Goal: Transaction & Acquisition: Purchase product/service

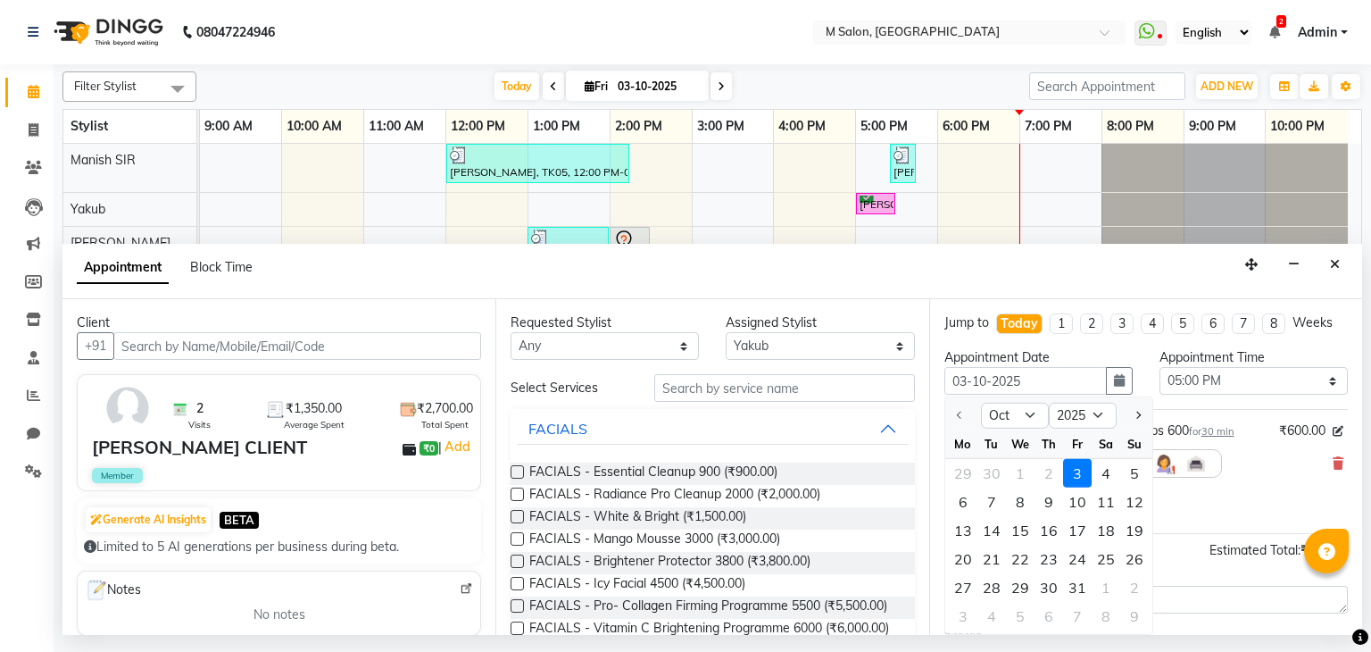
select select "87580"
select select "1020"
select select "4363"
select select "confirm booking"
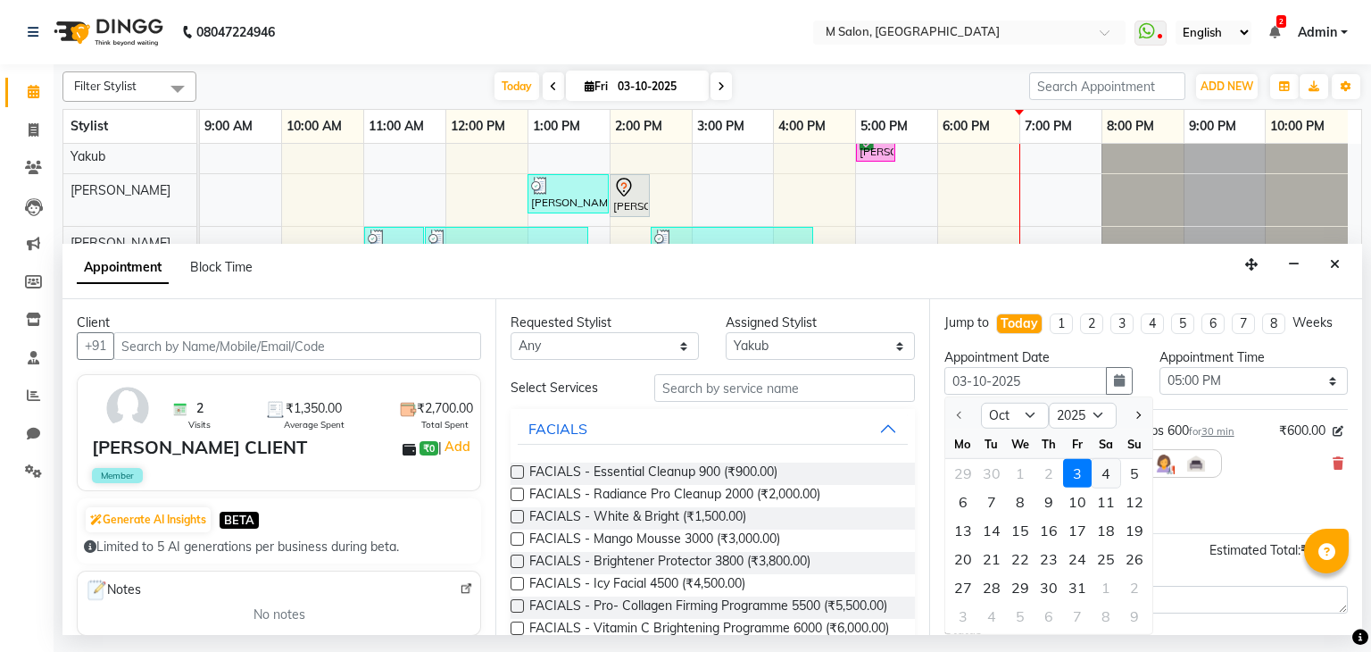
click at [1096, 471] on div "4" at bounding box center [1106, 473] width 29 height 29
type input "04-10-2025"
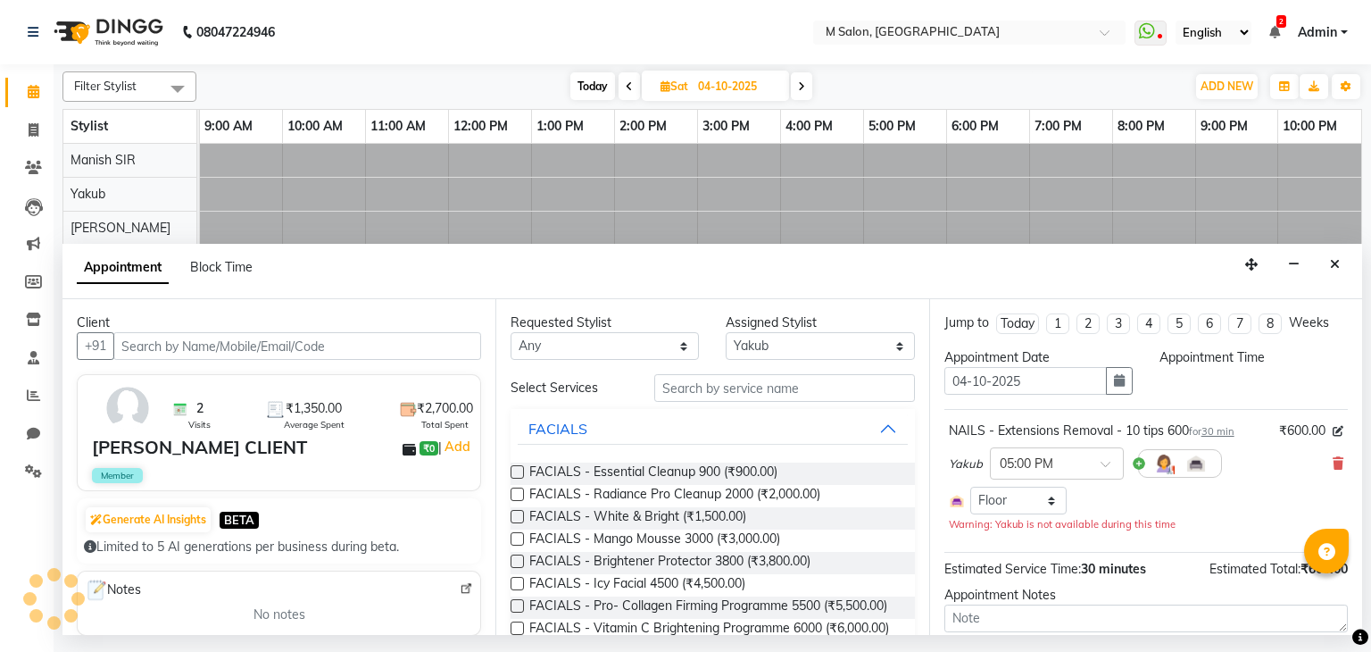
scroll to position [0, 0]
select select "1020"
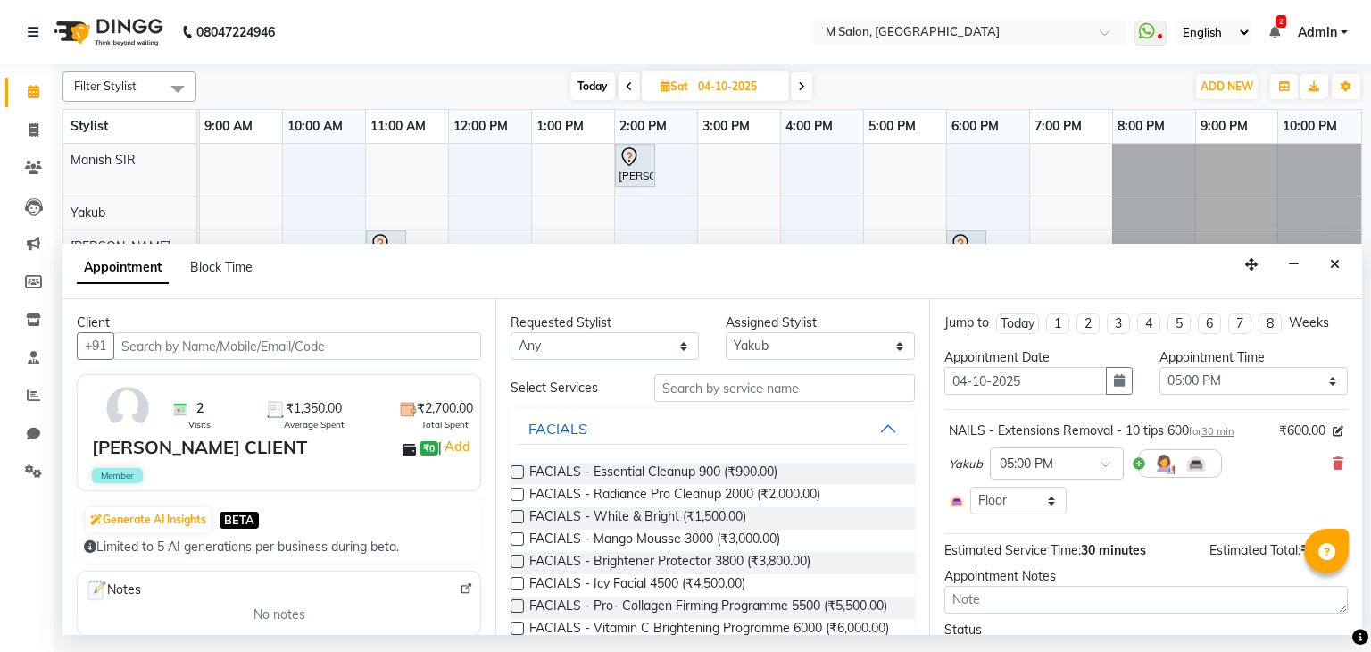
scroll to position [92, 0]
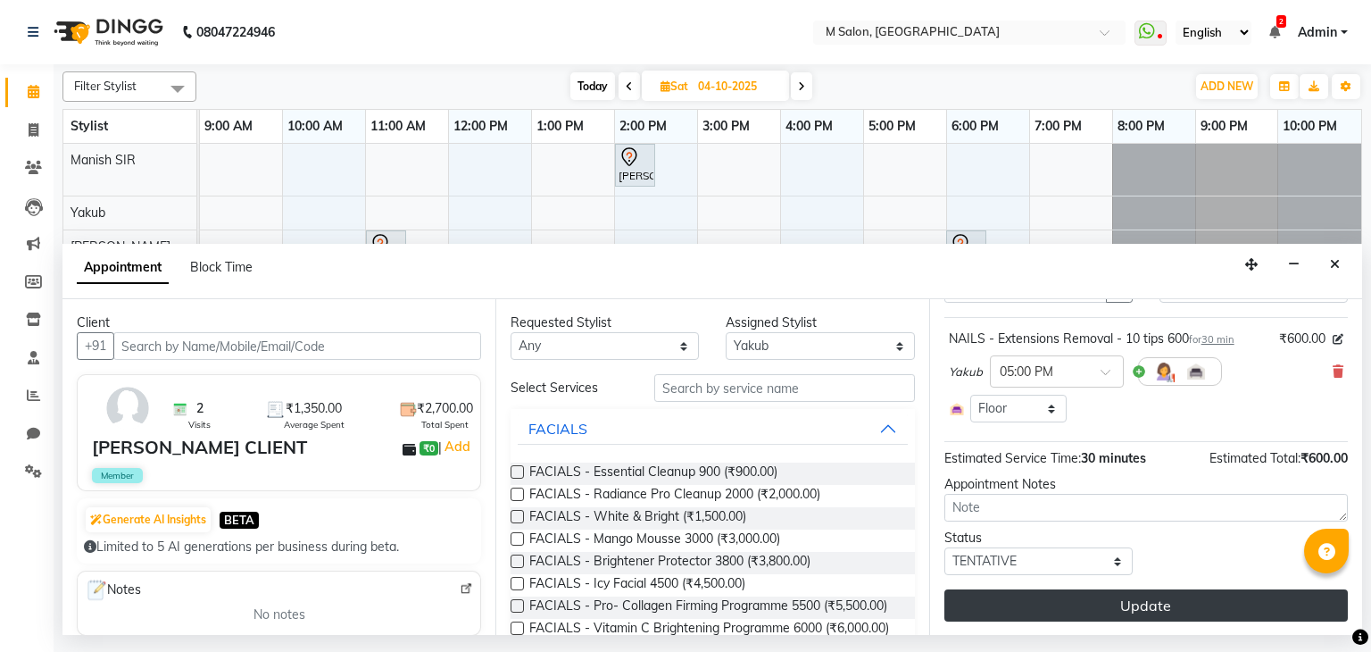
click at [1239, 596] on button "Update" at bounding box center [1147, 605] width 404 height 32
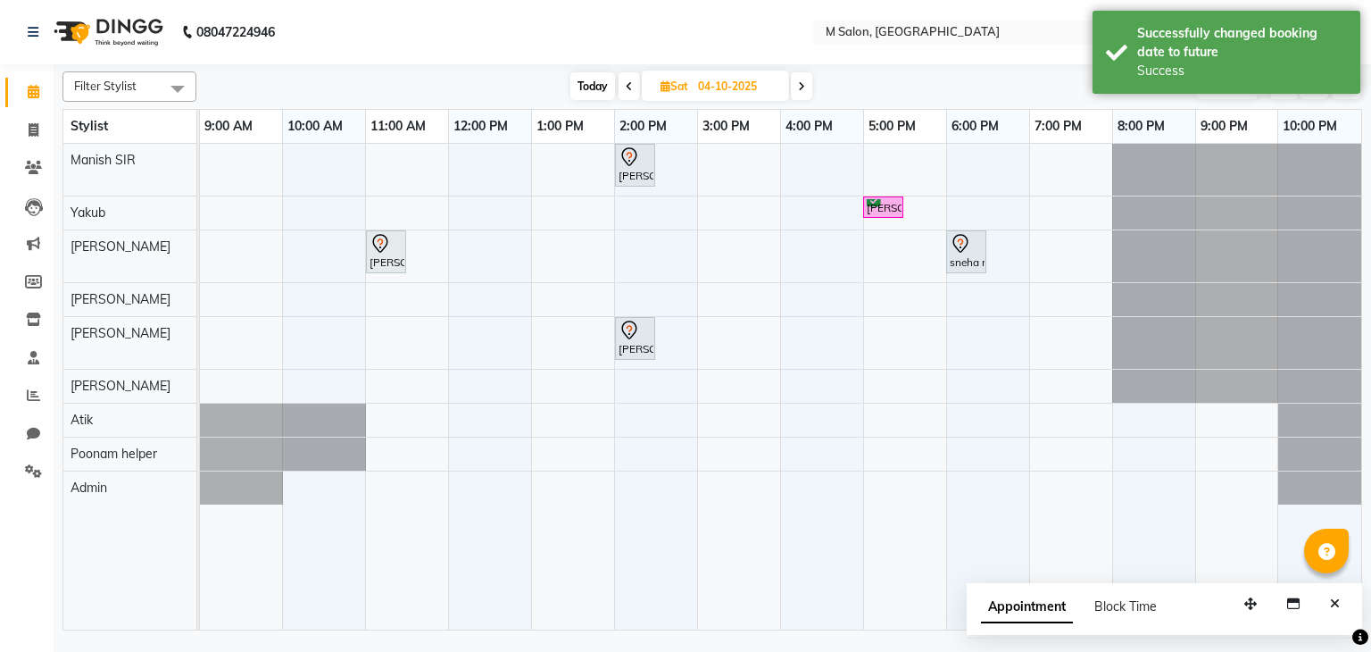
click at [604, 78] on span "Today" at bounding box center [593, 86] width 45 height 28
type input "03-10-2025"
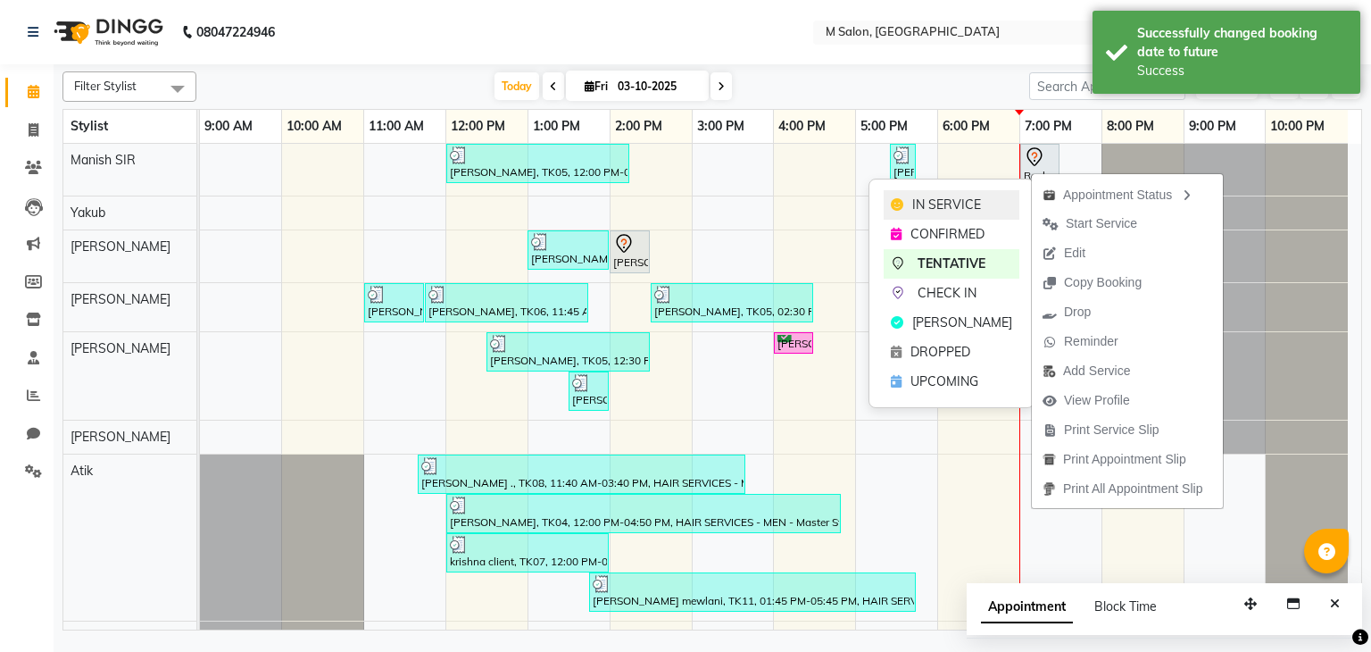
click at [982, 216] on div "IN SERVICE" at bounding box center [952, 204] width 136 height 29
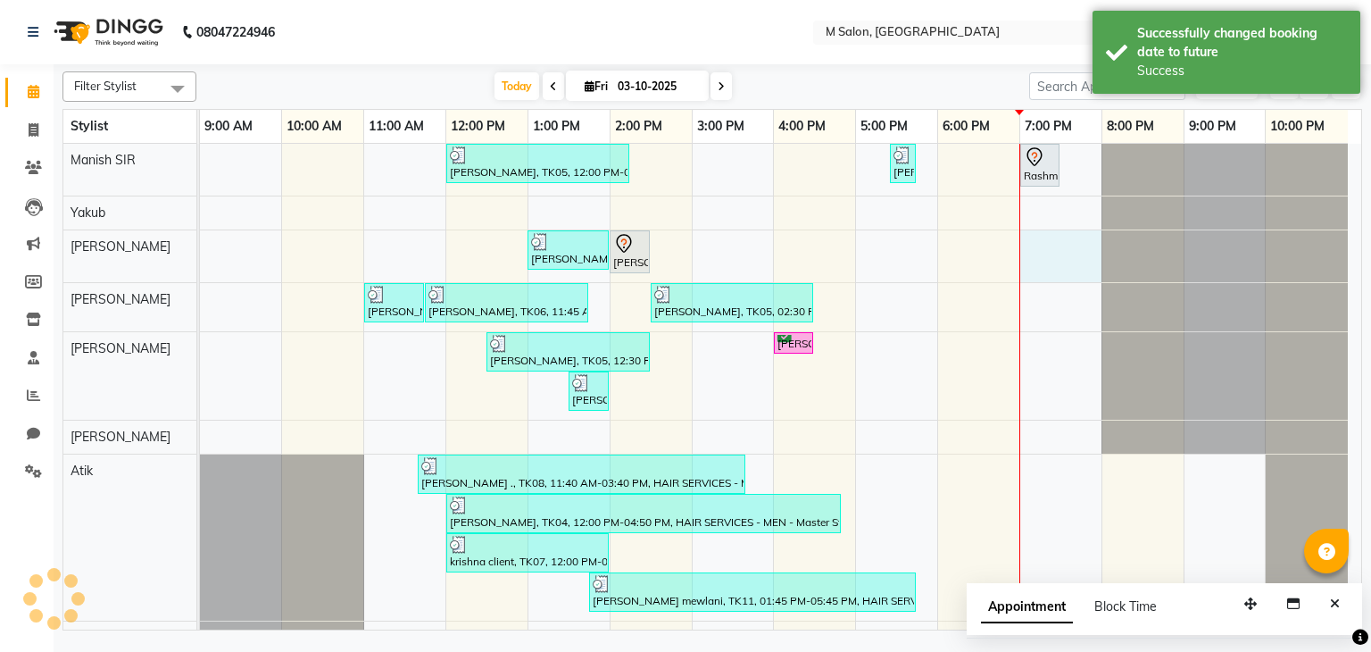
click at [1043, 249] on div "seema nandgaonkar, TK05, 12:00 PM-02:15 PM, Root Touch-up (upto 1 inches) with …" at bounding box center [781, 416] width 1162 height 545
click at [1043, 583] on div "Appointment Block Time" at bounding box center [1165, 610] width 396 height 55
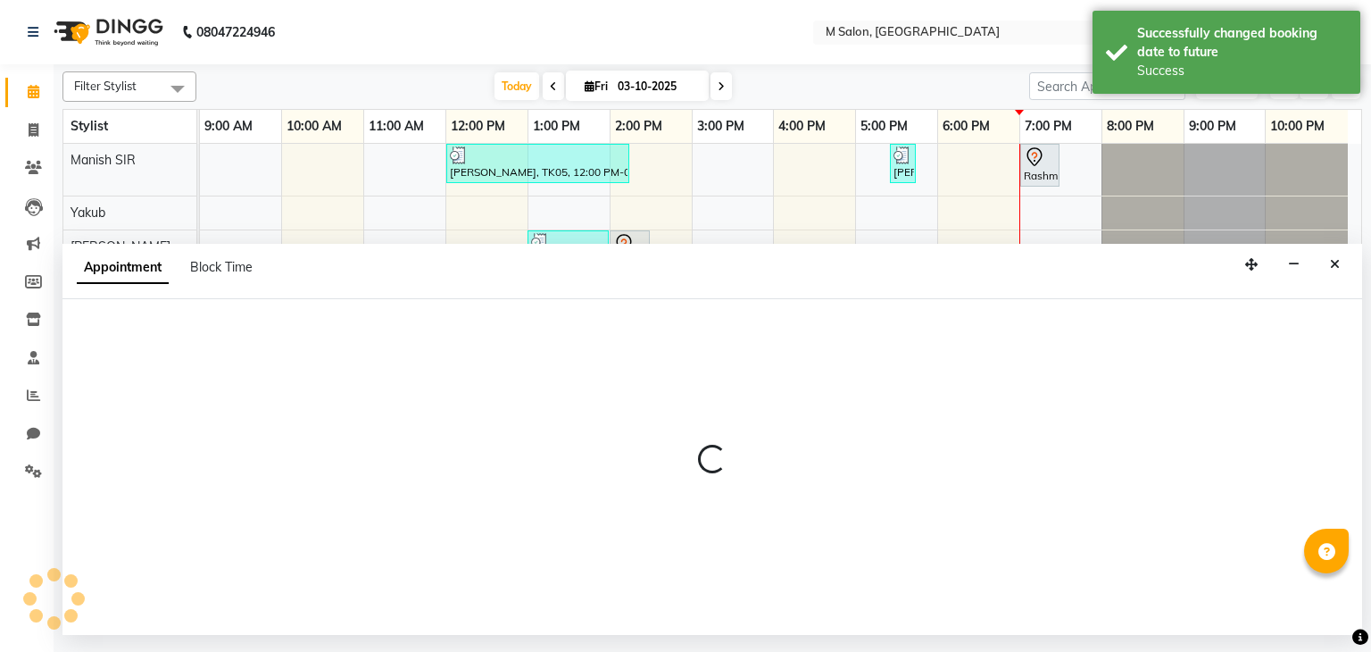
click at [1043, 249] on div "Appointment Block Time" at bounding box center [712, 271] width 1300 height 55
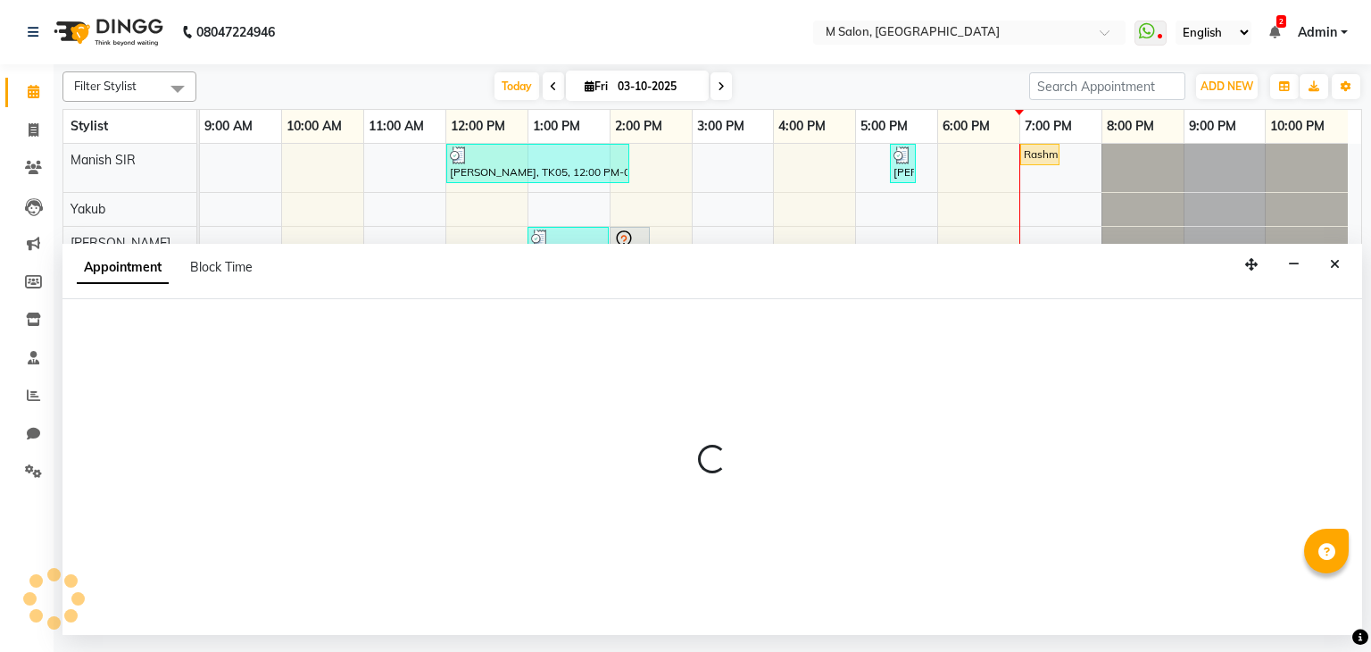
select select "87581"
select select "1140"
select select "tentative"
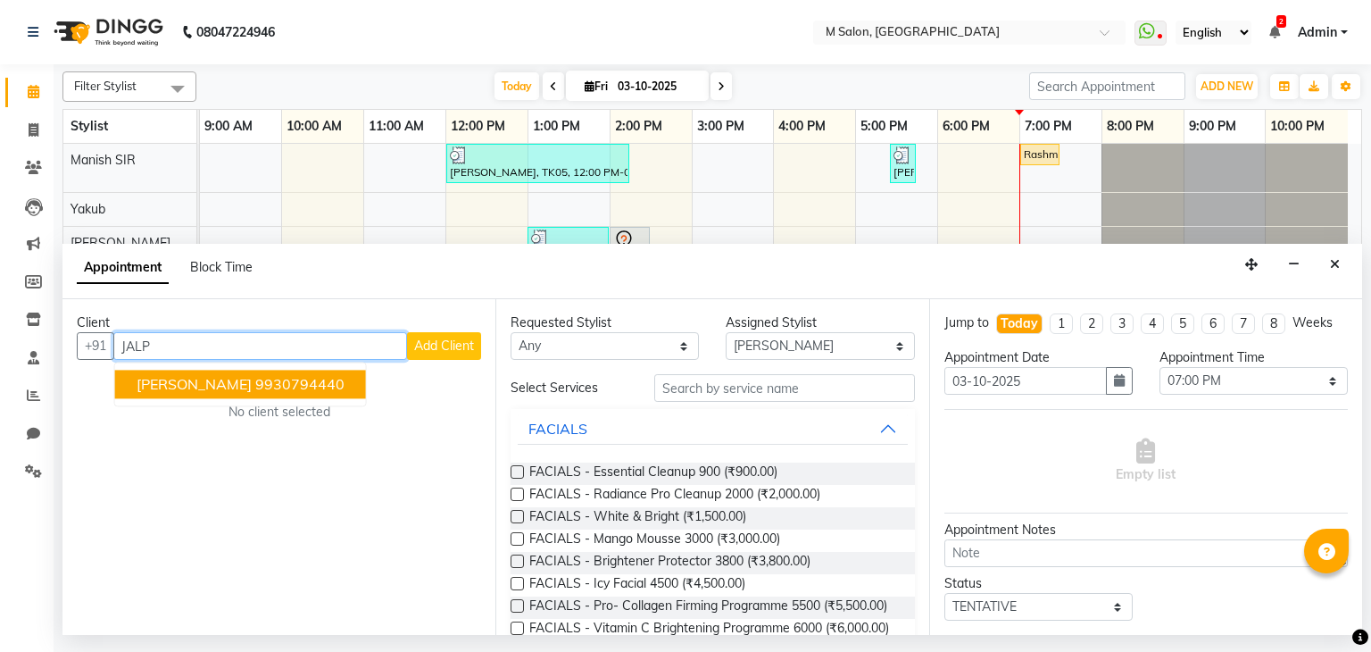
click at [236, 383] on span "JALPA MAJITHIA" at bounding box center [194, 385] width 115 height 18
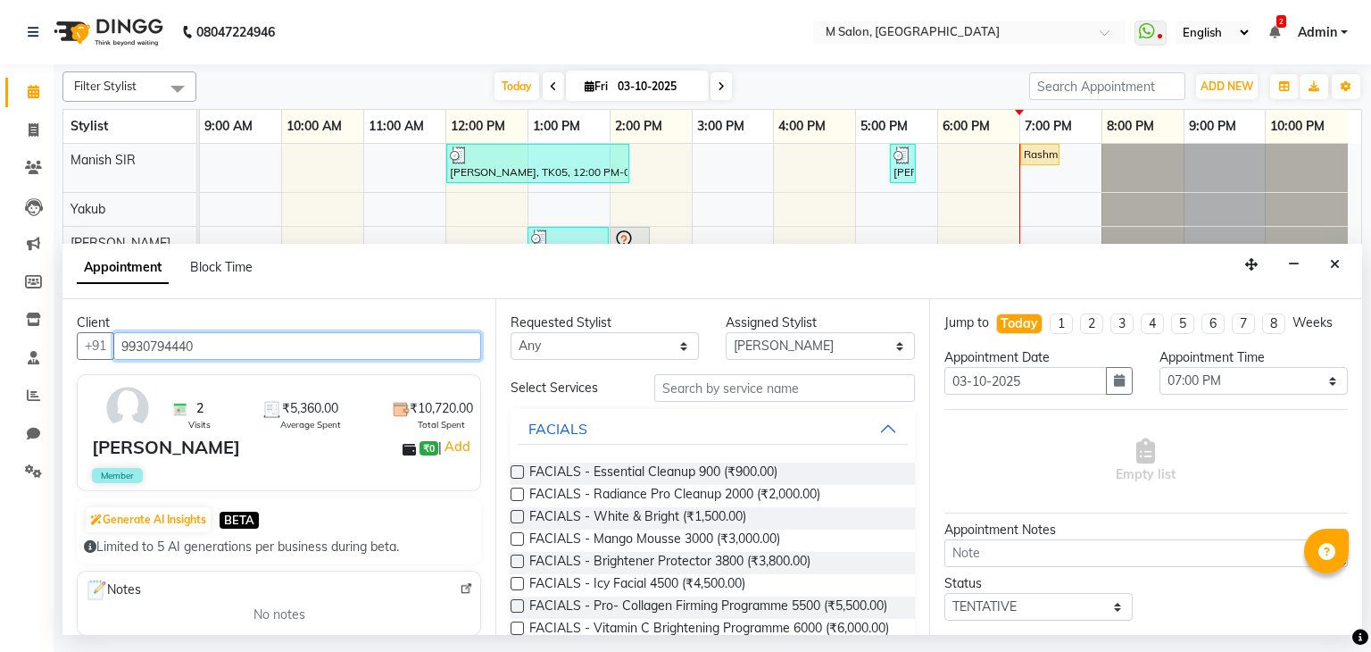
type input "9930794440"
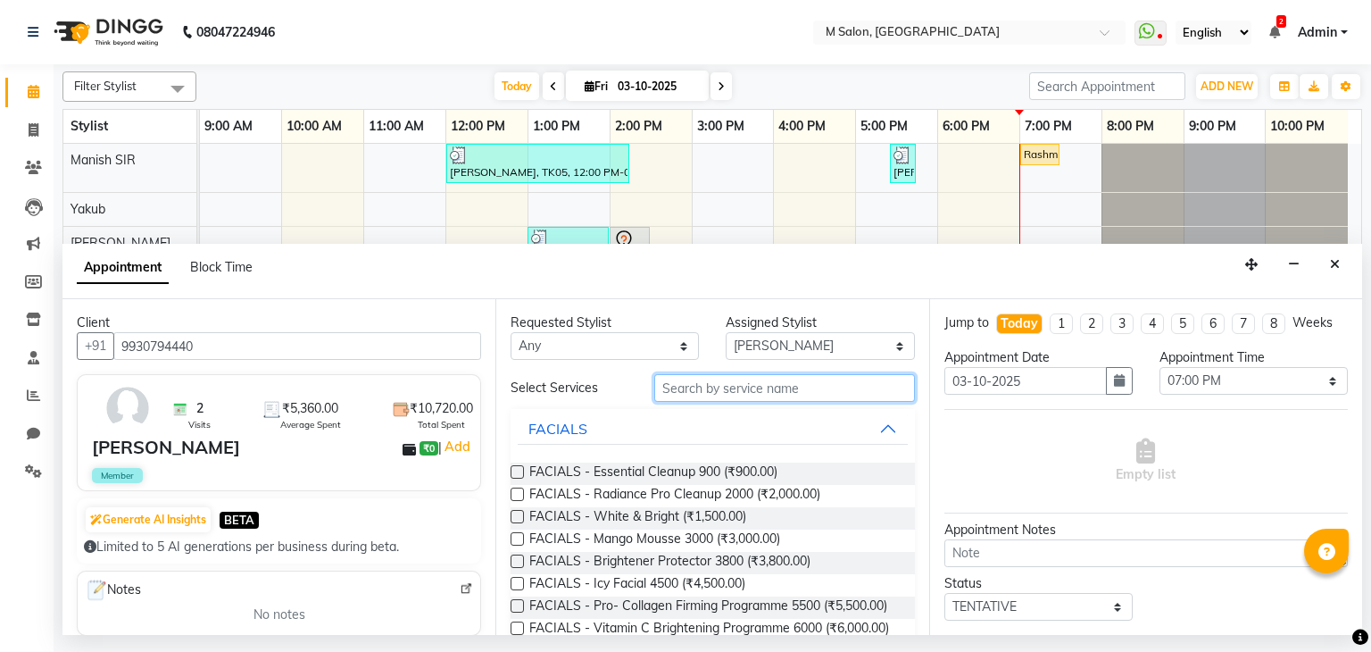
click at [748, 397] on input "text" at bounding box center [784, 388] width 261 height 28
click at [750, 390] on input "text" at bounding box center [784, 388] width 261 height 28
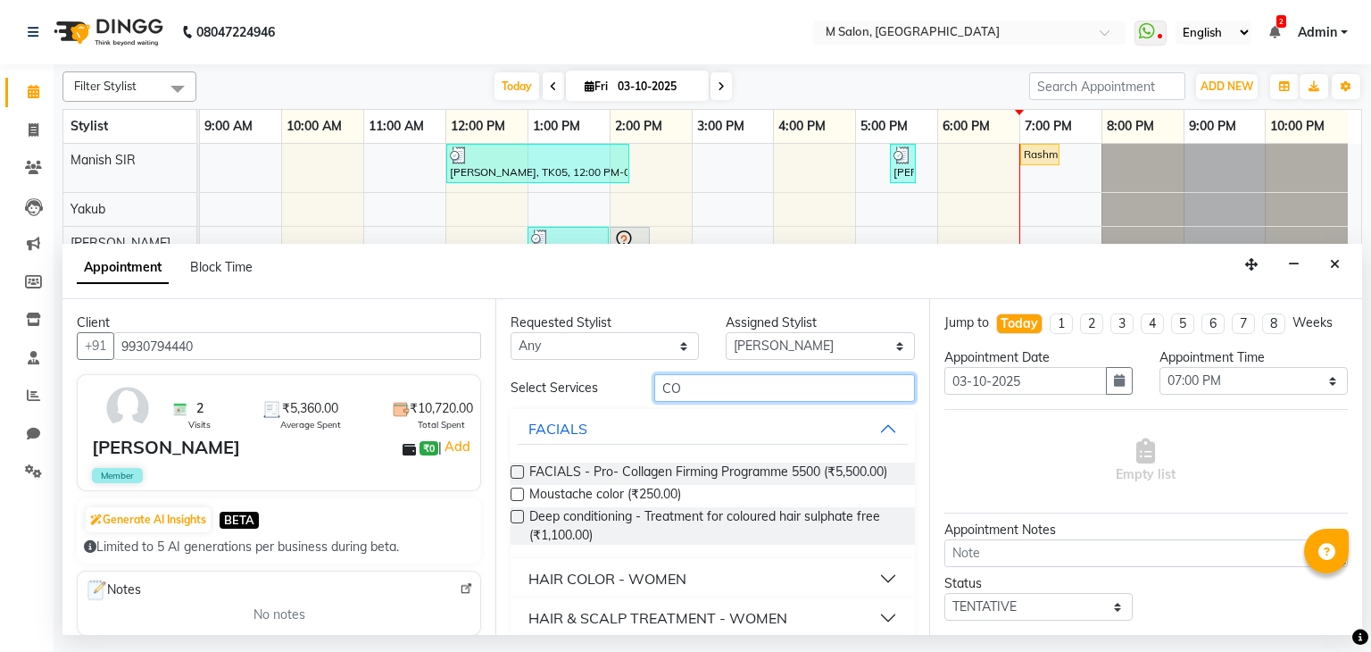
type input "C"
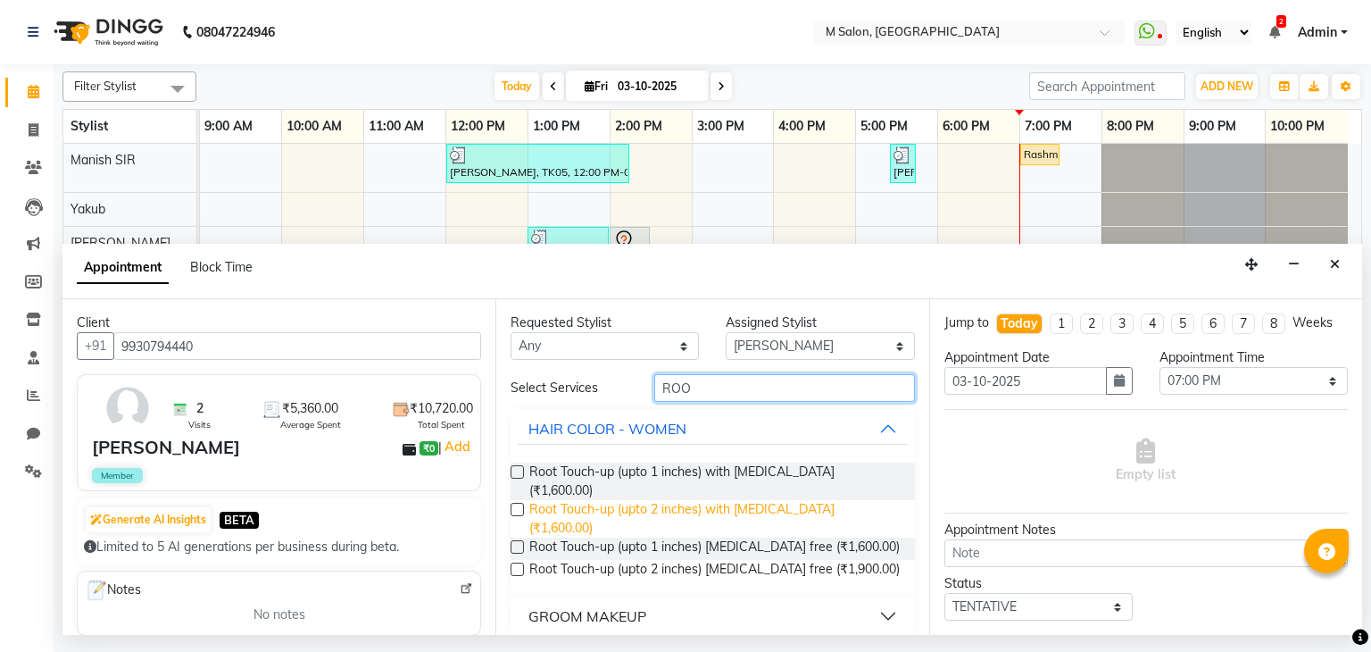
type input "ROO"
click at [787, 500] on span "Root Touch-up (upto 2 inches) with ammonia (₹1,600.00)" at bounding box center [714, 518] width 371 height 37
checkbox input "false"
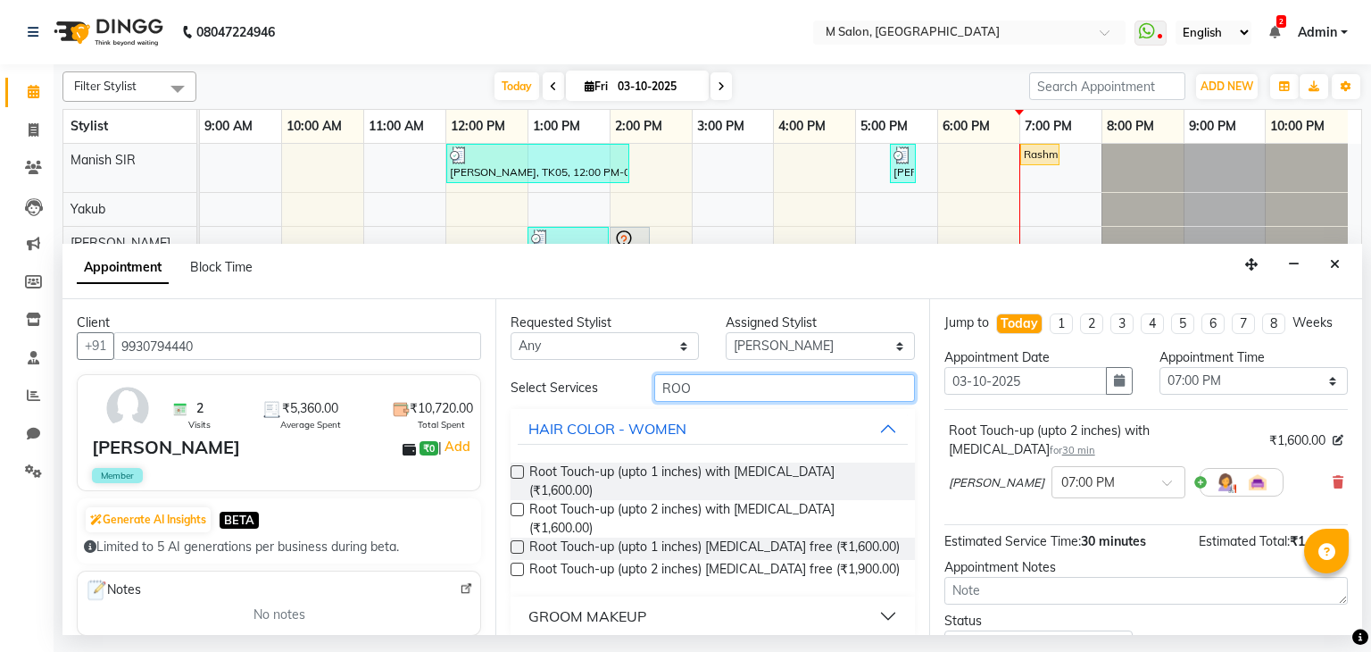
click at [717, 392] on input "ROO" at bounding box center [784, 388] width 261 height 28
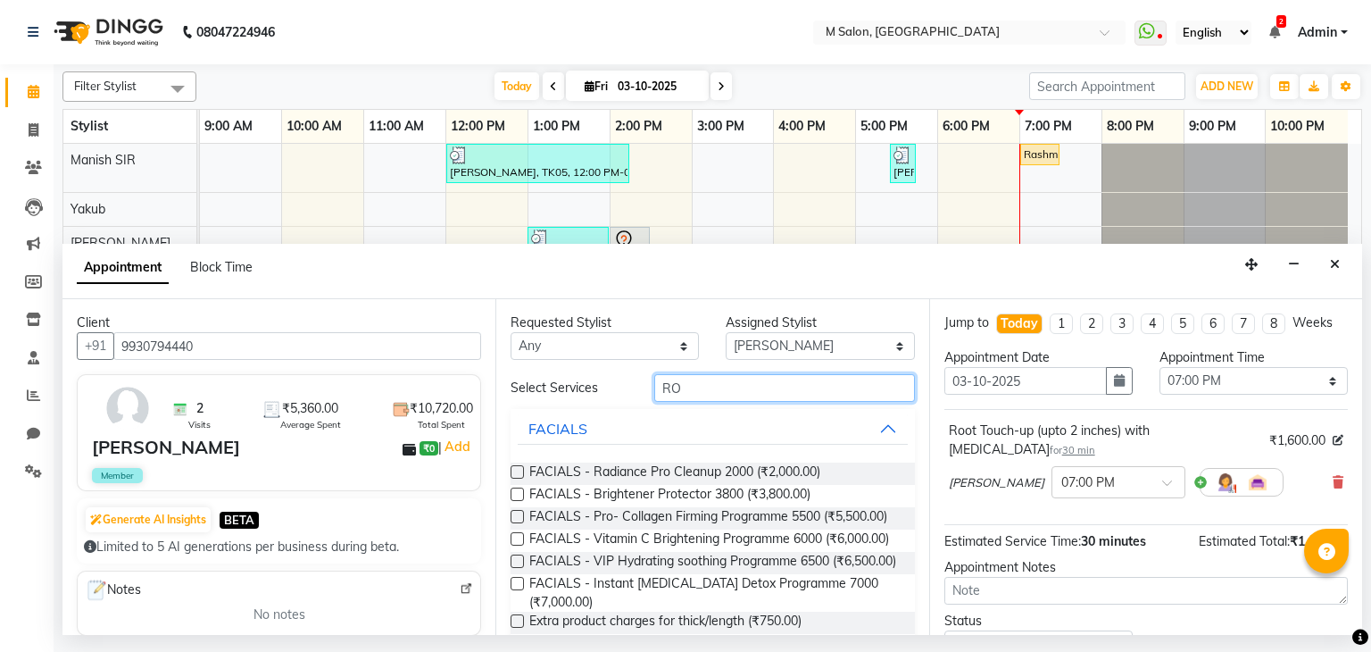
type input "R"
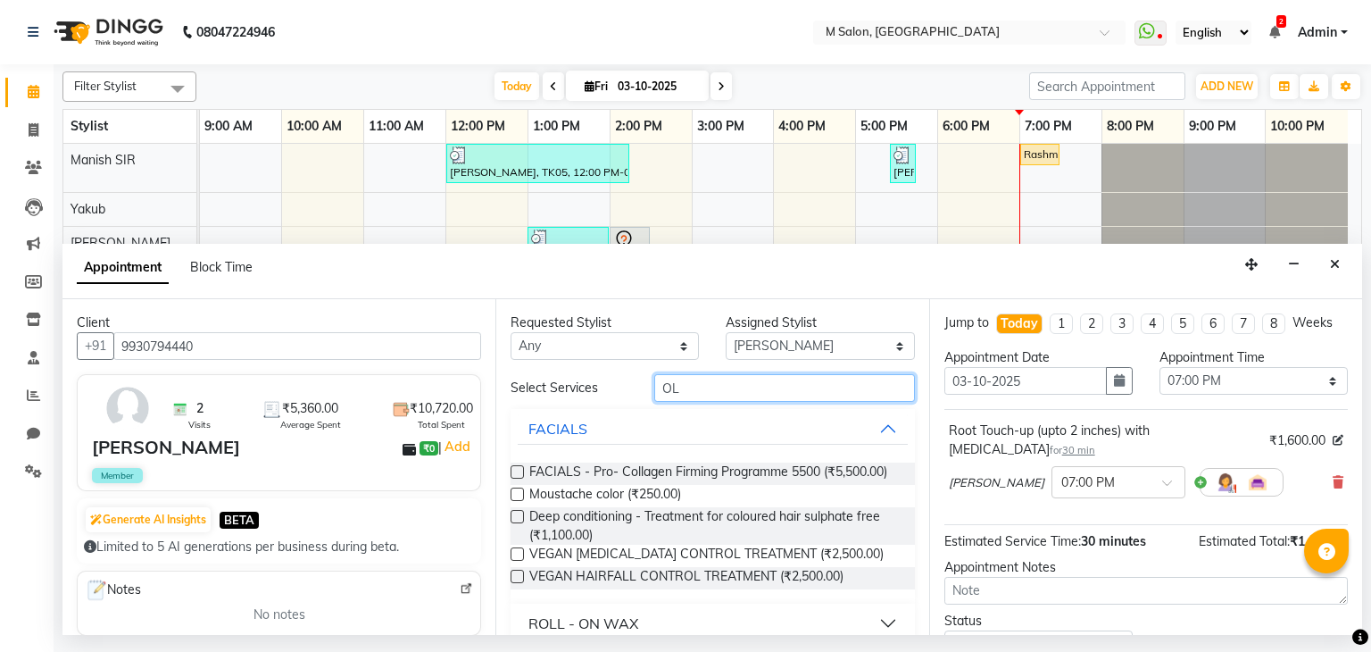
type input "O"
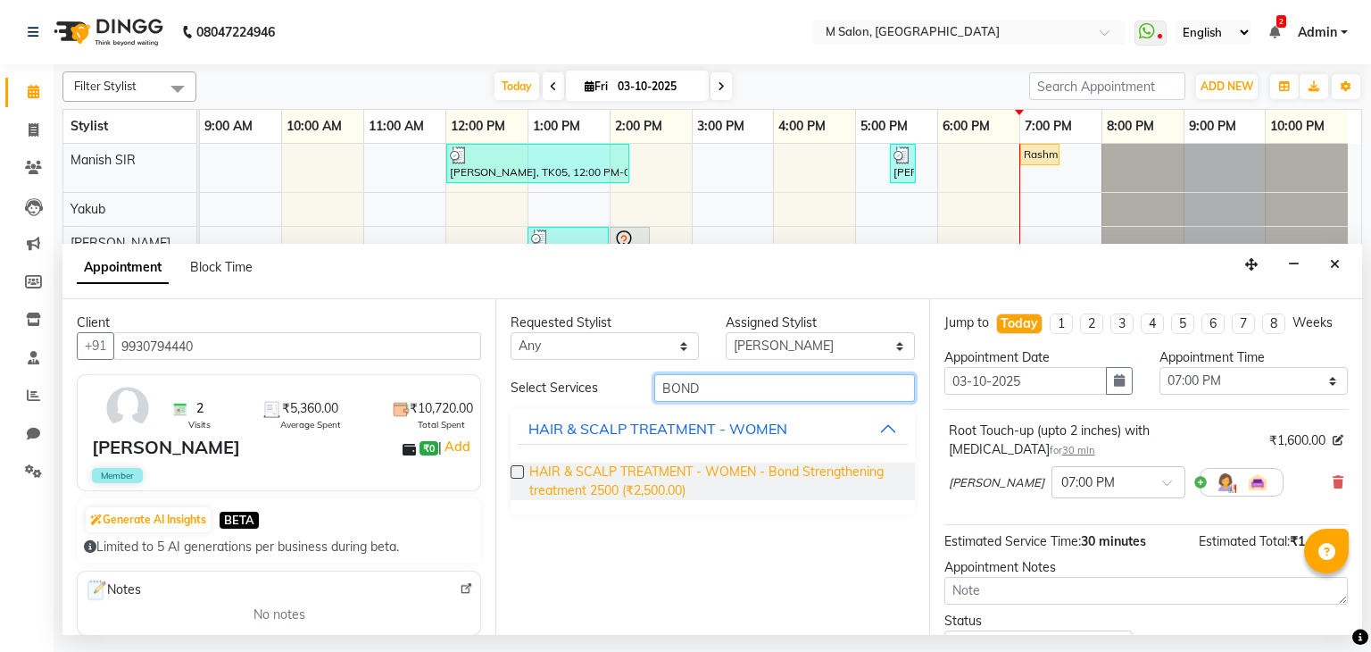
type input "BOND"
click at [849, 490] on span "HAIR & SCALP TREATMENT - WOMEN - Bond Strengthening treatment 2500 (₹2,500.00)" at bounding box center [714, 480] width 371 height 37
checkbox input "false"
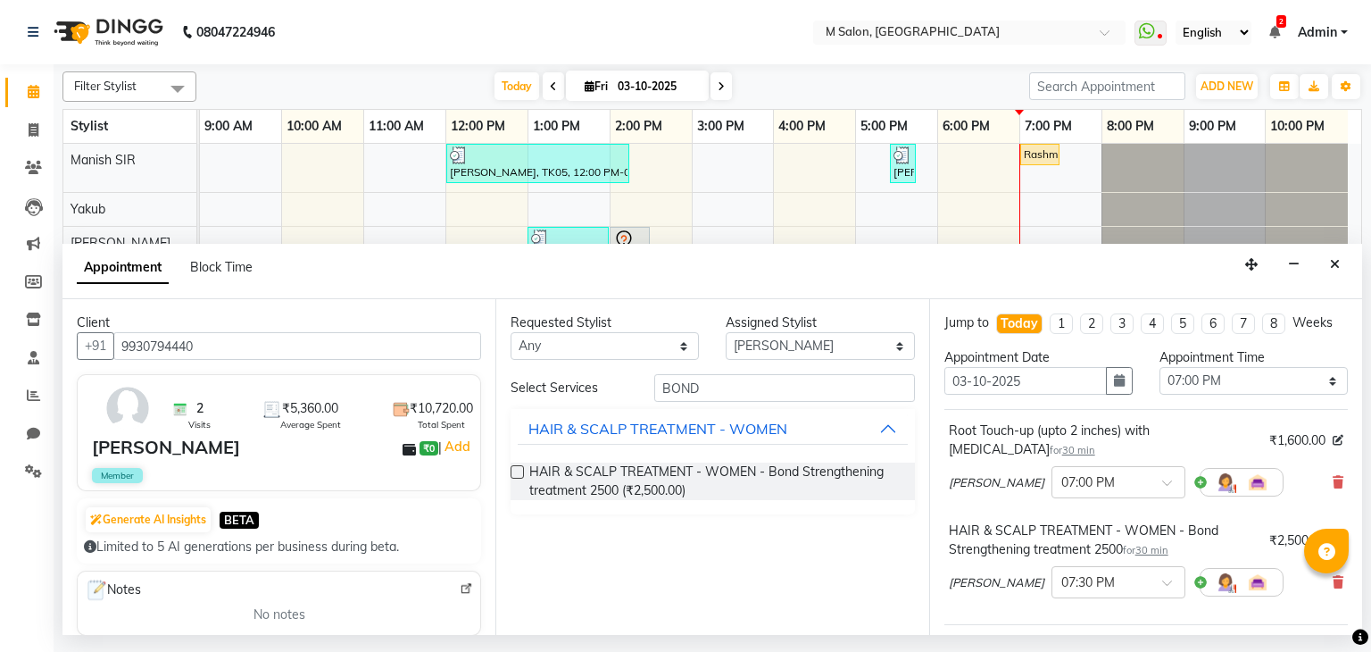
scroll to position [235, 0]
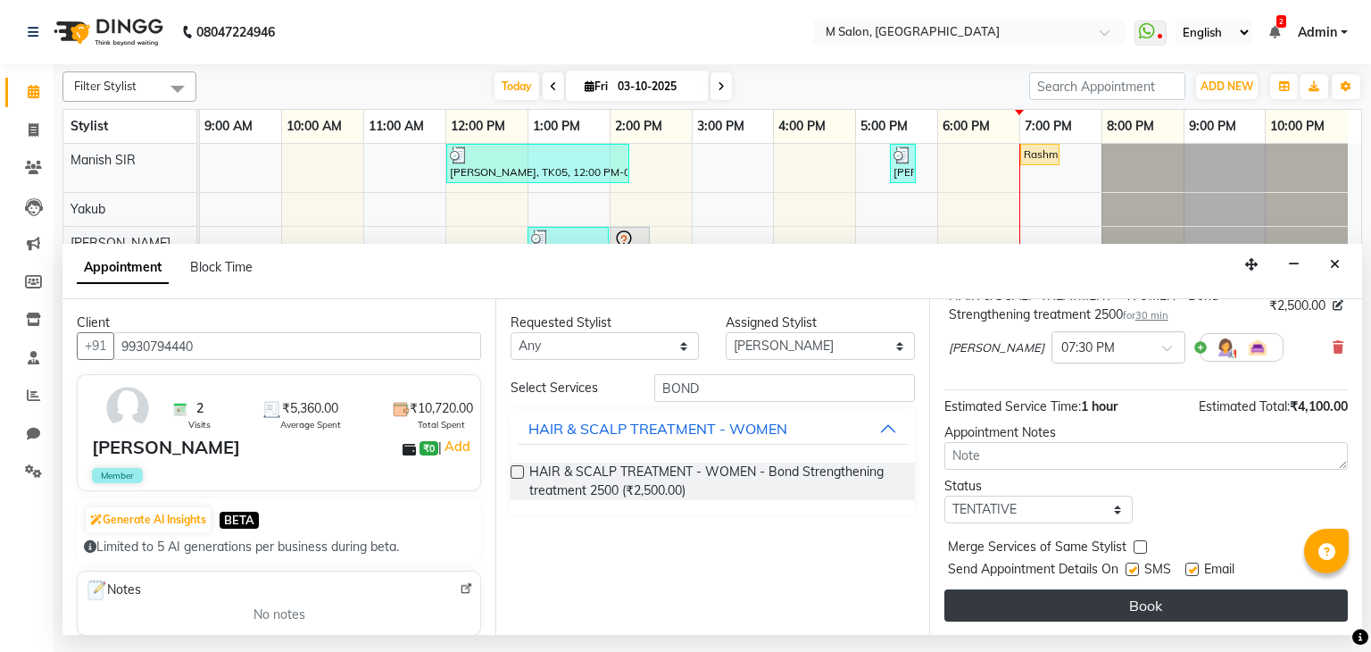
click at [1143, 608] on button "Book" at bounding box center [1147, 605] width 404 height 32
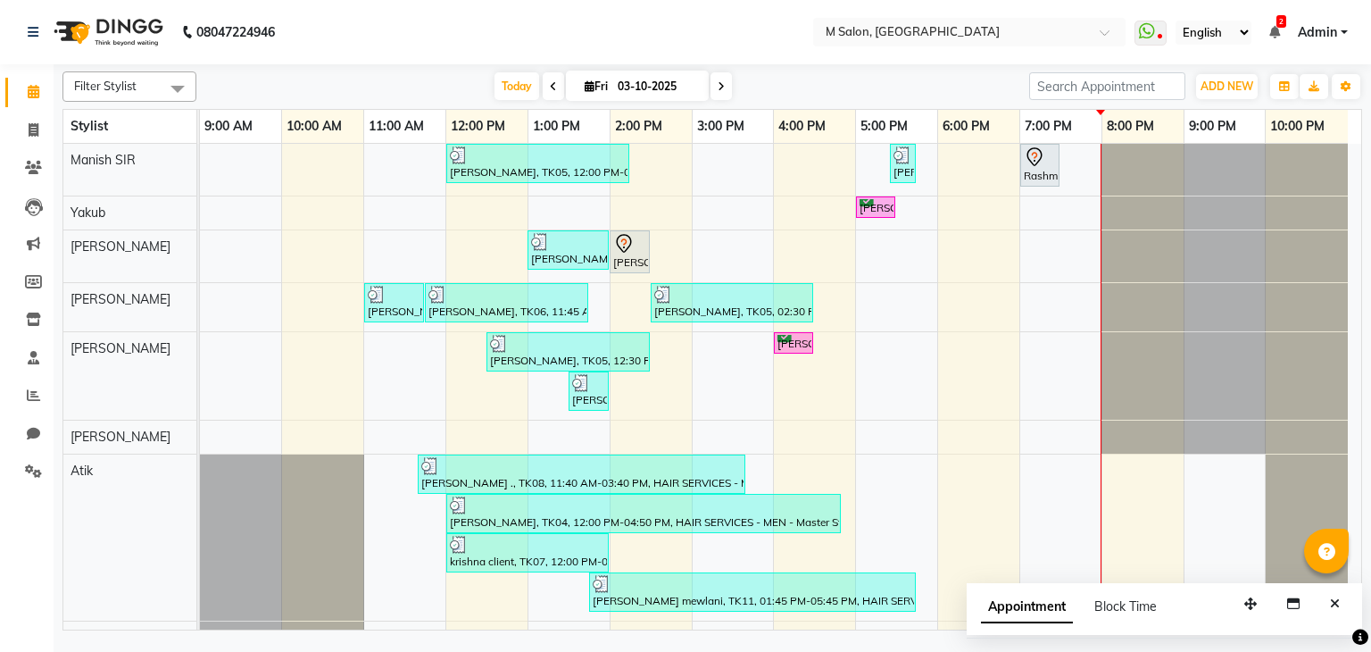
scroll to position [56, 0]
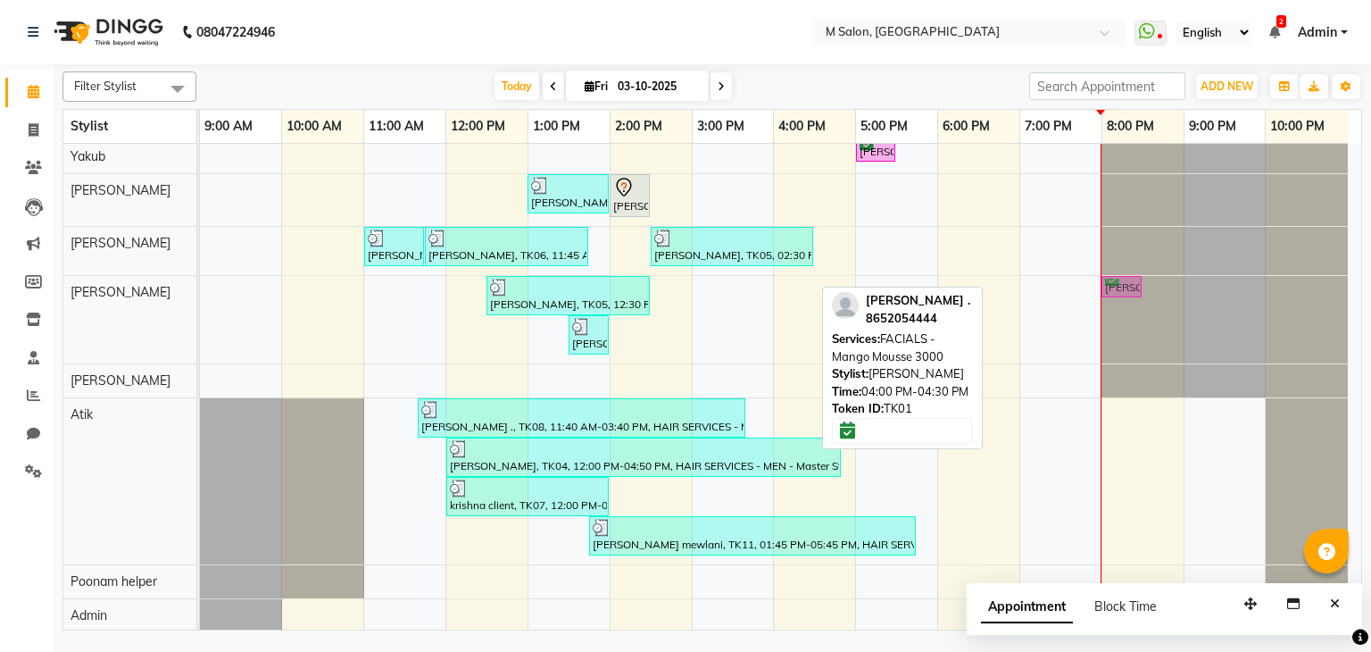
drag, startPoint x: 802, startPoint y: 279, endPoint x: 1170, endPoint y: 304, distance: 368.7
click at [1170, 304] on div "[PERSON_NAME], TK05, 12:30 PM-02:30 PM, NAILS - Removal - 10 tips [PERSON_NAME]…" at bounding box center [774, 319] width 1148 height 87
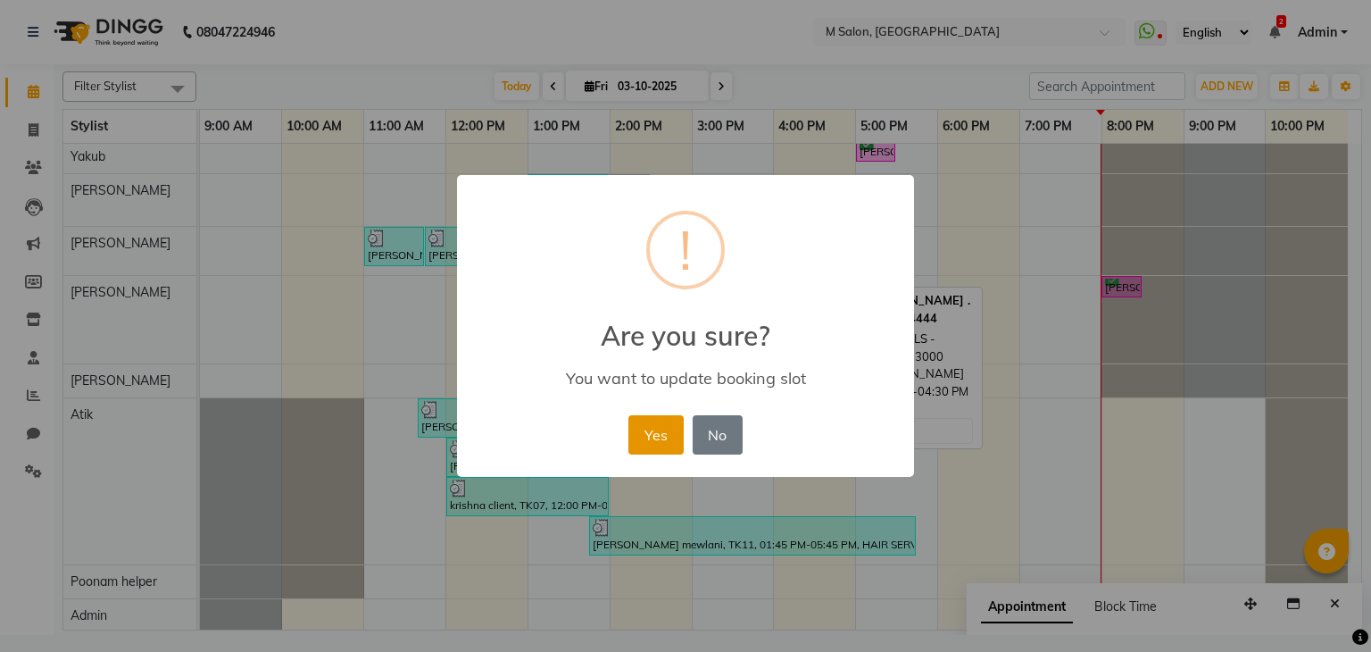
click at [654, 425] on button "Yes" at bounding box center [656, 434] width 54 height 39
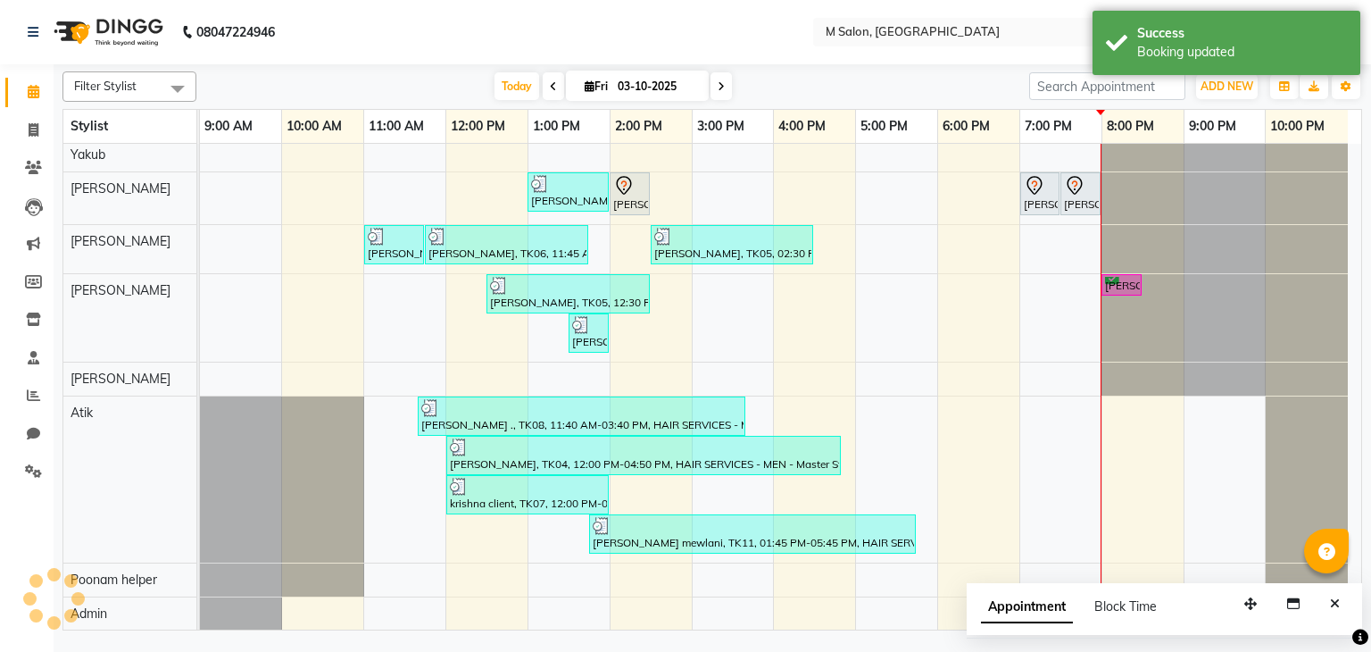
scroll to position [54, 0]
click at [200, 168] on div at bounding box center [200, 155] width 0 height 33
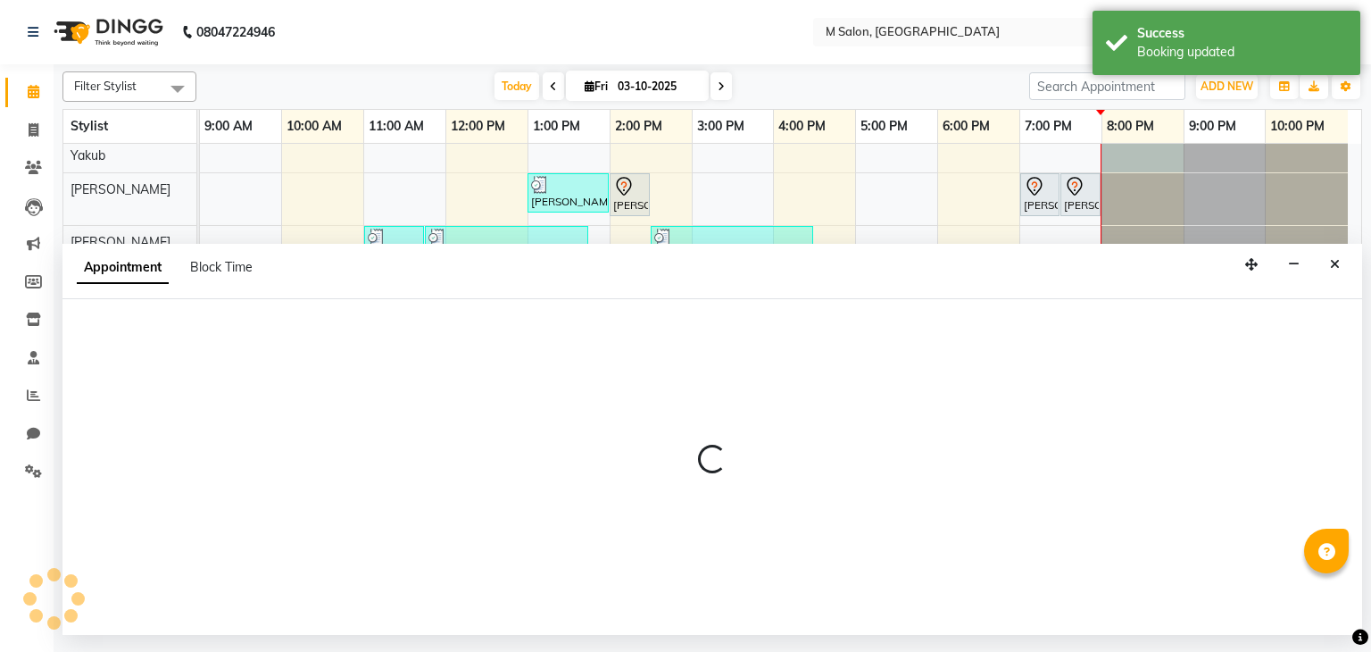
select select "87580"
select select "tentative"
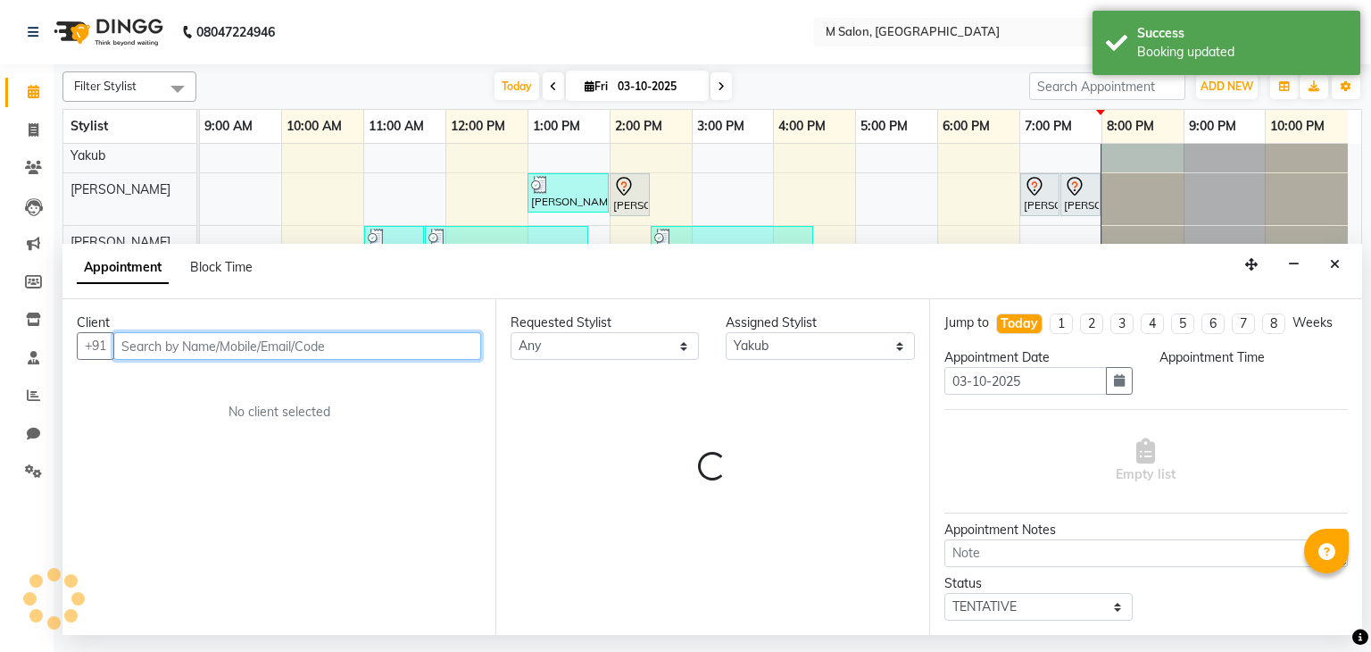
select select "1200"
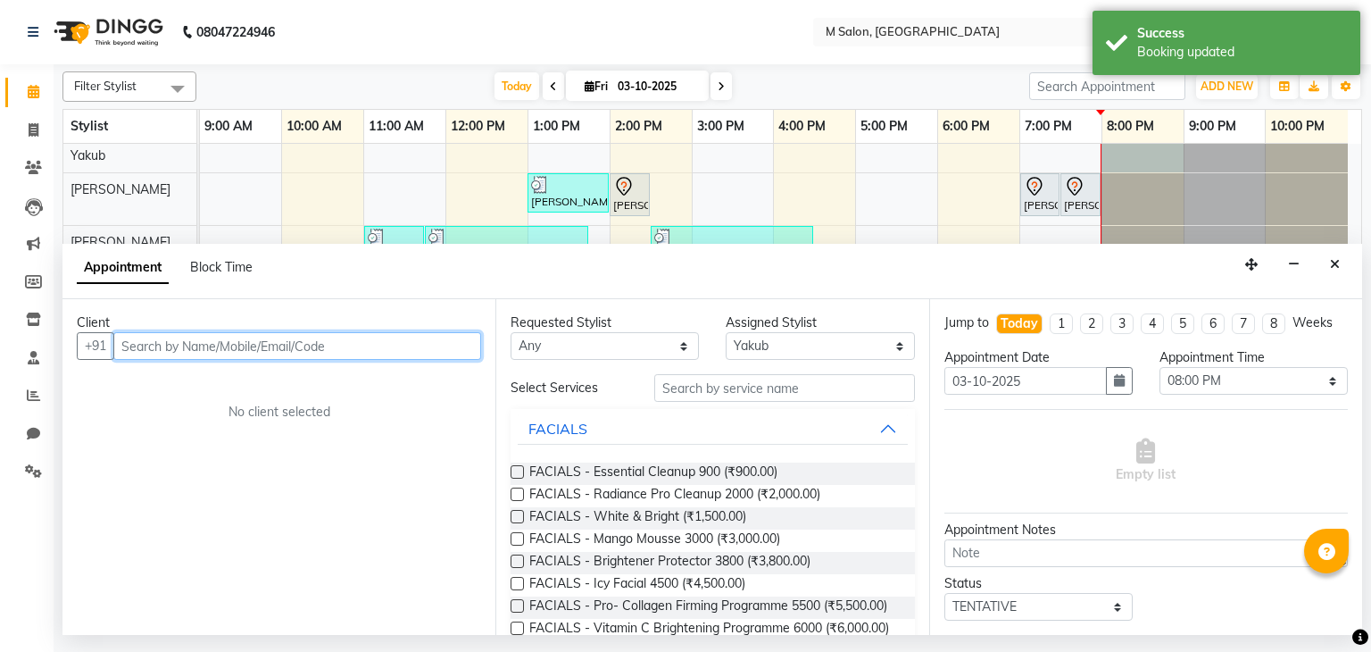
click at [211, 348] on input "text" at bounding box center [297, 346] width 368 height 28
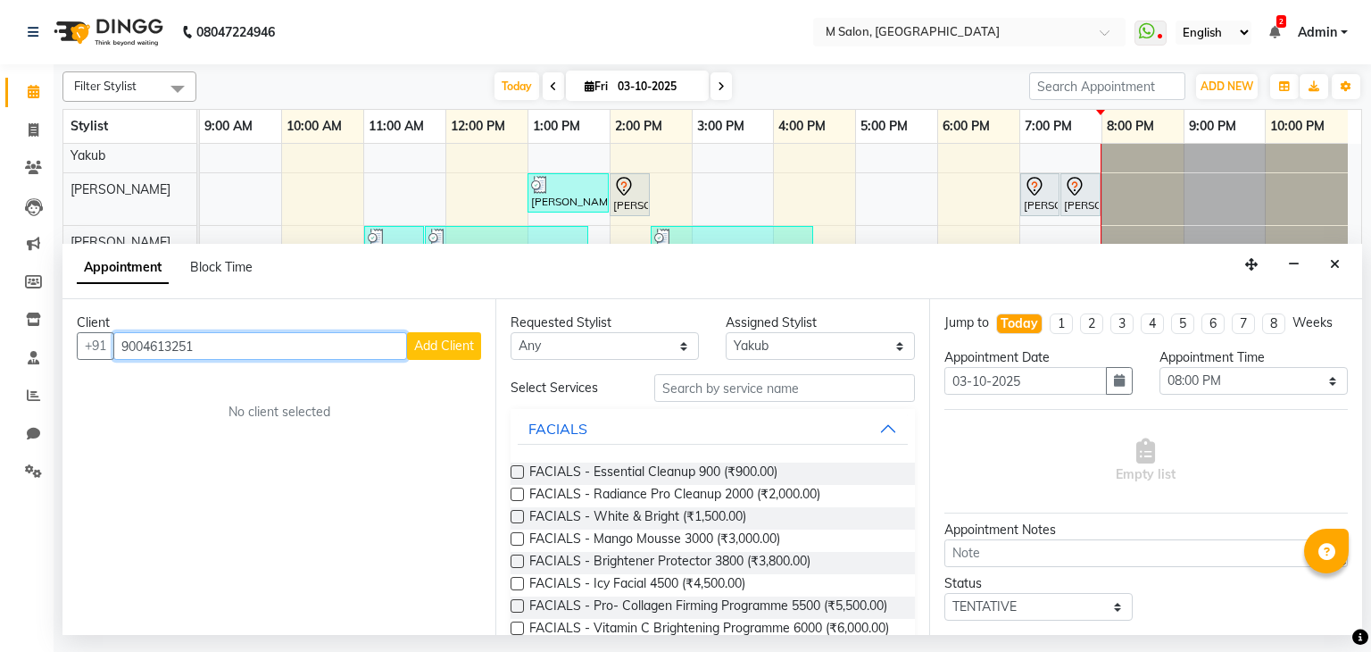
type input "9004613251"
click at [454, 340] on span "Add Client" at bounding box center [444, 345] width 60 height 16
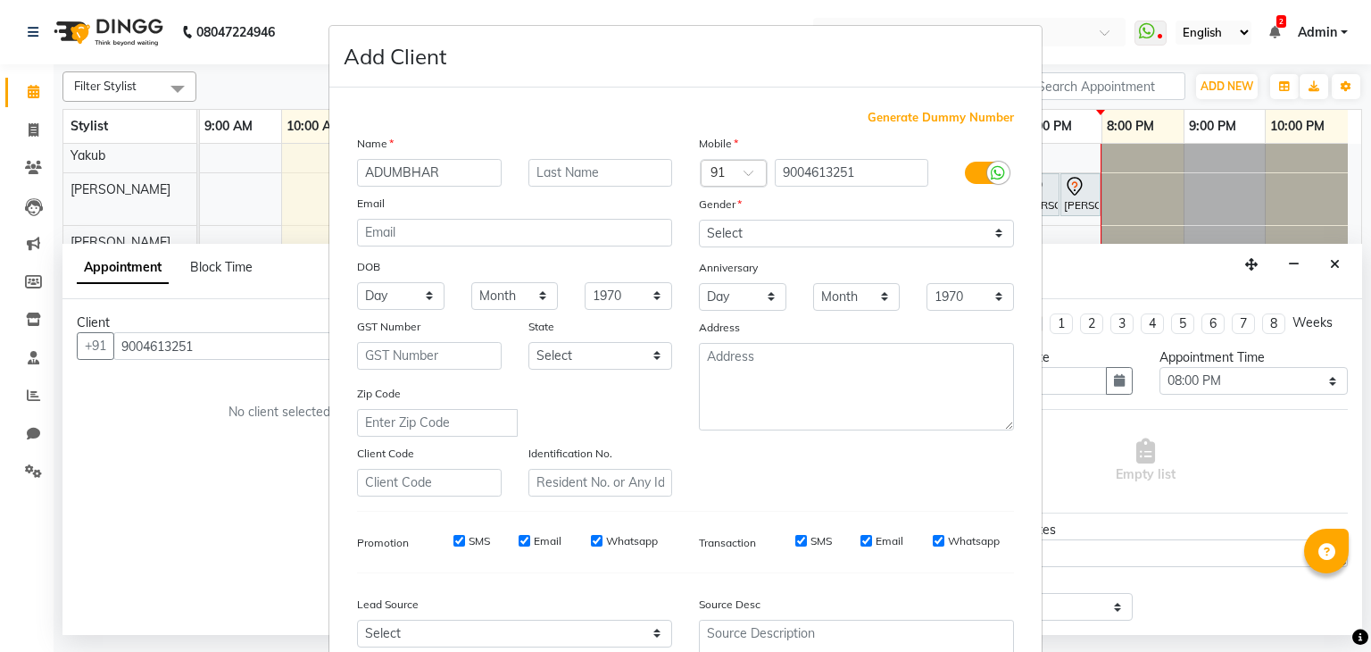
type input "ADUMBHAR"
click at [584, 178] on input "text" at bounding box center [601, 173] width 145 height 28
type input "."
click at [746, 228] on select "Select [DEMOGRAPHIC_DATA] [DEMOGRAPHIC_DATA] Other Prefer Not To Say" at bounding box center [856, 234] width 315 height 28
select select "[DEMOGRAPHIC_DATA]"
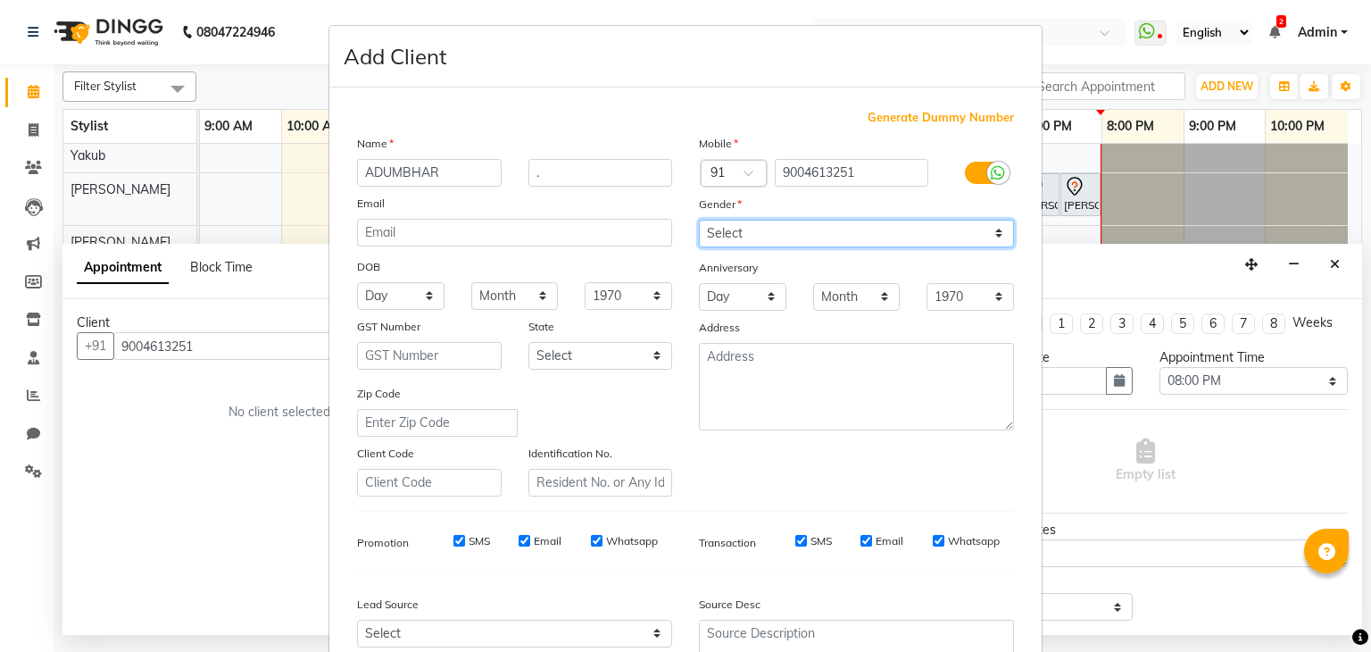
click at [699, 221] on select "Select [DEMOGRAPHIC_DATA] [DEMOGRAPHIC_DATA] Other Prefer Not To Say" at bounding box center [856, 234] width 315 height 28
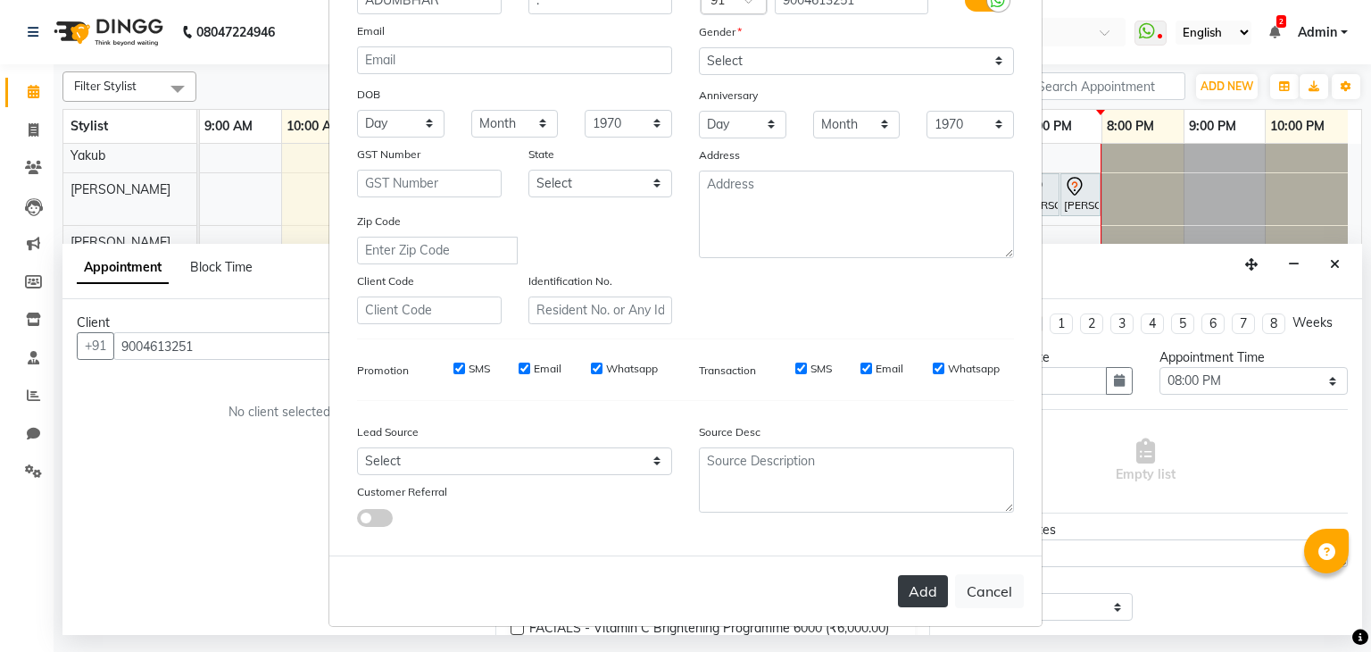
click at [910, 579] on button "Add" at bounding box center [923, 591] width 50 height 32
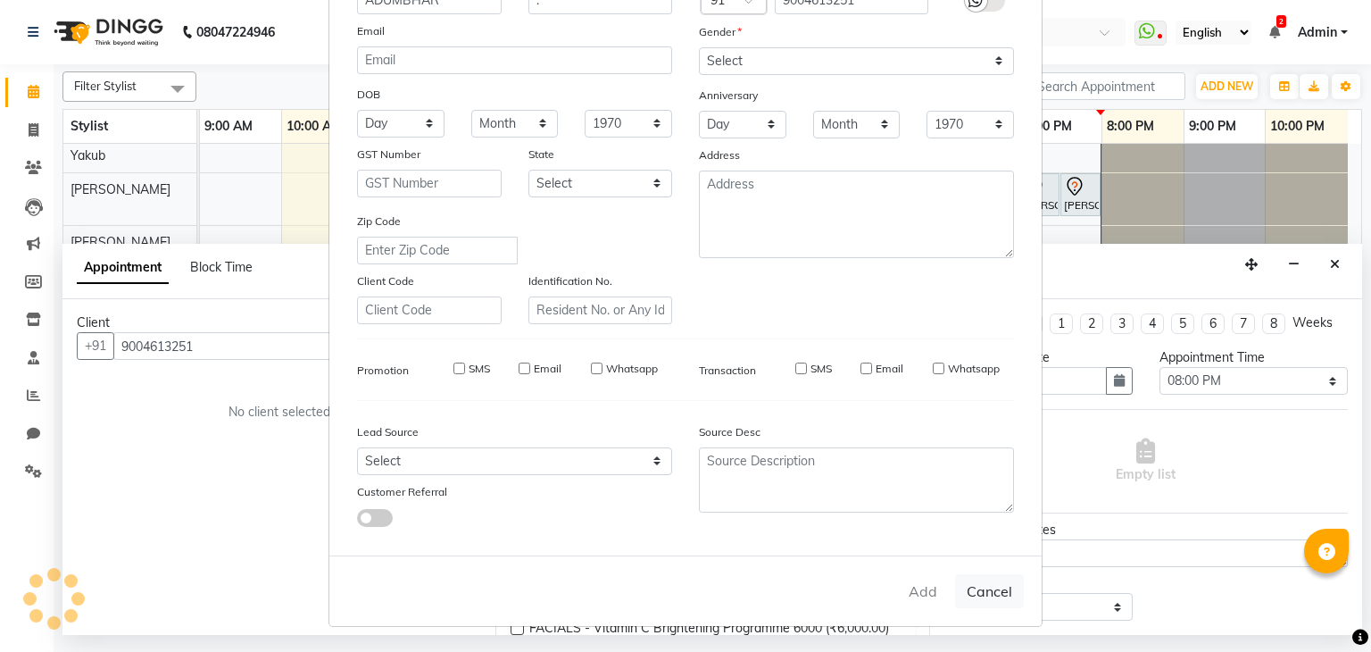
select select
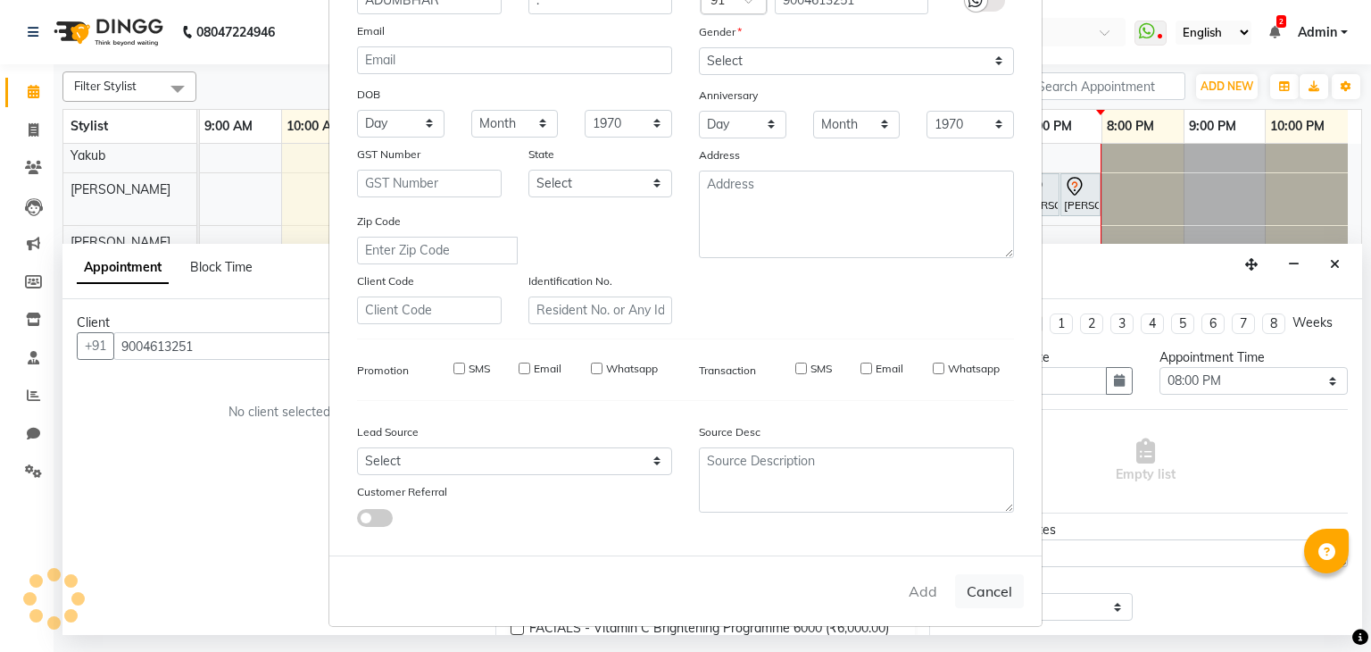
select select
checkbox input "false"
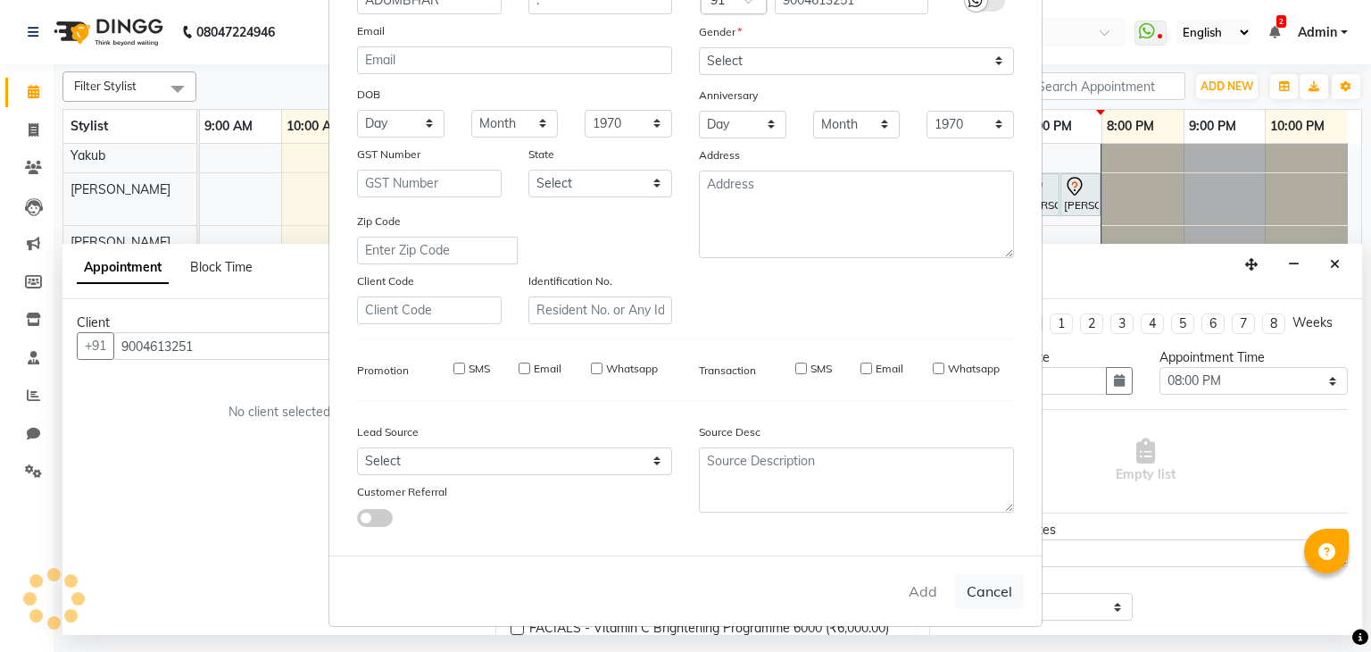
checkbox input "false"
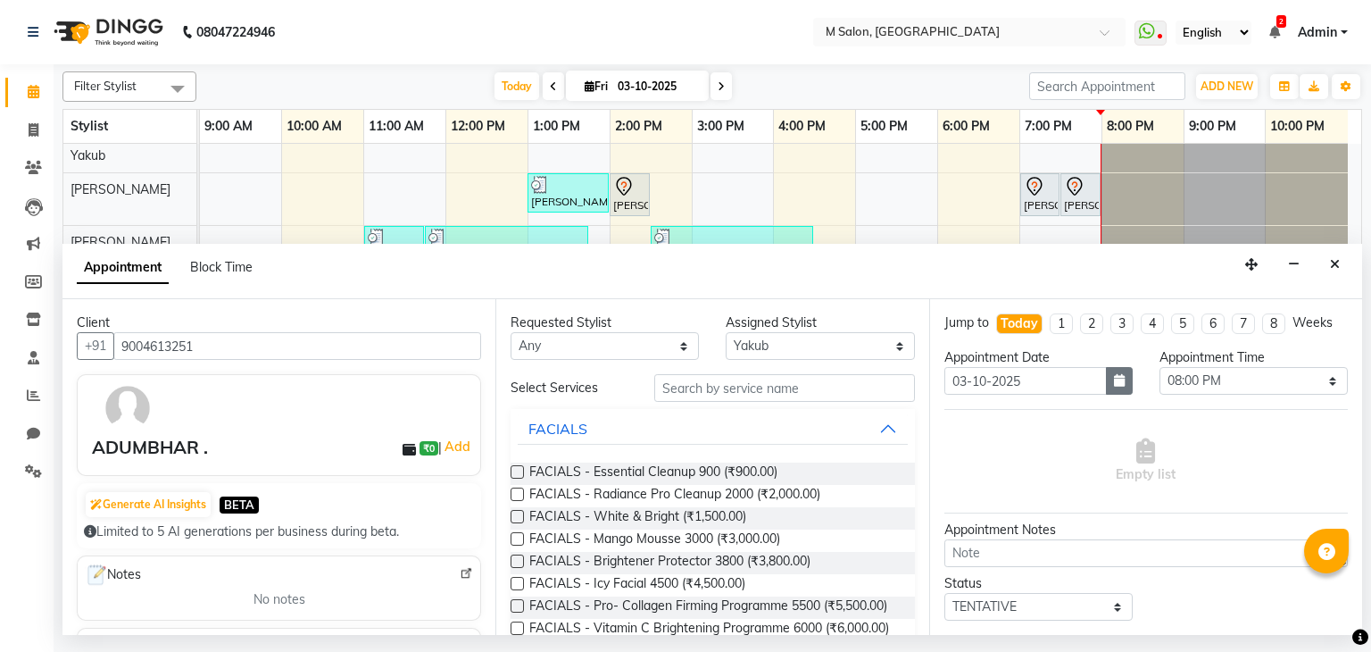
click at [1115, 374] on icon "button" at bounding box center [1119, 380] width 11 height 12
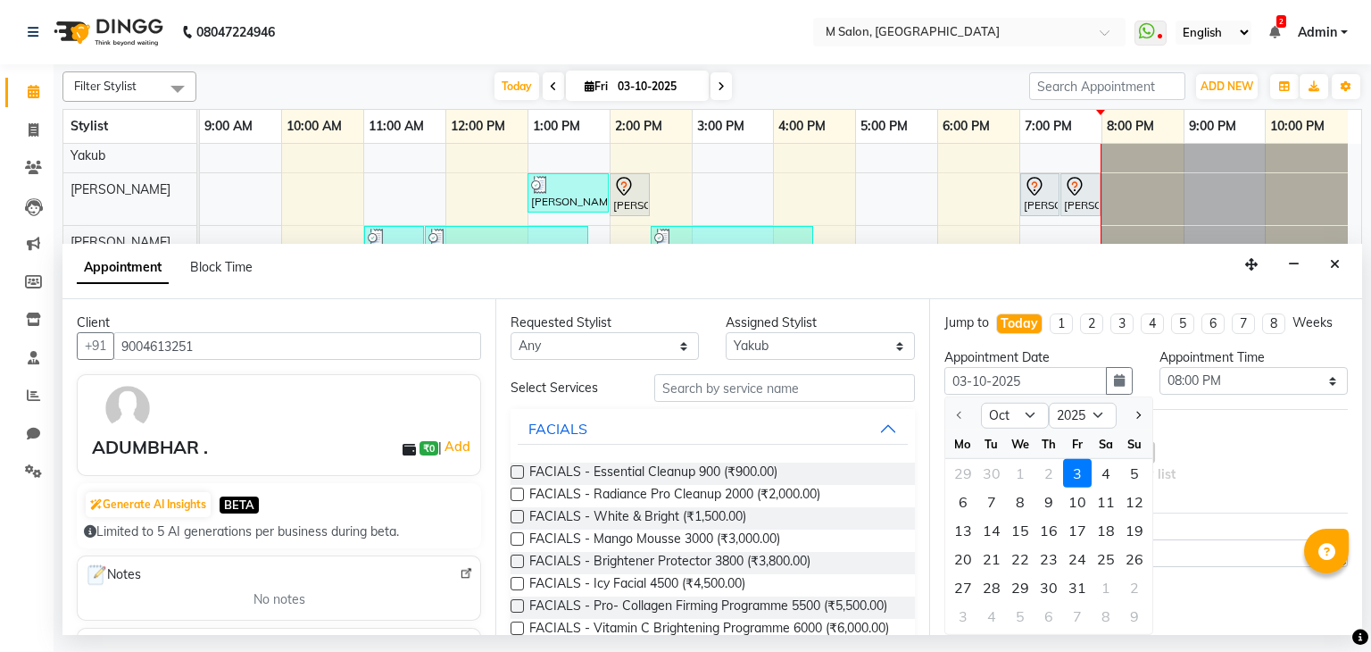
click at [1077, 472] on div "3" at bounding box center [1077, 473] width 29 height 29
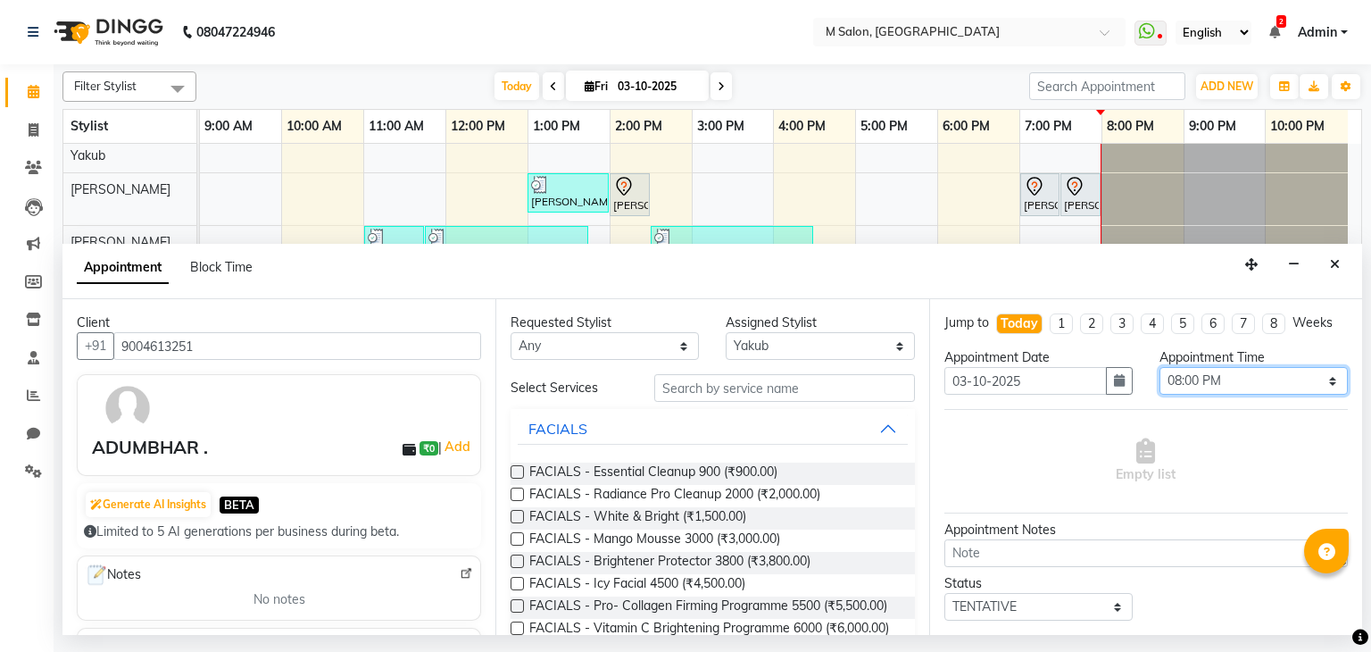
click at [1175, 379] on select "Select 10:00 AM 10:15 AM 10:30 AM 10:45 AM 11:00 AM 11:15 AM 11:30 AM 11:45 AM …" at bounding box center [1254, 381] width 188 height 28
select select "1230"
click at [1160, 367] on select "Select 10:00 AM 10:15 AM 10:30 AM 10:45 AM 11:00 AM 11:15 AM 11:30 AM 11:45 AM …" at bounding box center [1254, 381] width 188 height 28
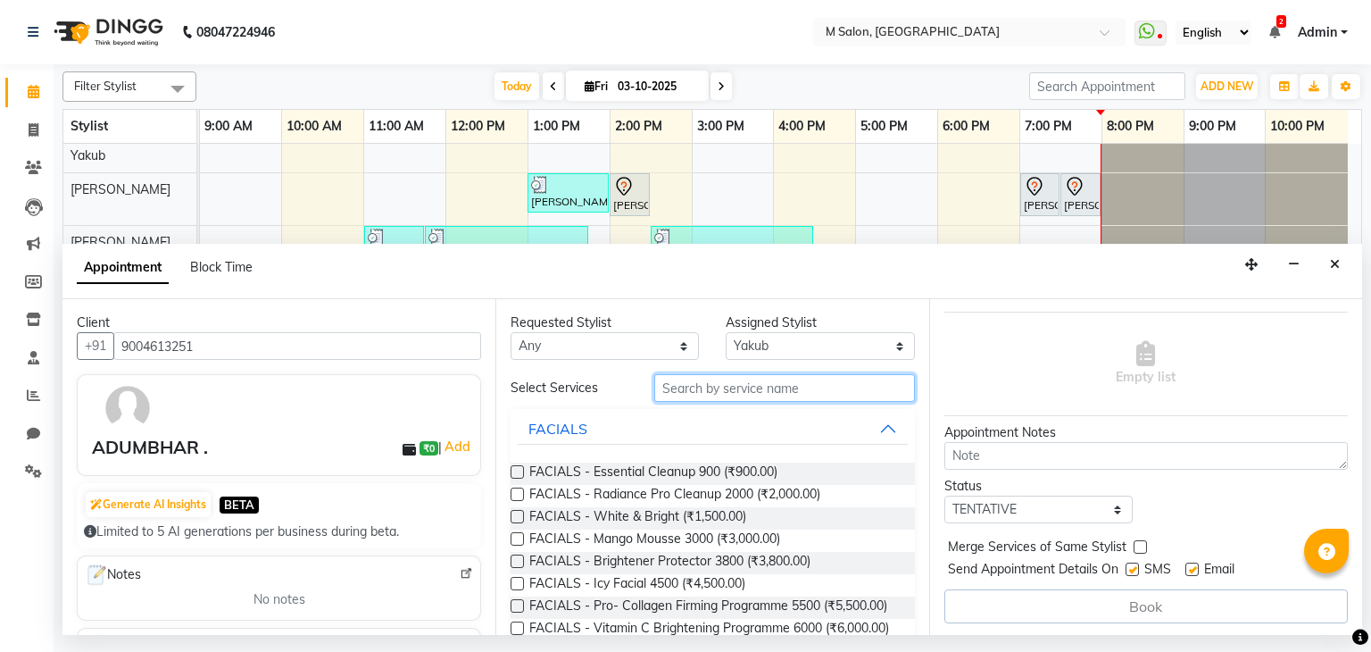
click at [747, 401] on input "text" at bounding box center [784, 388] width 261 height 28
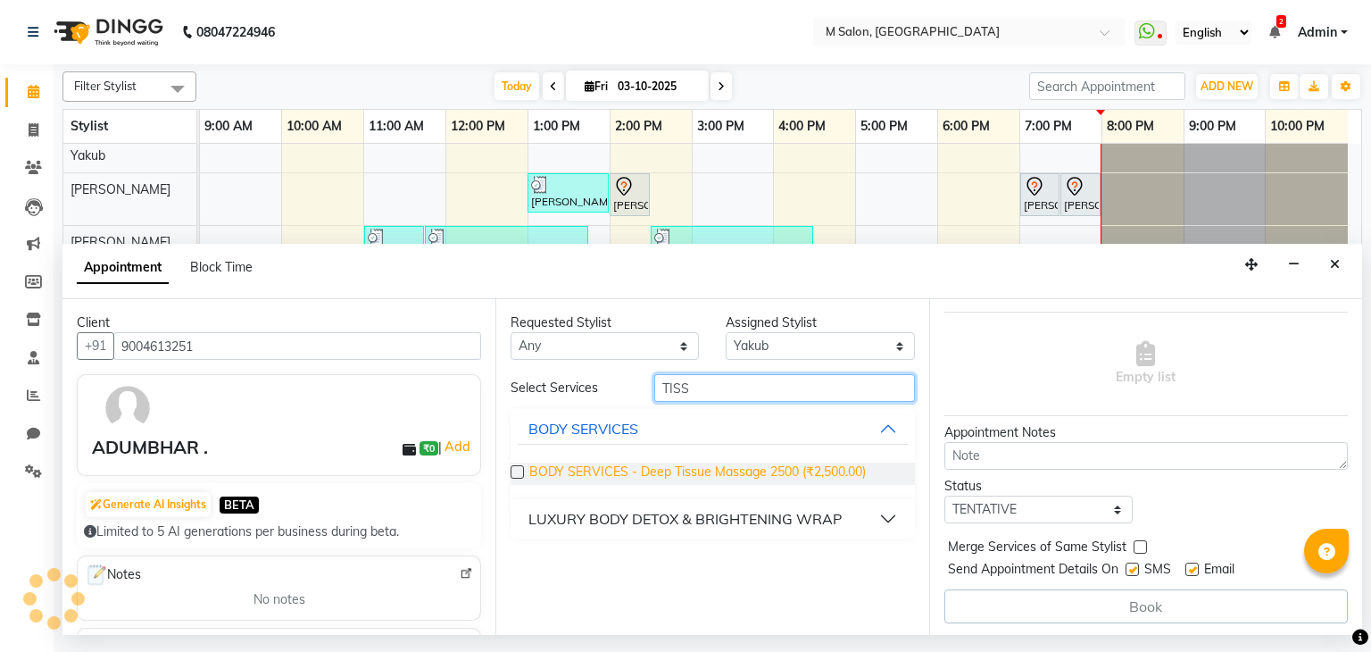
type input "TISS"
click at [713, 468] on span "BODY SERVICES - Deep Tissue Massage 2500 (₹2,500.00)" at bounding box center [697, 473] width 337 height 22
checkbox input "false"
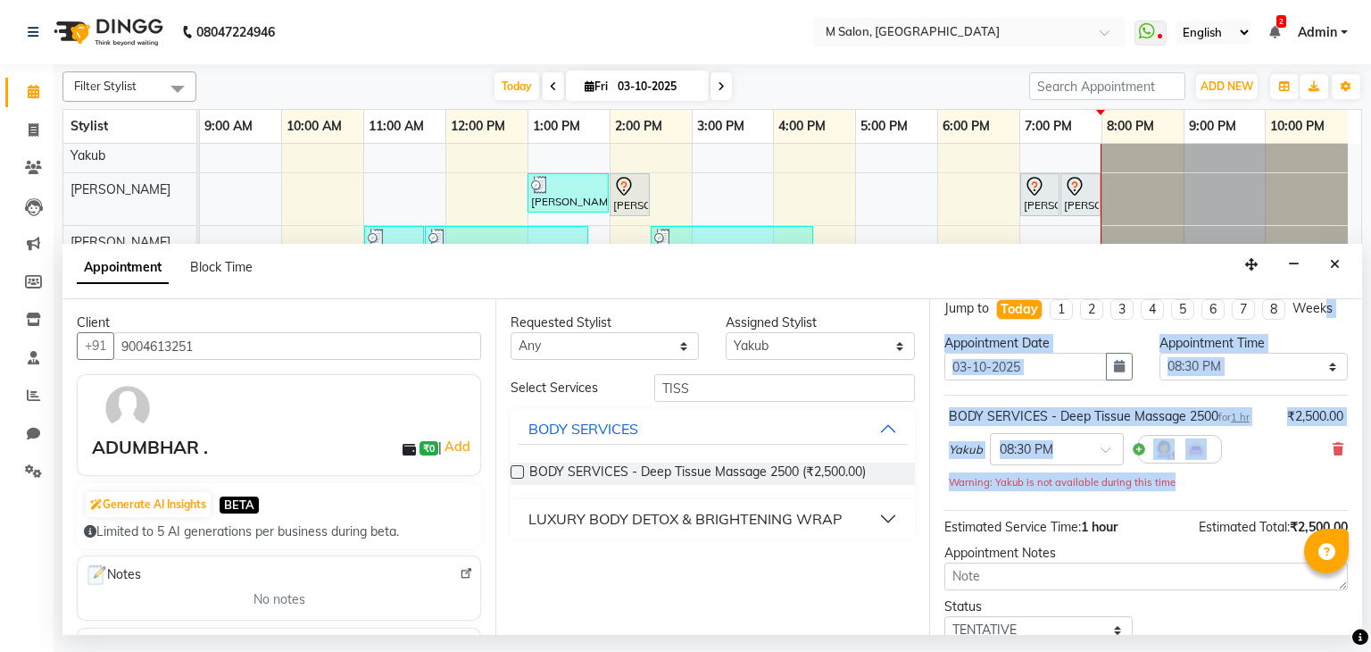
scroll to position [0, 0]
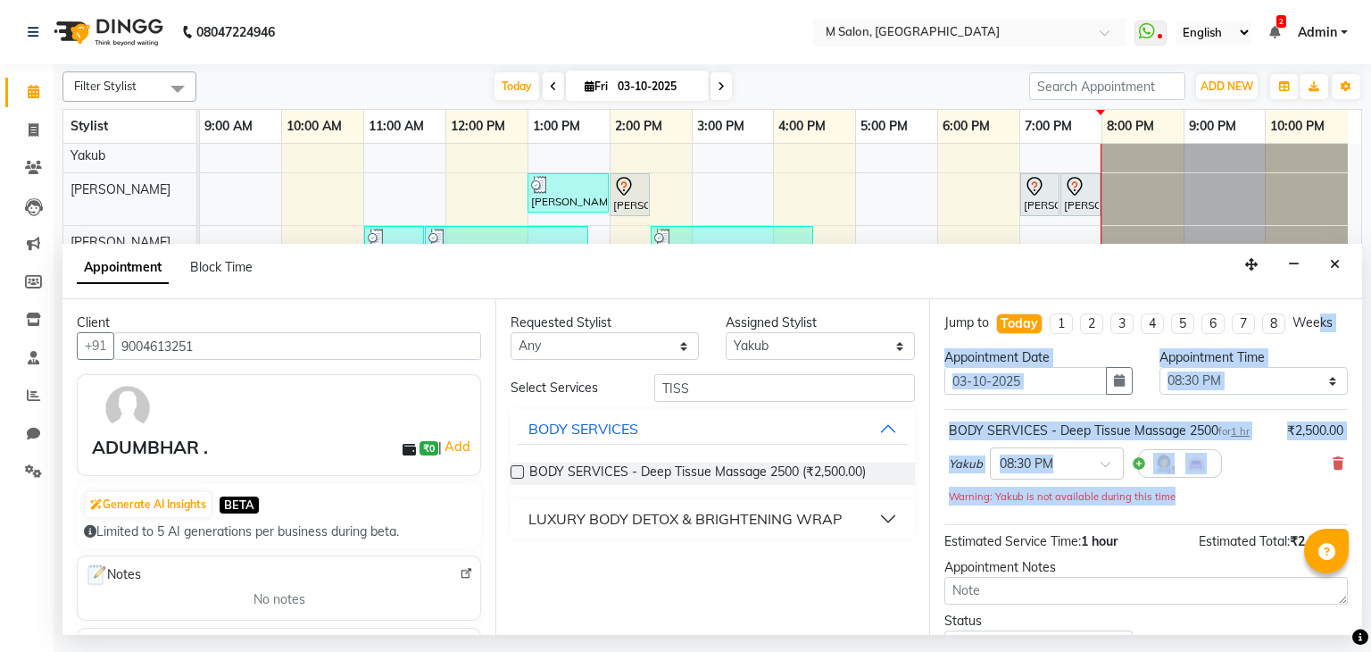
drag, startPoint x: 1344, startPoint y: 404, endPoint x: 1321, endPoint y: 307, distance: 99.8
click at [1321, 307] on div "Jump to [DATE] 1 2 3 4 5 6 7 8 Weeks Appointment Date [DATE] Appointment Time S…" at bounding box center [1145, 467] width 433 height 336
click at [1333, 454] on span at bounding box center [1338, 463] width 11 height 19
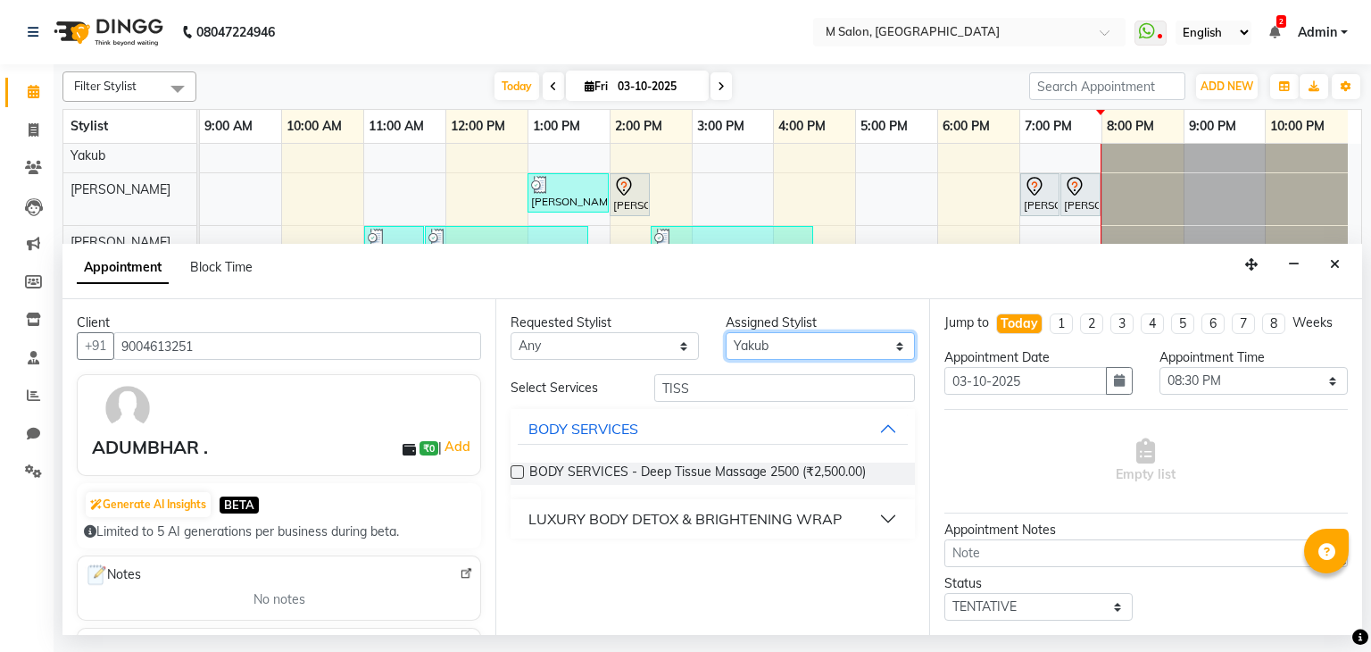
click at [767, 343] on select "Select Admin [PERSON_NAME] [PERSON_NAME] helper [PERSON_NAME] [PERSON_NAME] [PE…" at bounding box center [820, 346] width 188 height 28
select select "90983"
click at [726, 332] on select "Select Admin [PERSON_NAME] [PERSON_NAME] helper [PERSON_NAME] [PERSON_NAME] [PE…" at bounding box center [820, 346] width 188 height 28
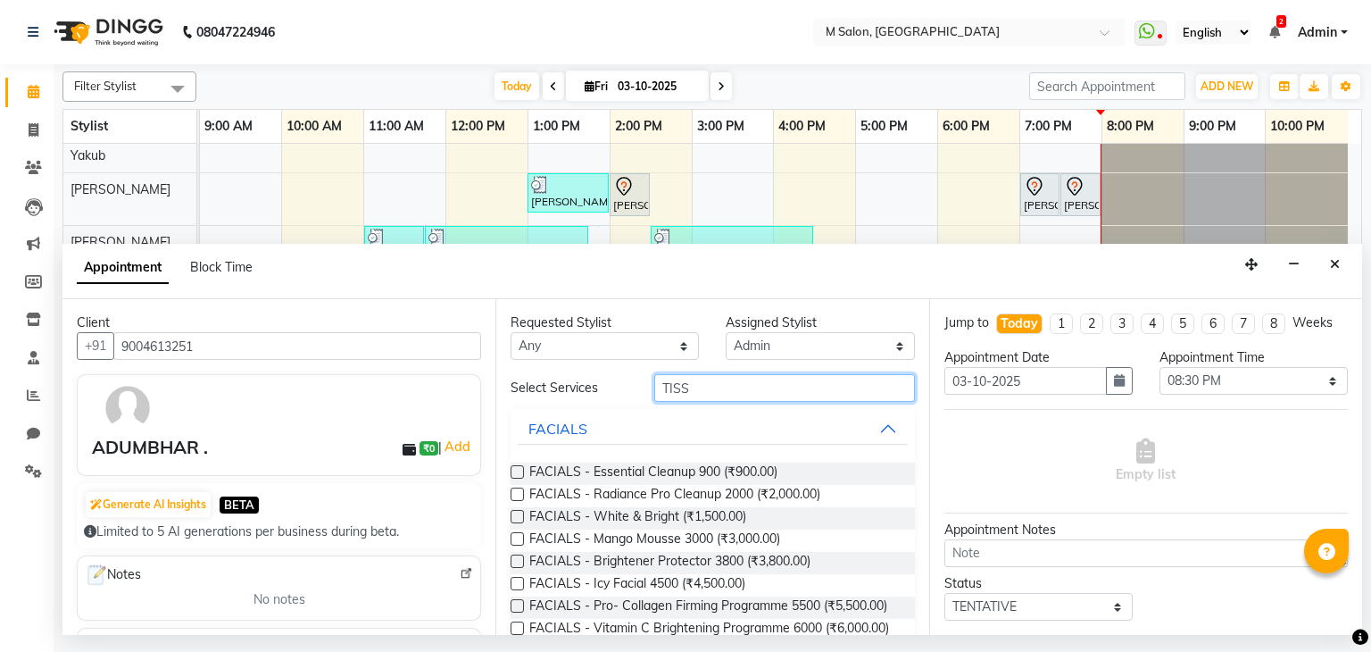
click at [744, 390] on input "TISS" at bounding box center [784, 388] width 261 height 28
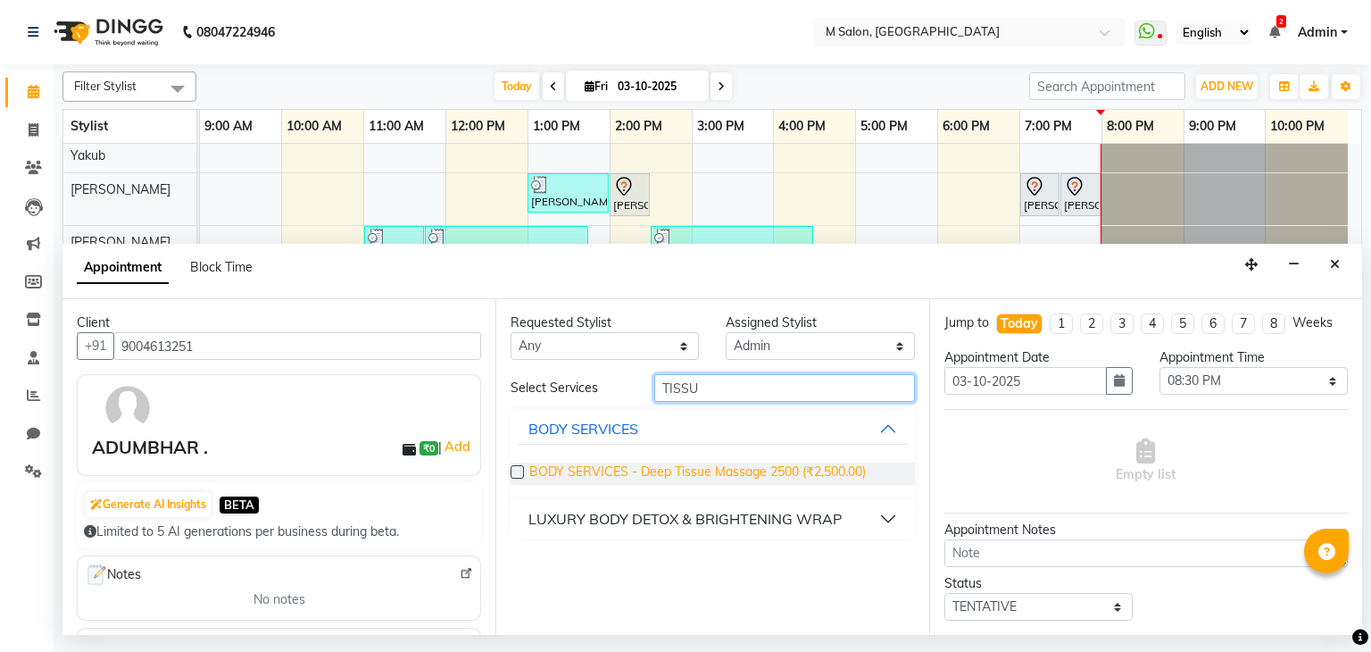
type input "TISSU"
click at [761, 463] on span "BODY SERVICES - Deep Tissue Massage 2500 (₹2,500.00)" at bounding box center [697, 473] width 337 height 22
checkbox input "false"
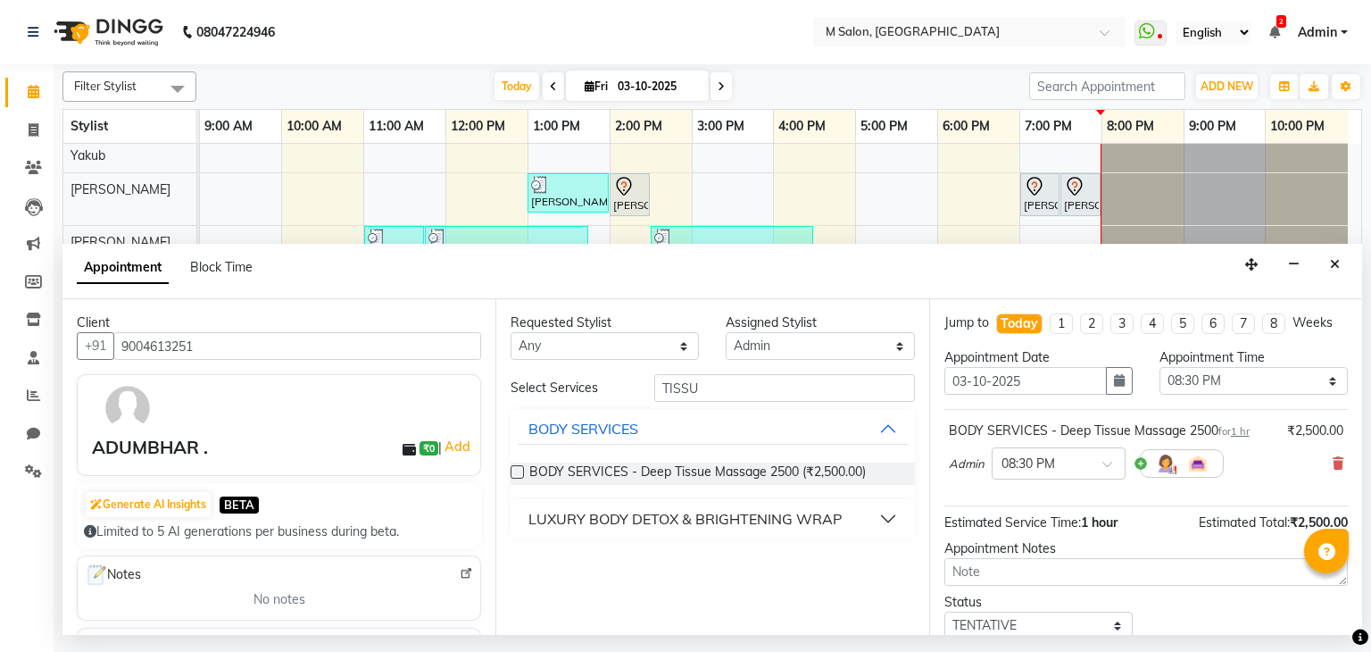
scroll to position [116, 0]
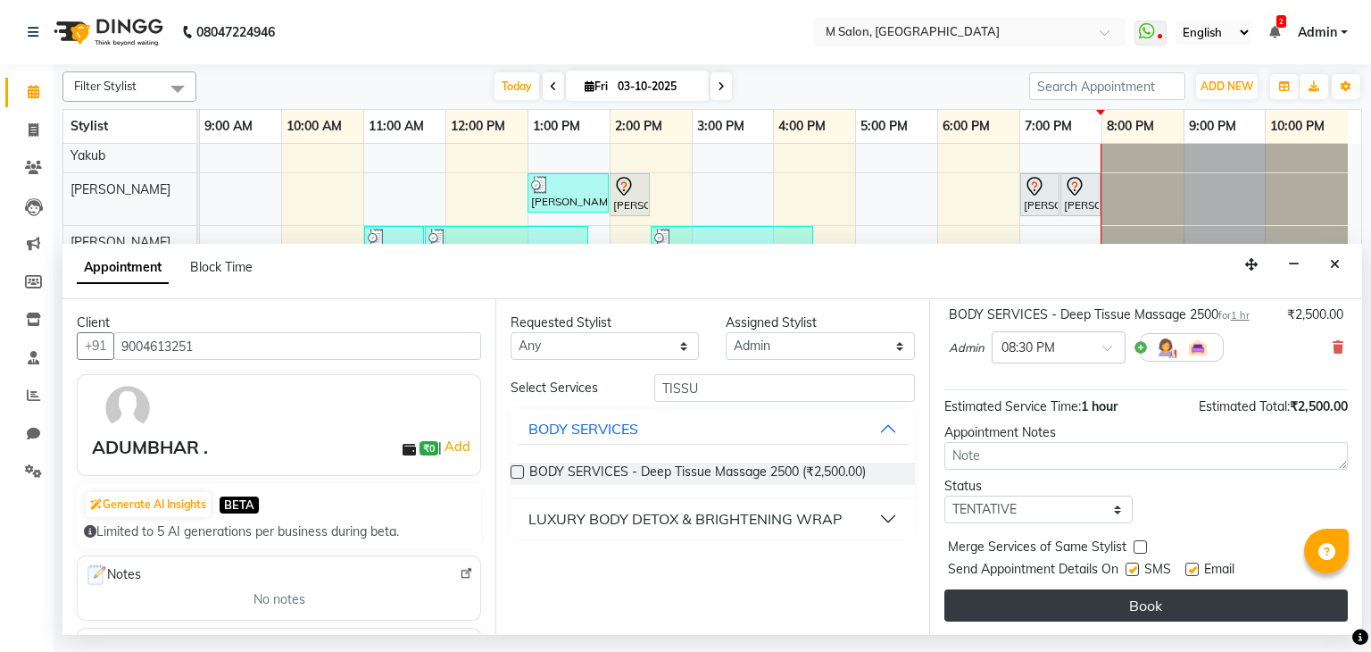
click at [1200, 601] on button "Book" at bounding box center [1147, 605] width 404 height 32
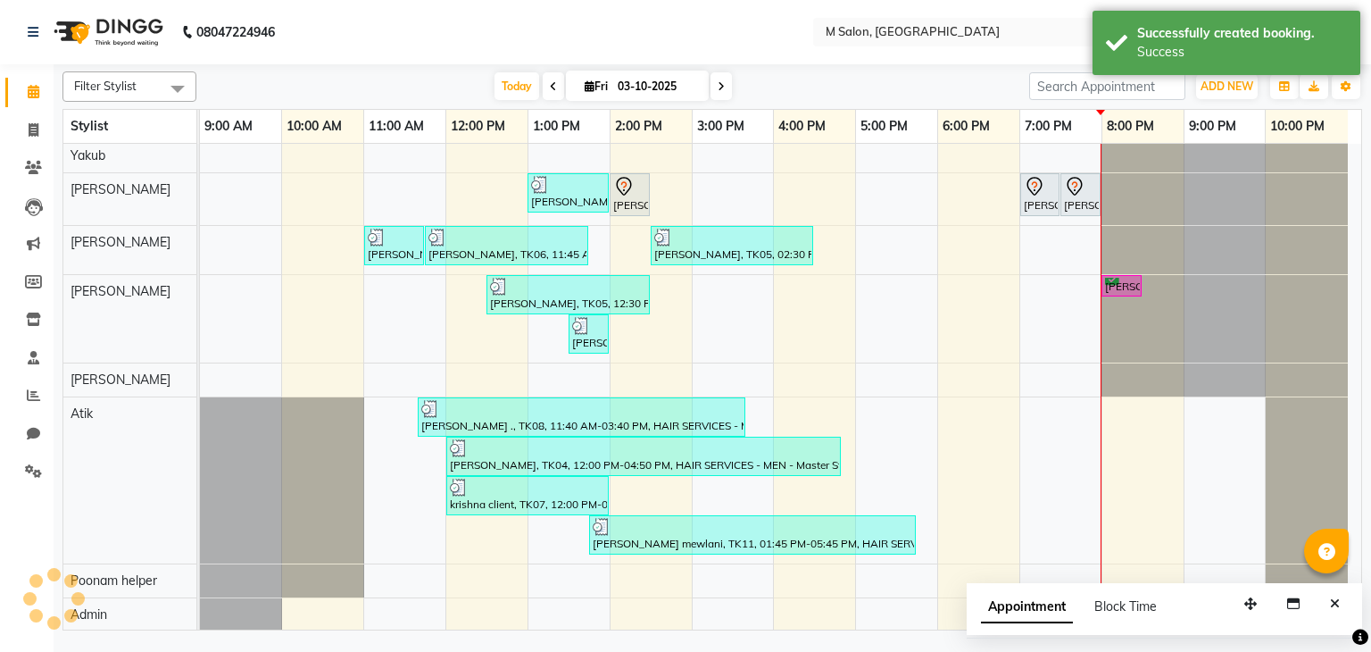
scroll to position [56, 0]
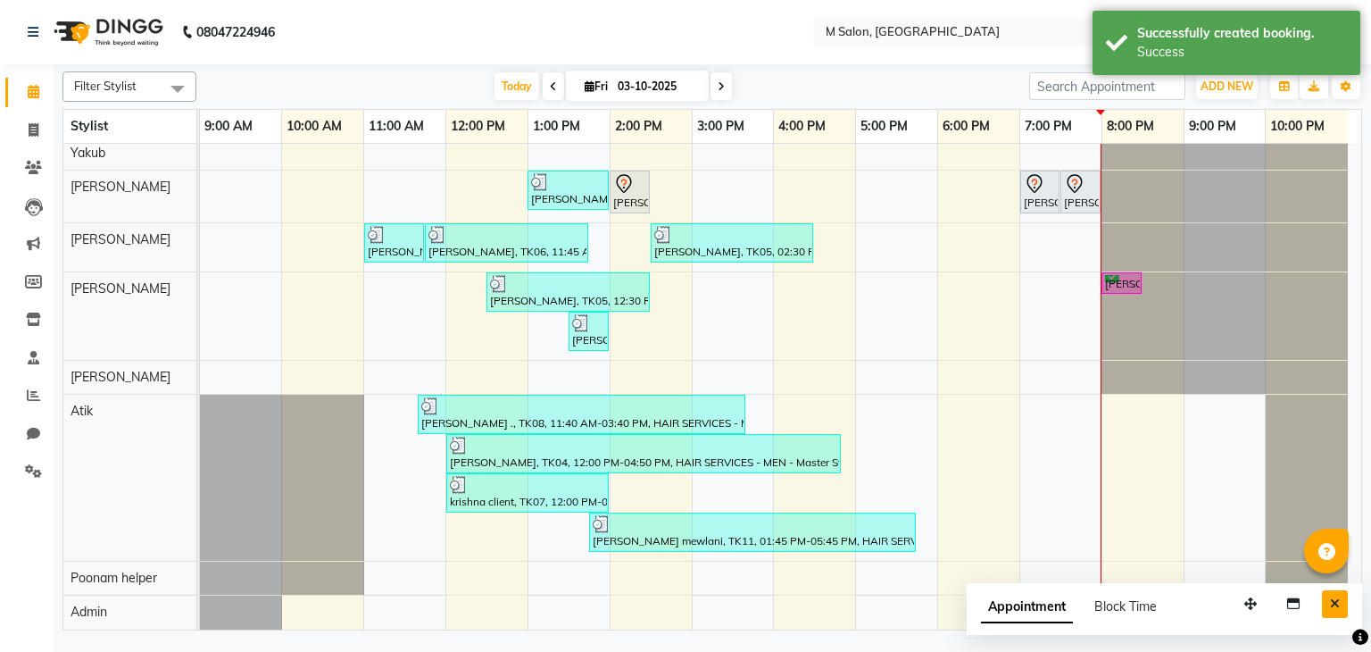
click at [1333, 604] on icon "Close" at bounding box center [1335, 603] width 10 height 12
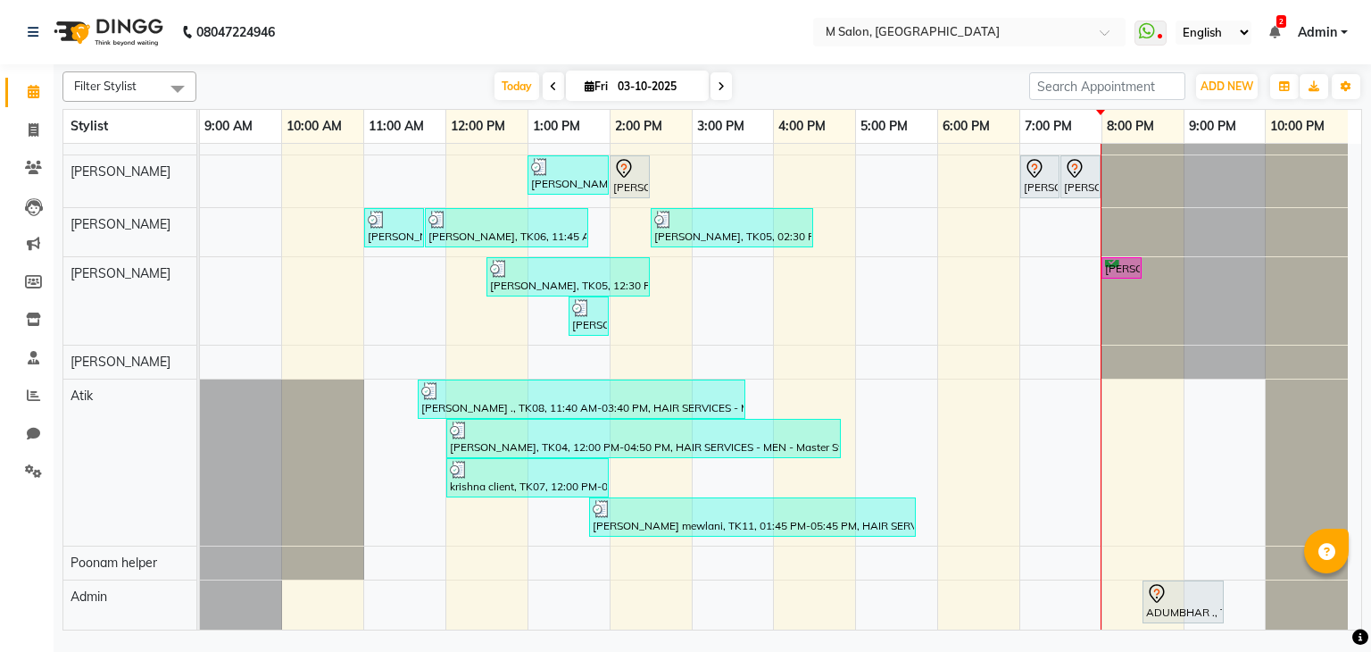
scroll to position [0, 0]
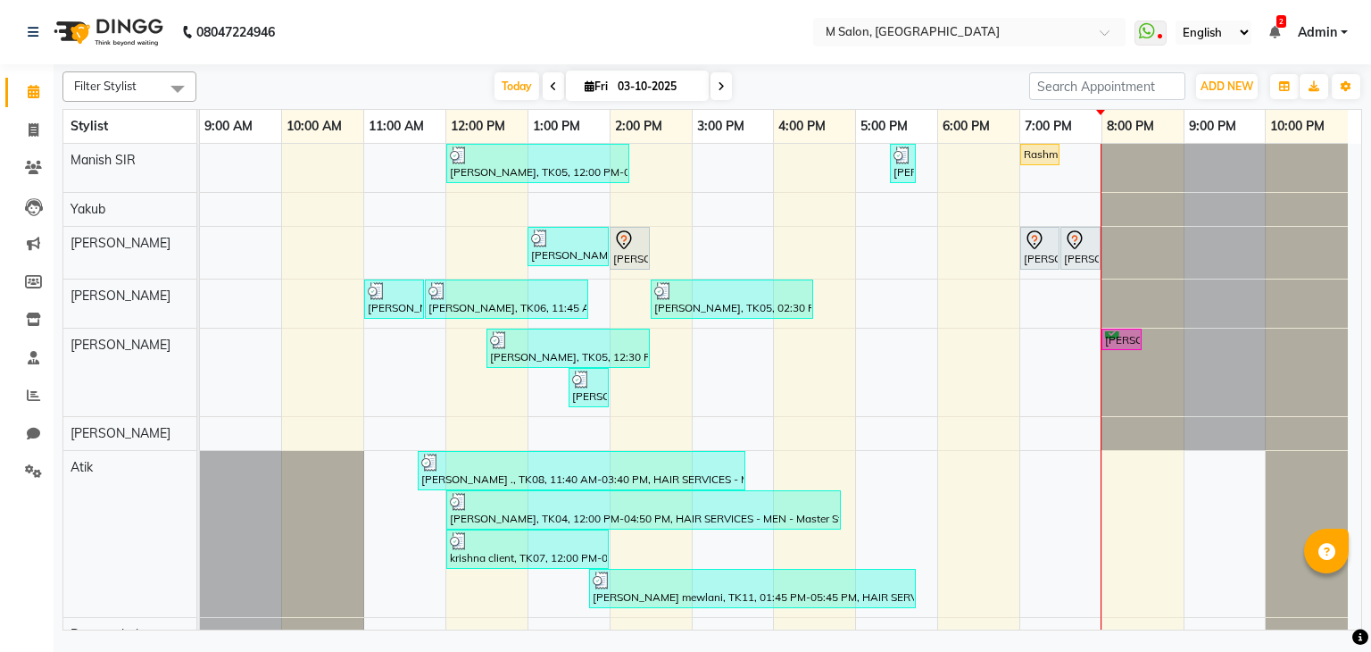
click at [634, 87] on input "03-10-2025" at bounding box center [656, 86] width 89 height 27
select select "10"
select select "2025"
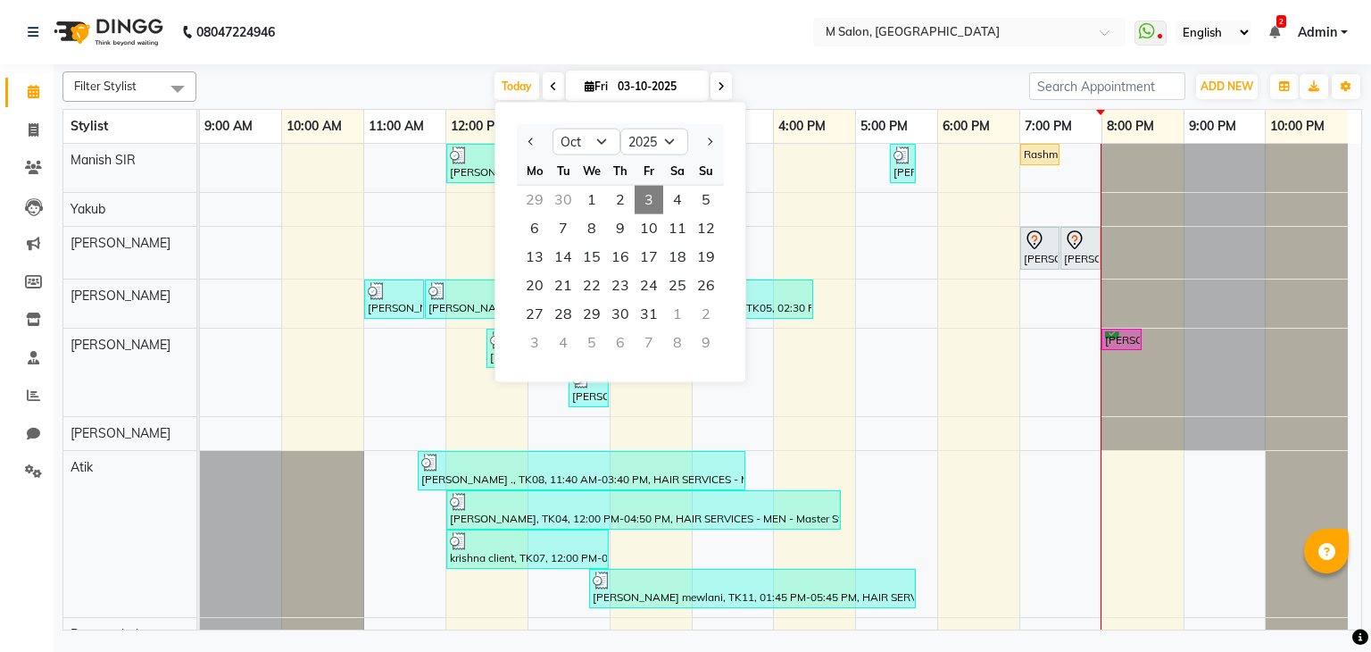
scroll to position [71, 0]
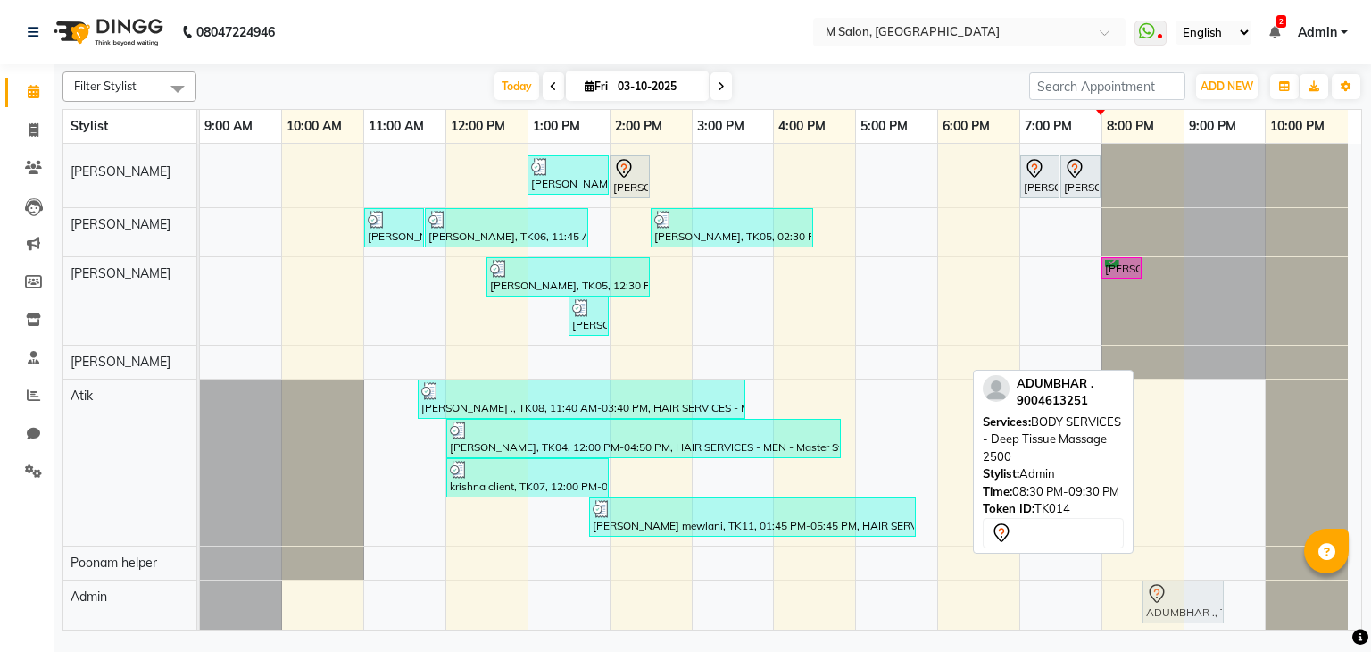
drag, startPoint x: 1175, startPoint y: 601, endPoint x: 1129, endPoint y: 606, distance: 45.8
click at [1129, 606] on div "[PERSON_NAME], TK05, 12:00 PM-02:15 PM, Root Touch-up (upto 1 inches) with [MED…" at bounding box center [781, 352] width 1162 height 560
click at [1164, 594] on icon at bounding box center [1156, 593] width 21 height 21
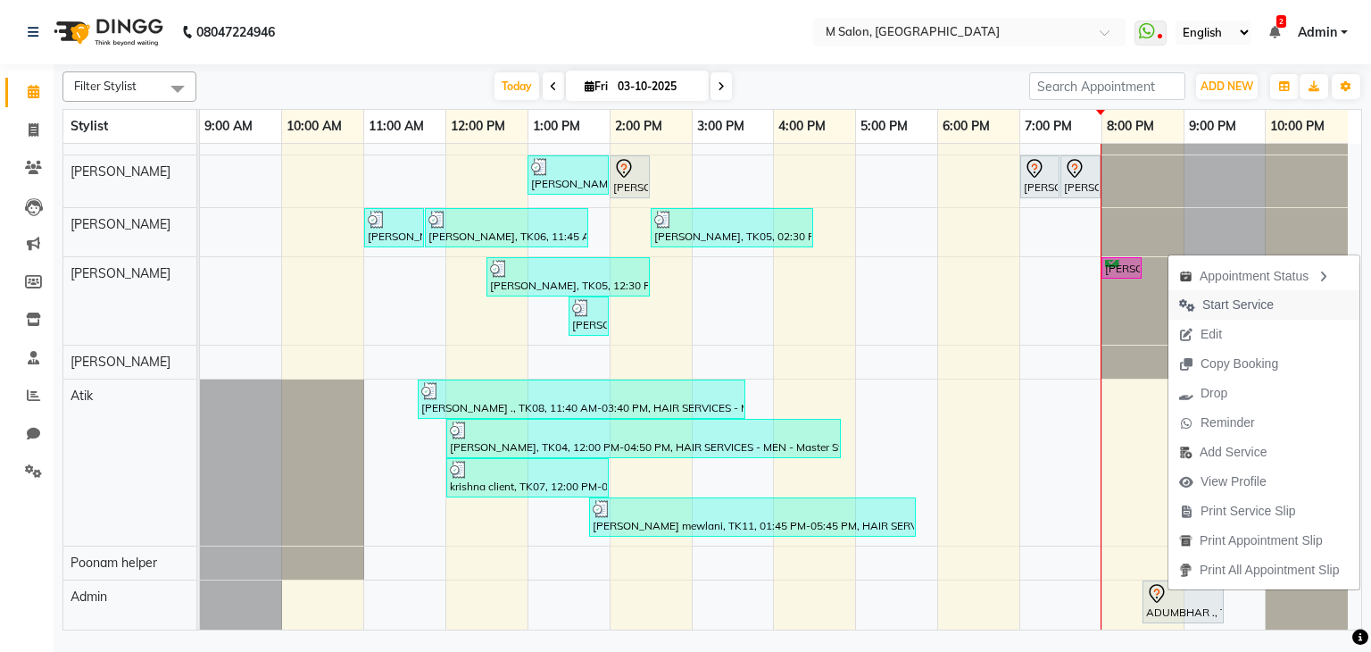
click at [1245, 298] on span "Start Service" at bounding box center [1238, 305] width 71 height 19
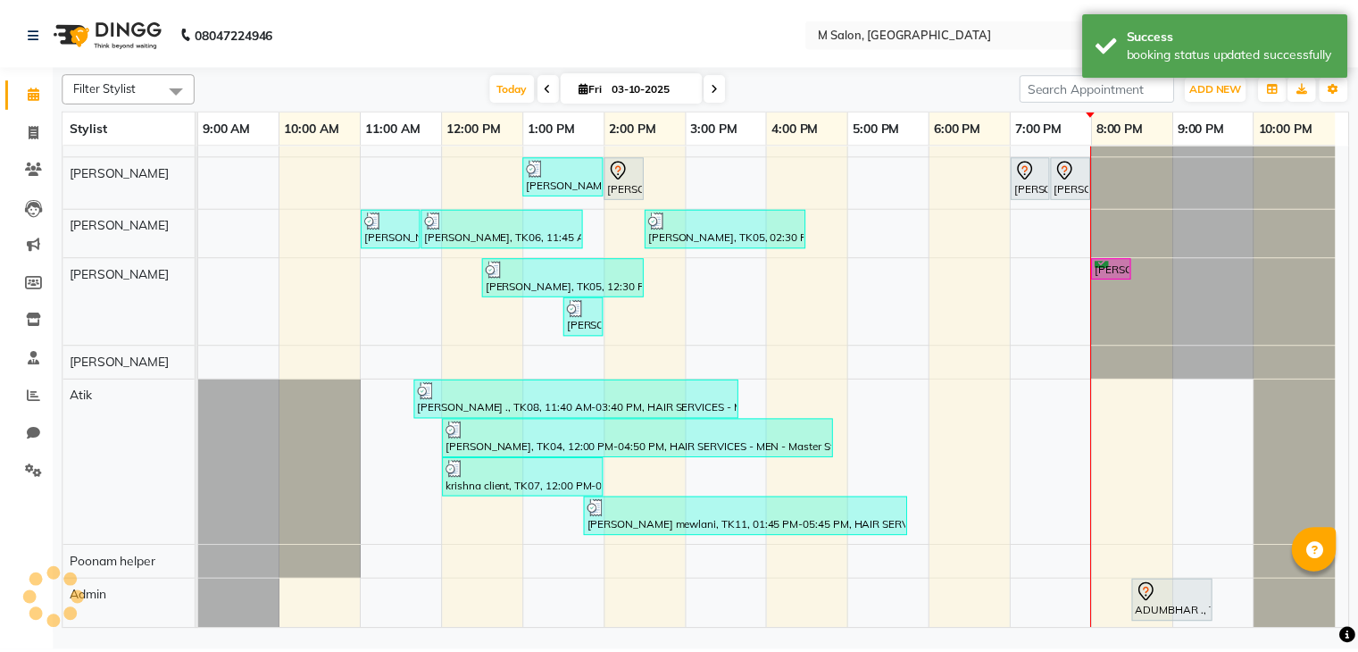
scroll to position [54, 0]
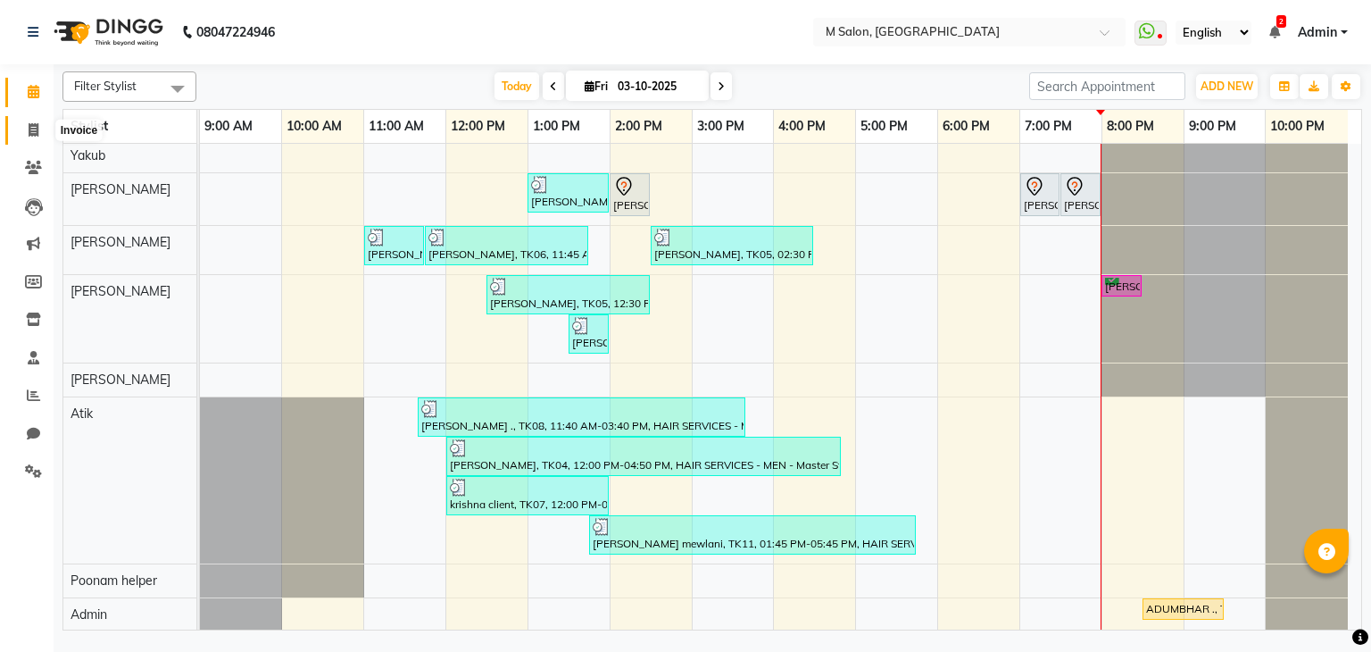
click at [33, 129] on icon at bounding box center [34, 129] width 10 height 13
select select "service"
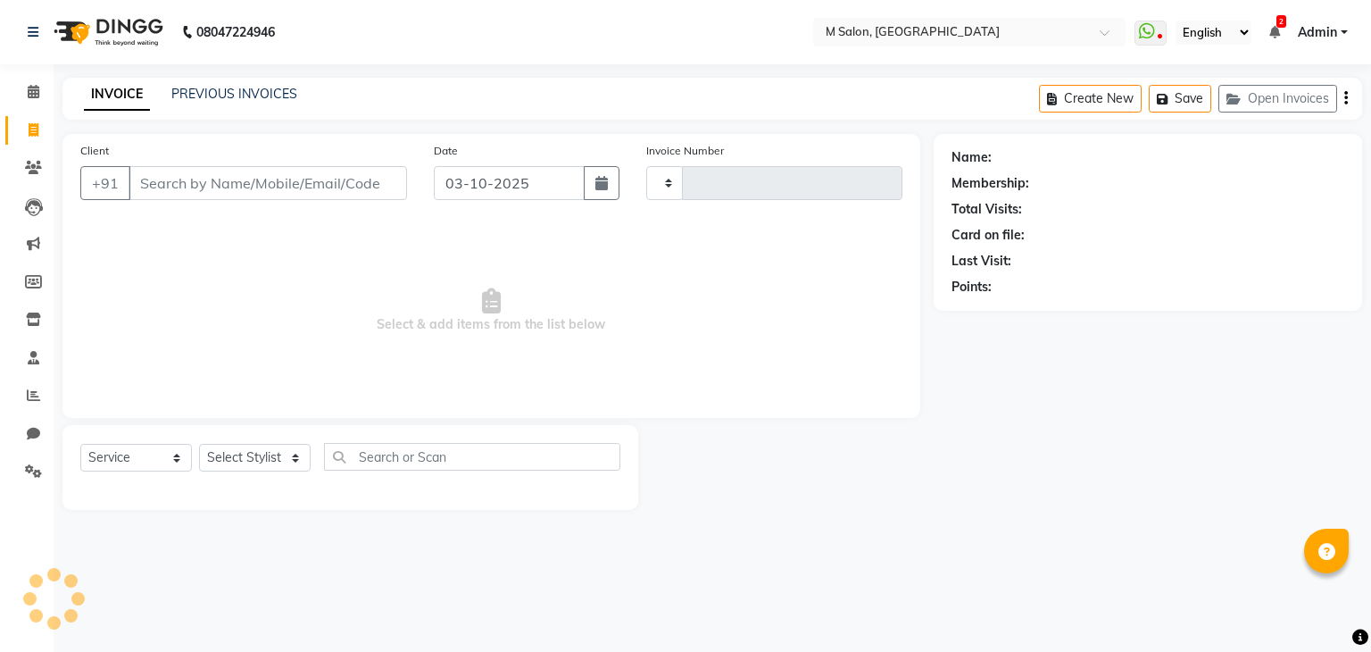
type input "0289"
select select "8656"
click at [243, 176] on input "Client" at bounding box center [268, 183] width 279 height 34
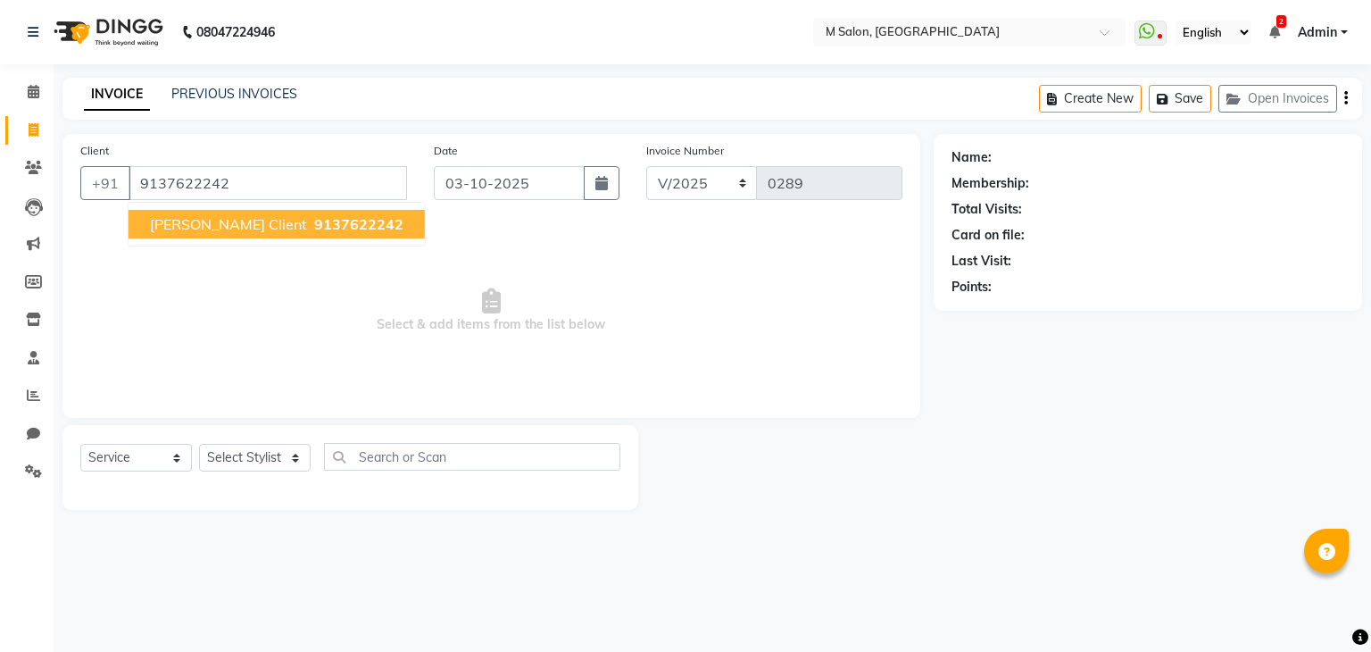
type input "9137622242"
click at [311, 227] on ngb-highlight "9137622242" at bounding box center [357, 224] width 93 height 18
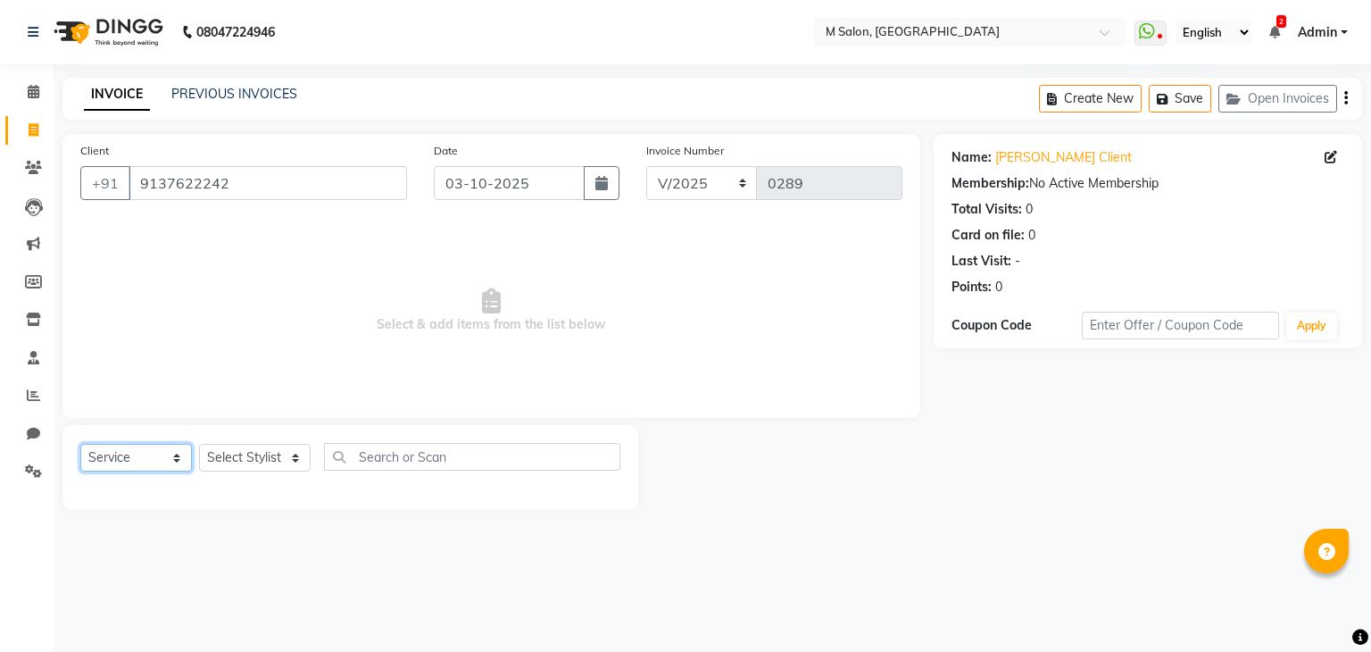
click at [127, 458] on select "Select Service Product Membership Package Voucher Prepaid Gift Card" at bounding box center [136, 458] width 112 height 28
select select "product"
click at [80, 445] on select "Select Service Product Membership Package Voucher Prepaid Gift Card" at bounding box center [136, 458] width 112 height 28
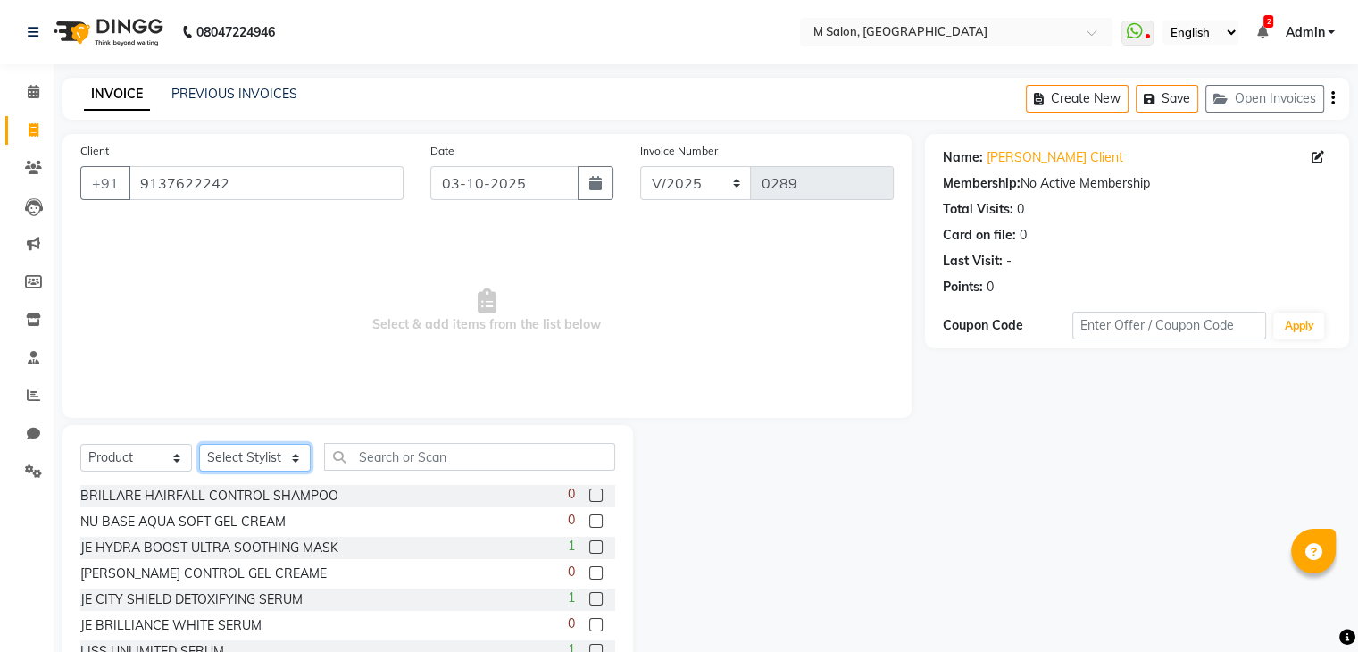
click at [253, 462] on select "Select Stylist Admin [PERSON_NAME] [PERSON_NAME] [PERSON_NAME] helper [PERSON_N…" at bounding box center [255, 458] width 112 height 28
select select "86896"
click at [199, 445] on select "Select Stylist Admin [PERSON_NAME] [PERSON_NAME] [PERSON_NAME] helper [PERSON_N…" at bounding box center [255, 458] width 112 height 28
click at [421, 458] on input "text" at bounding box center [469, 457] width 291 height 28
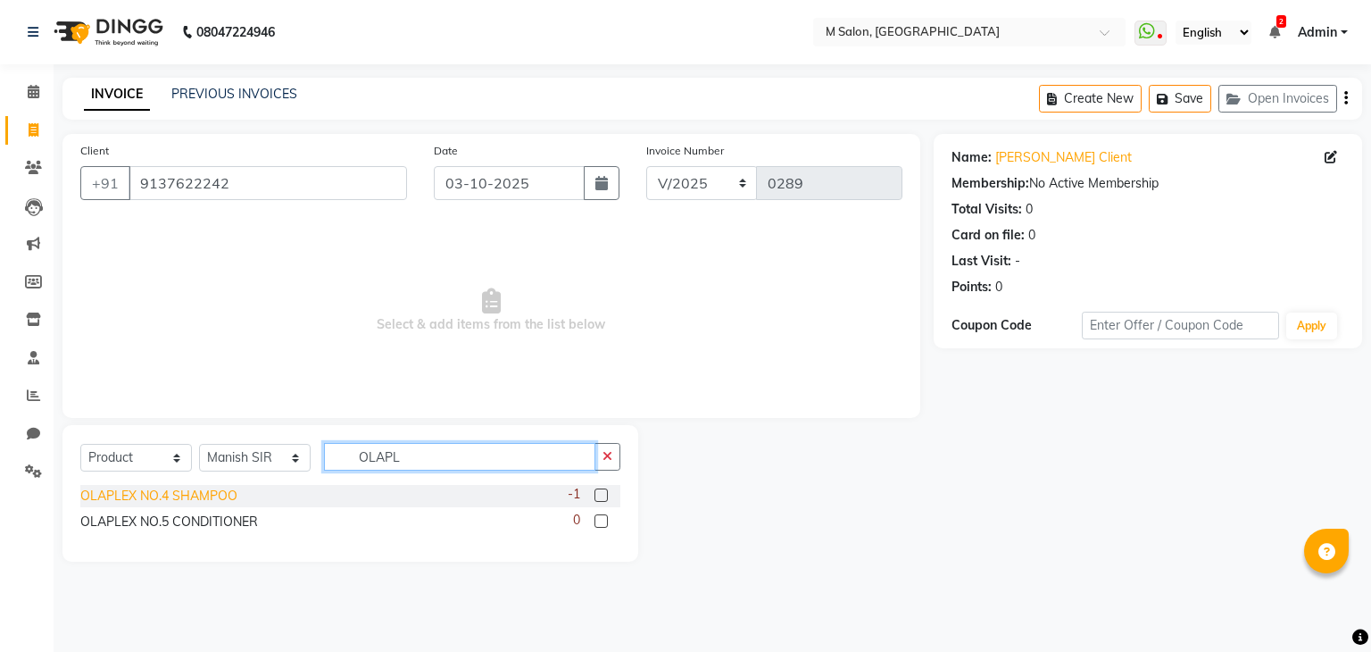
type input "OLAPL"
click at [136, 499] on div "OLAPLEX NO.4 SHAMPOO" at bounding box center [158, 496] width 157 height 19
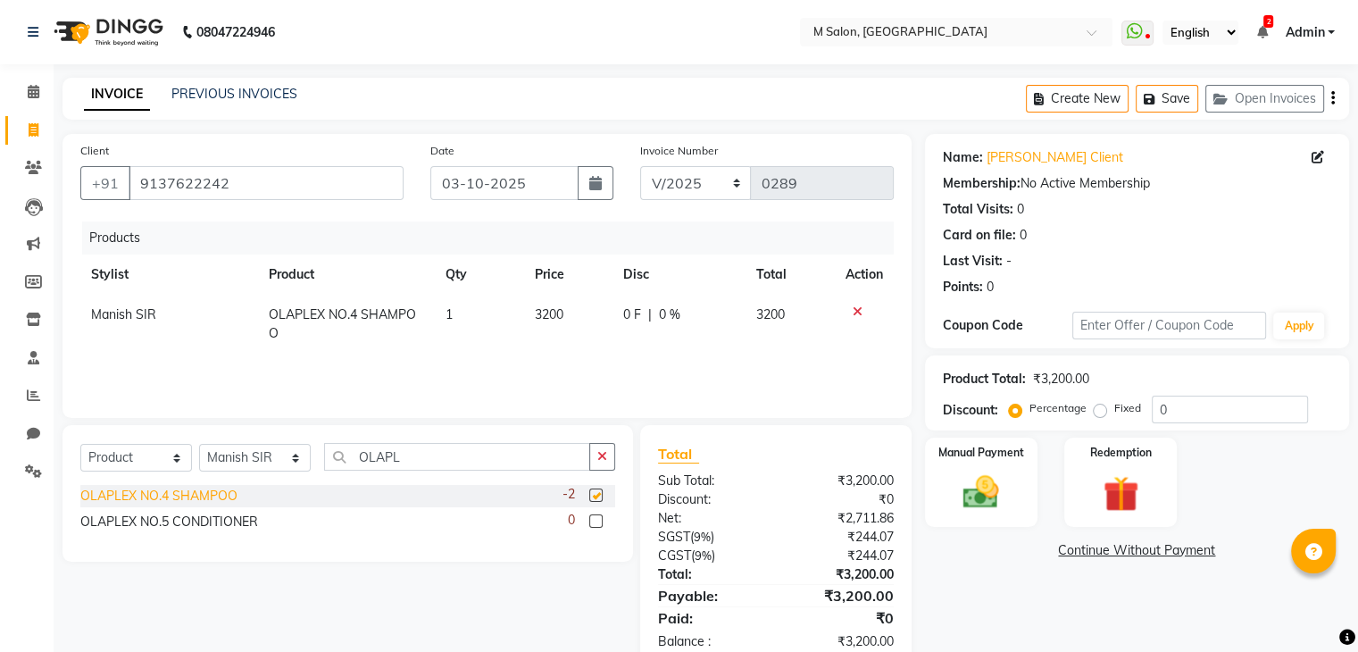
checkbox input "false"
click at [156, 526] on div "OLAPLEX NO.5 CONDITIONER" at bounding box center [169, 521] width 178 height 19
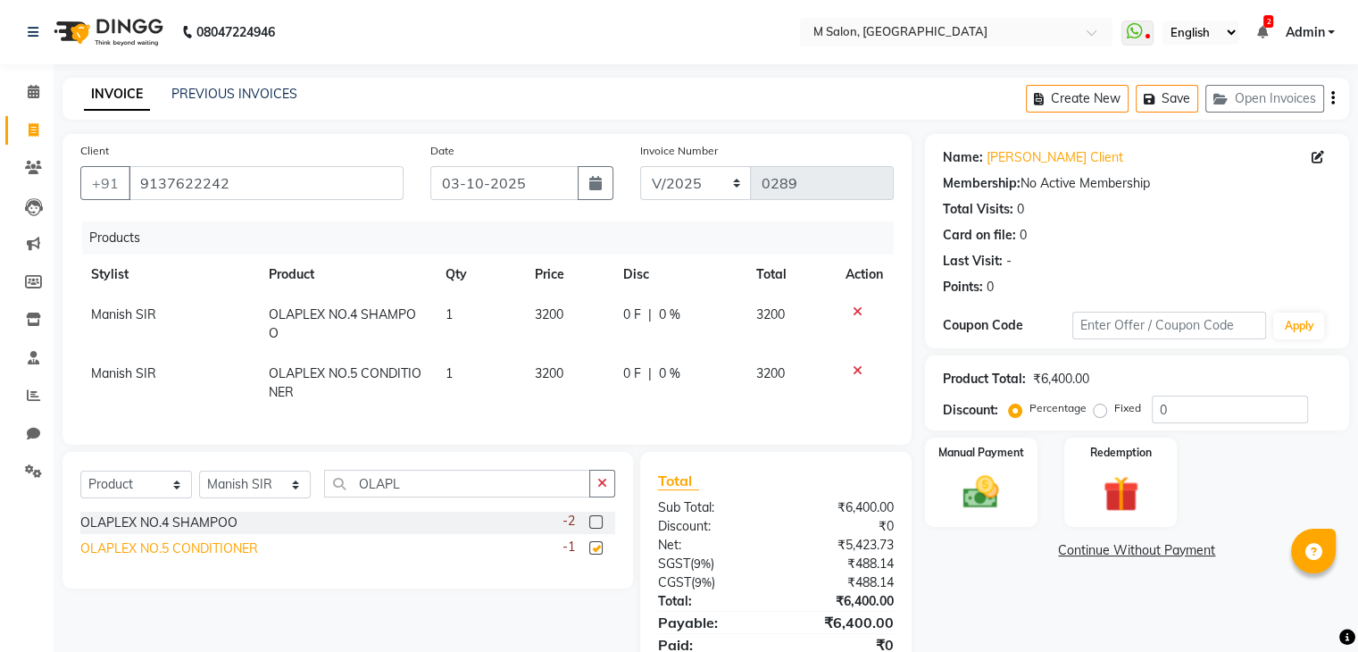
checkbox input "false"
click at [519, 317] on td "1" at bounding box center [479, 324] width 88 height 59
select select "86896"
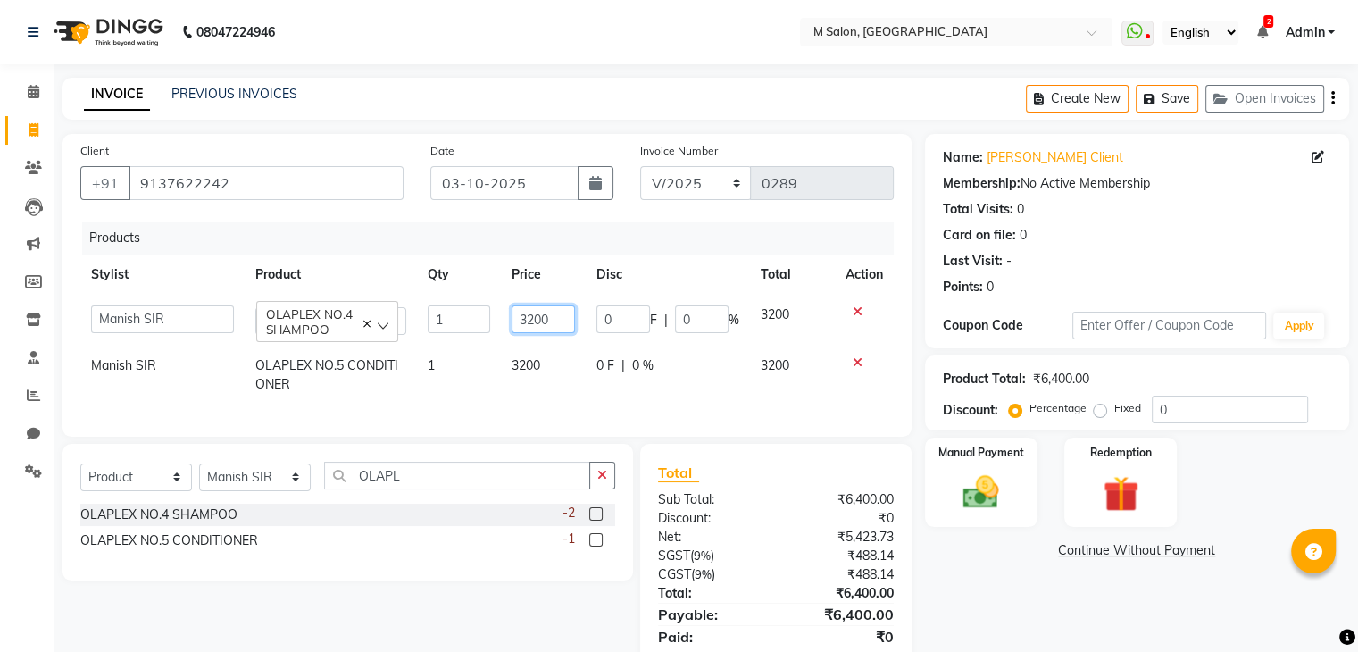
click at [570, 315] on input "3200" at bounding box center [543, 319] width 63 height 28
type input "3"
type input "2950"
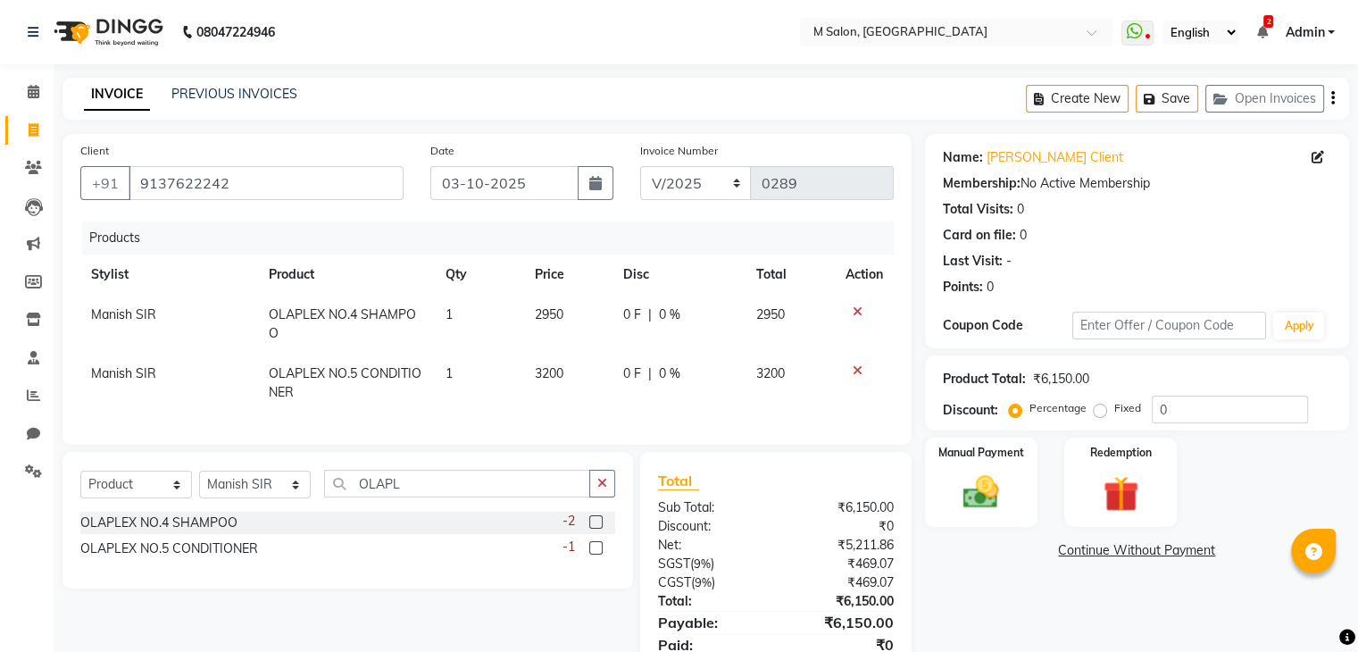
click at [527, 371] on td "3200" at bounding box center [568, 383] width 89 height 59
select select "86896"
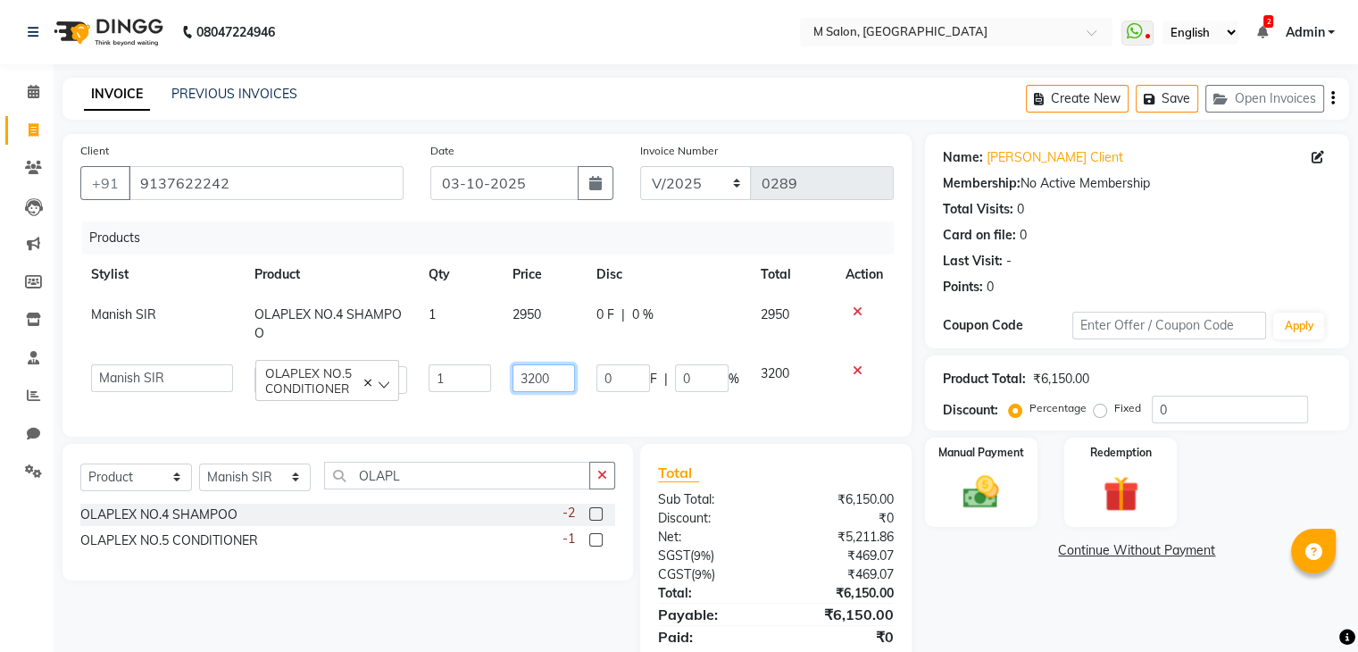
click at [548, 383] on input "3200" at bounding box center [543, 378] width 62 height 28
type input "3"
type input "2950"
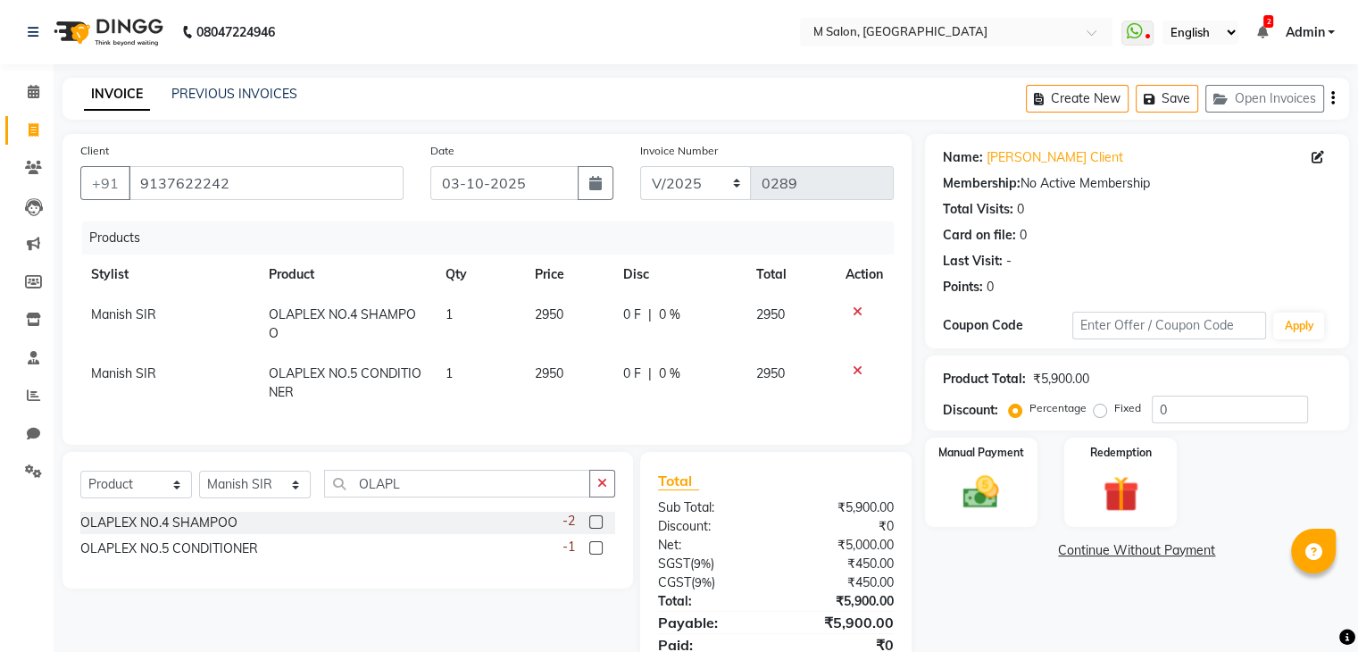
click at [662, 376] on span "0 %" at bounding box center [669, 373] width 21 height 19
select select "86896"
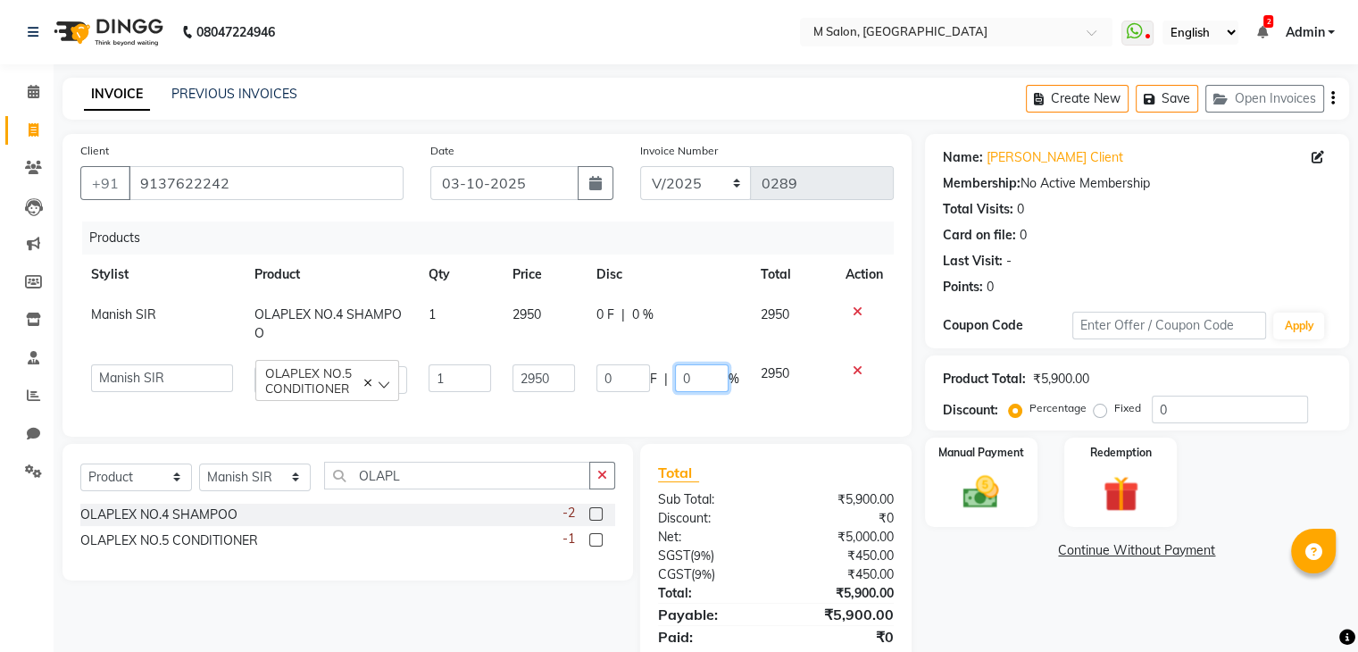
click at [711, 380] on input "0" at bounding box center [702, 378] width 54 height 28
type input "5"
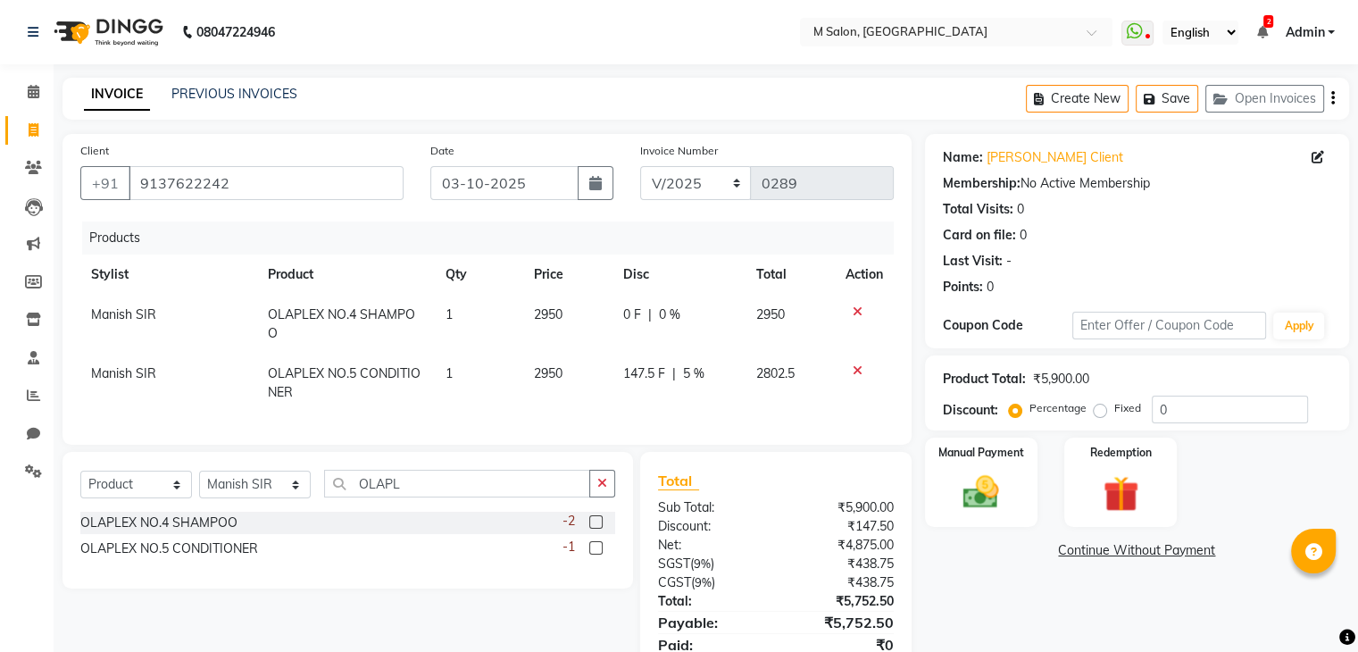
click at [645, 312] on div "0 F | 0 %" at bounding box center [679, 314] width 112 height 19
select select "86896"
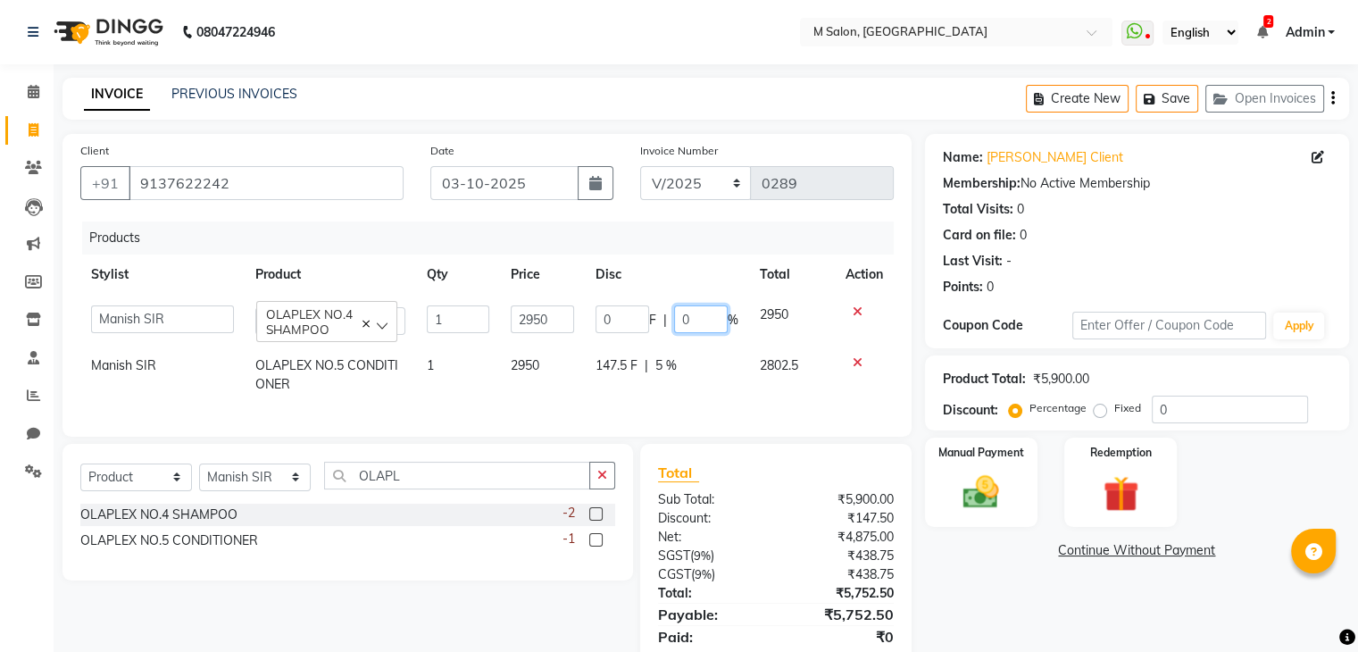
click at [711, 320] on input "0" at bounding box center [701, 319] width 54 height 28
type input "5"
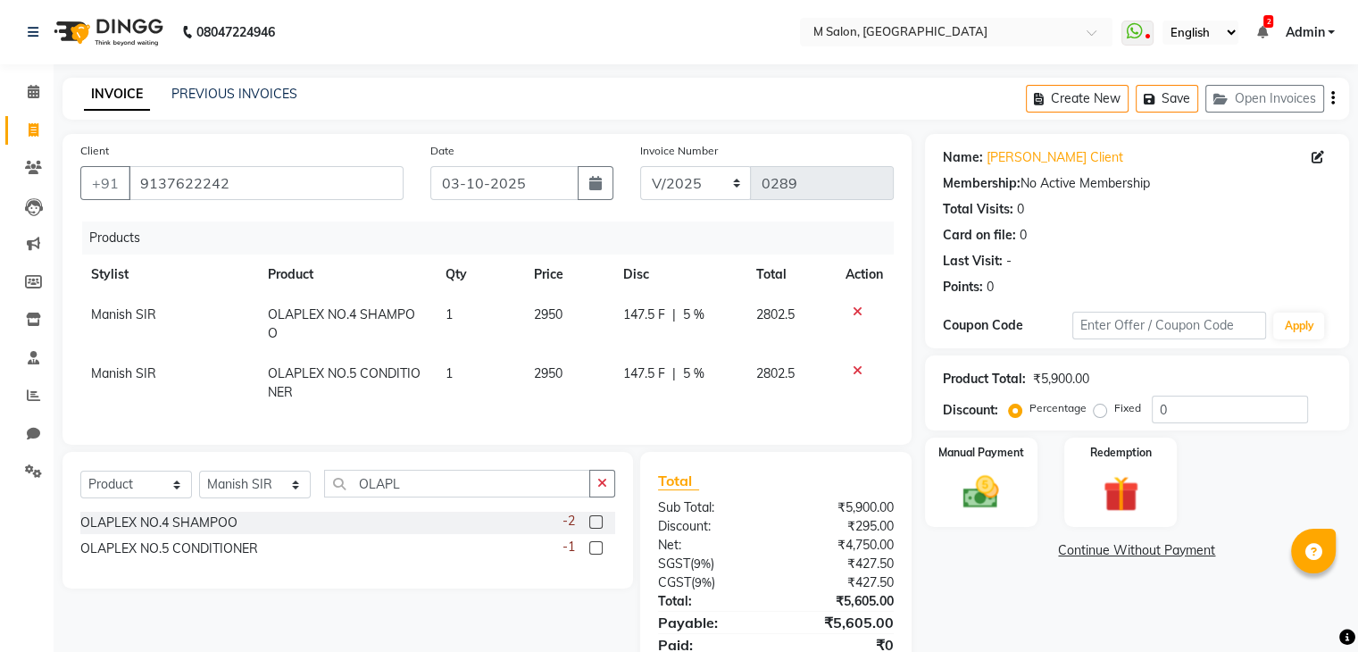
click at [714, 393] on td "147.5 F | 5 %" at bounding box center [678, 383] width 133 height 59
select select "86896"
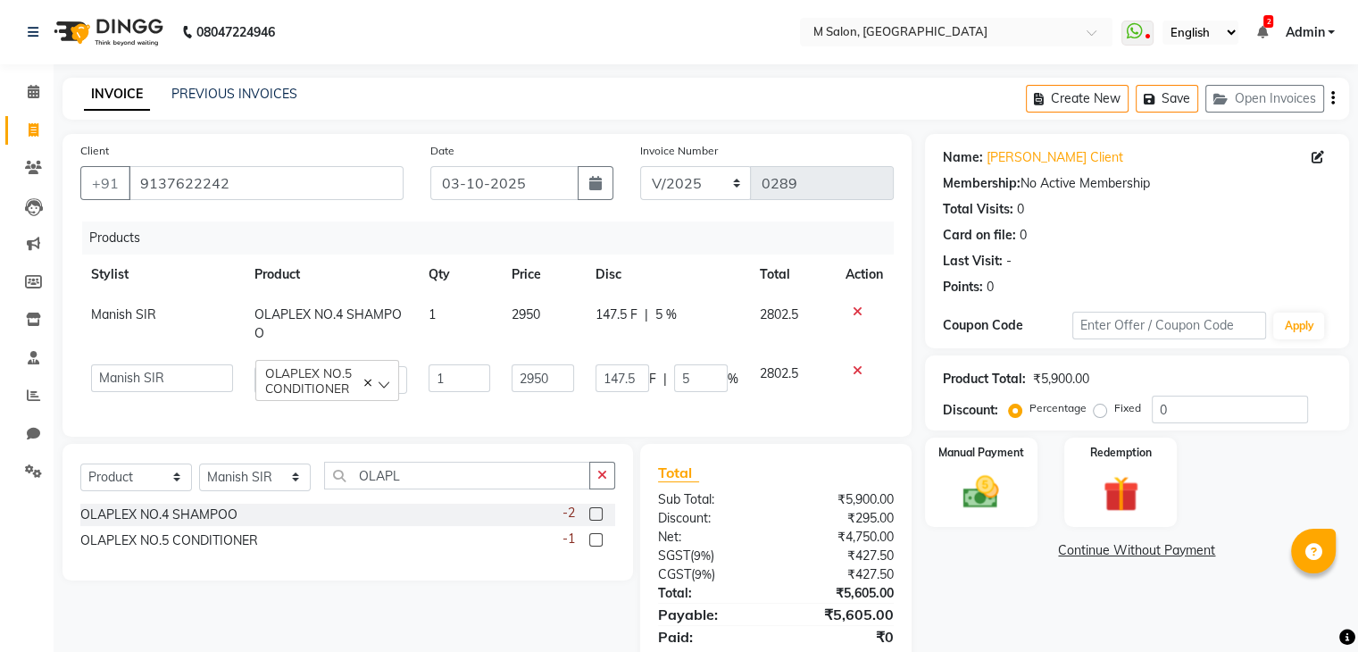
scroll to position [79, 0]
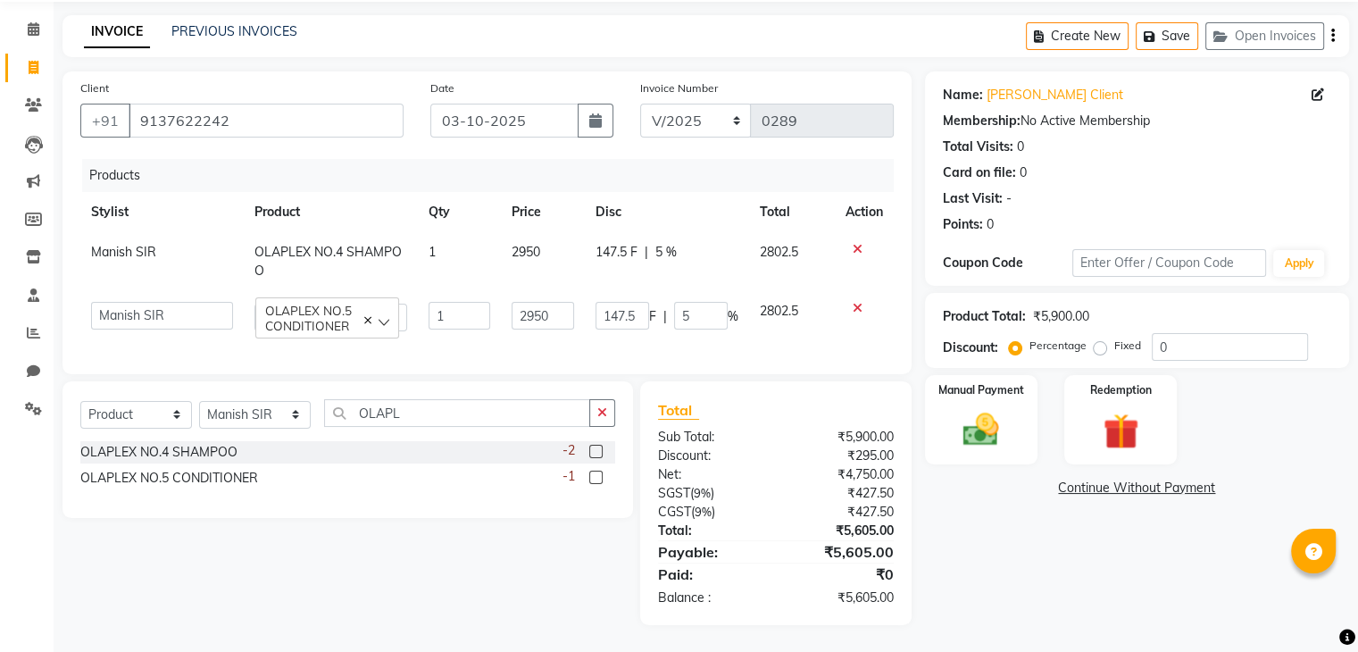
click at [357, 303] on span "OLAPLEX NO.5 CONDITIONER" at bounding box center [327, 318] width 124 height 30
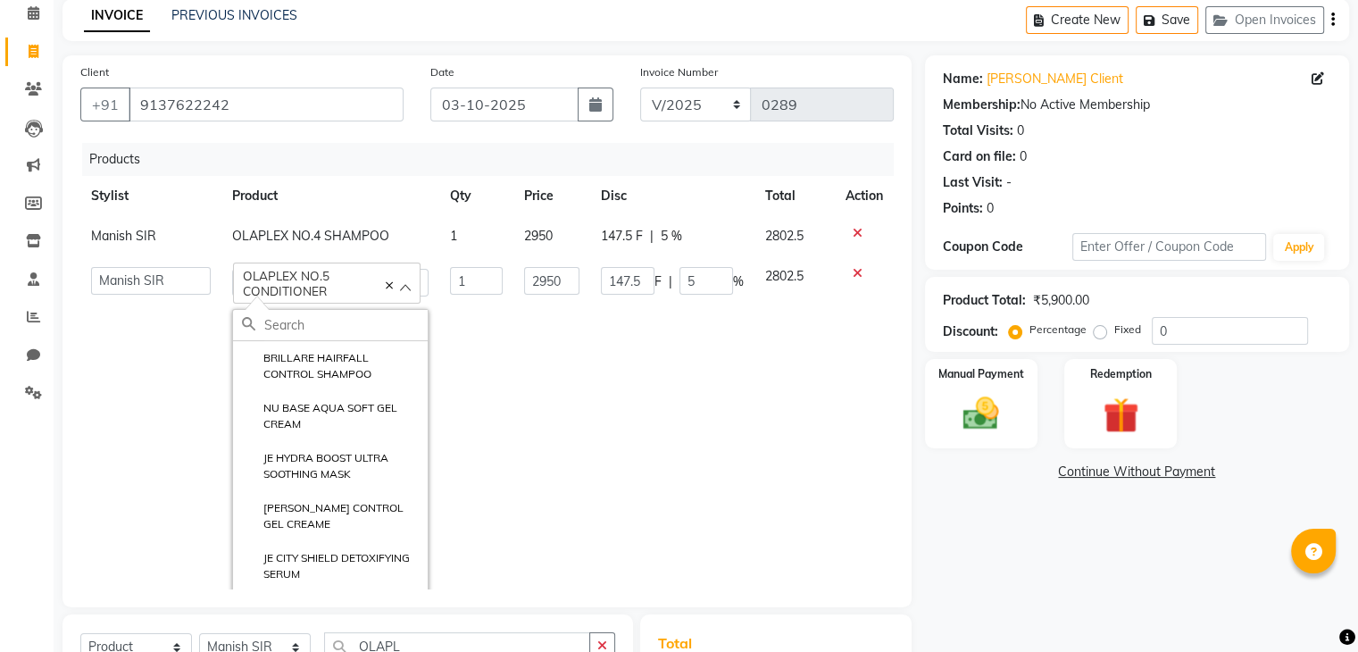
click at [344, 322] on input "text" at bounding box center [345, 325] width 163 height 30
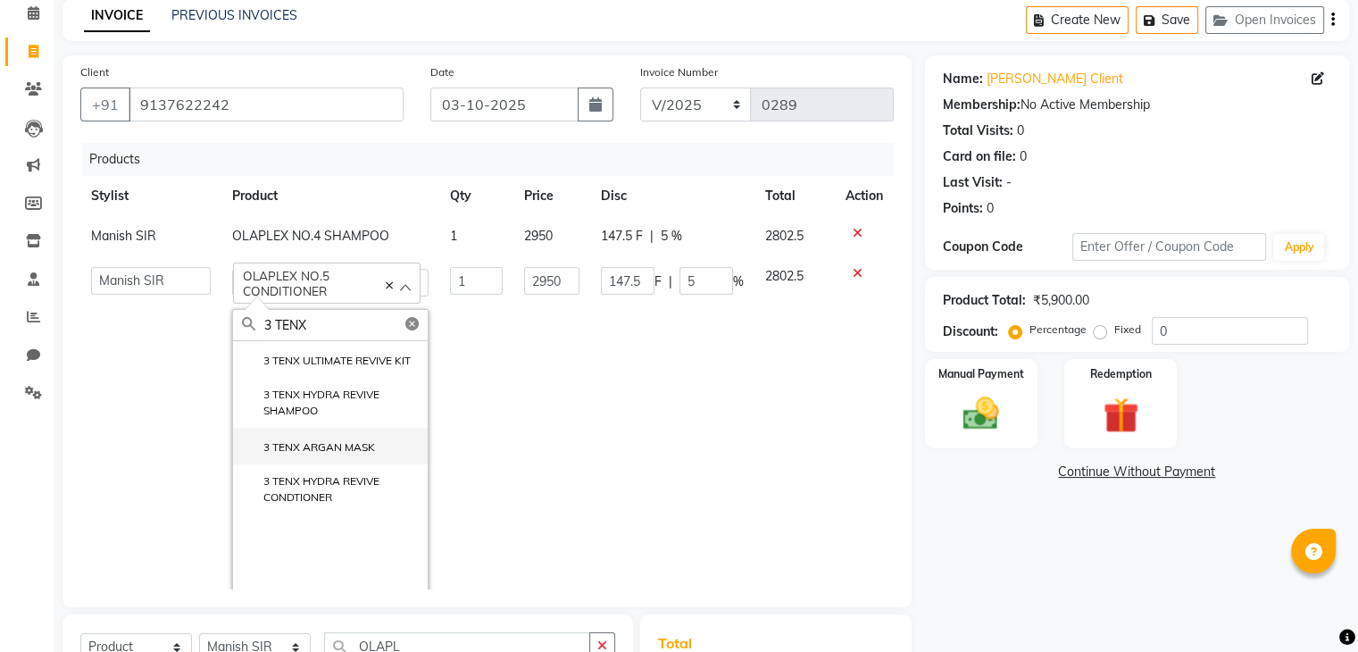
type input "3 TENX"
click at [324, 455] on label "3 TENX ARGAN MASK" at bounding box center [308, 447] width 133 height 16
type input "1899"
type input "0"
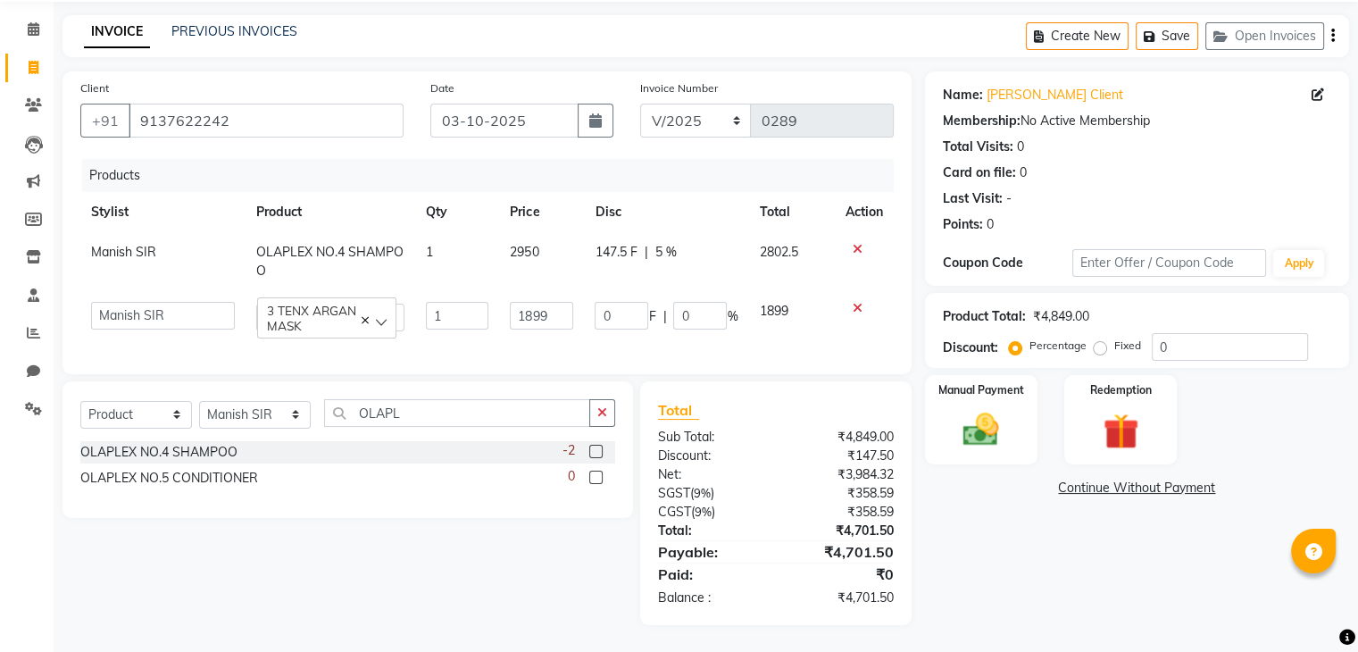
click at [315, 244] on span "OLAPLEX NO.4 SHAMPOO" at bounding box center [329, 261] width 147 height 35
select select "86896"
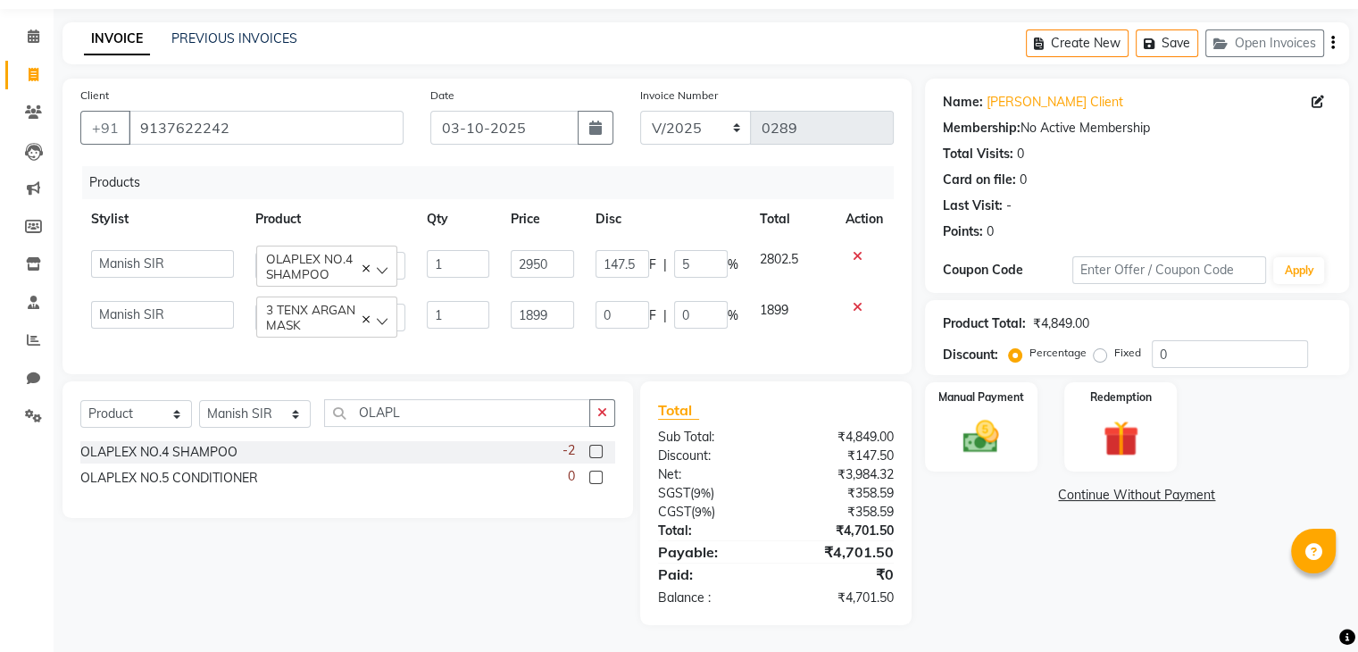
click at [315, 246] on div "OLAPLEX NO.4 SHAMPOO" at bounding box center [327, 266] width 142 height 41
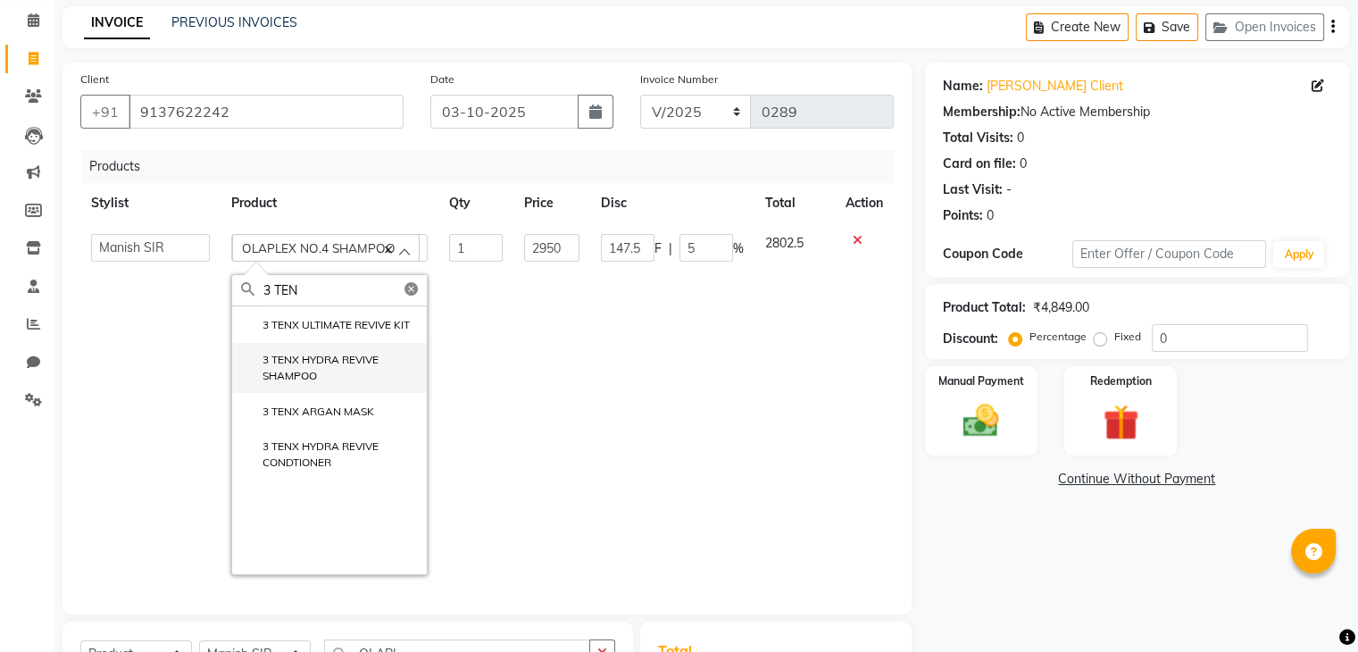
type input "3 TEN"
click at [350, 360] on label "3 TENX HYDRA REVIVE SHAMPOO" at bounding box center [329, 368] width 177 height 32
type input "1500"
type input "0"
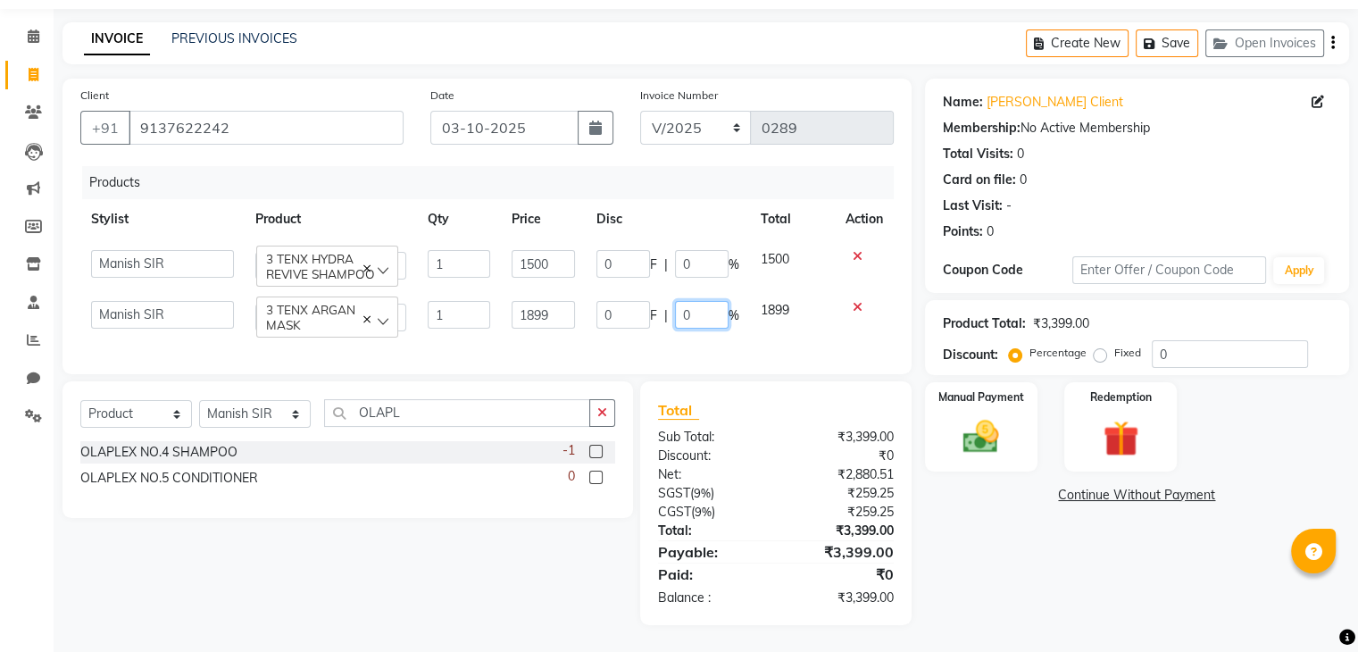
click at [696, 304] on input "0" at bounding box center [702, 315] width 54 height 28
type input "5"
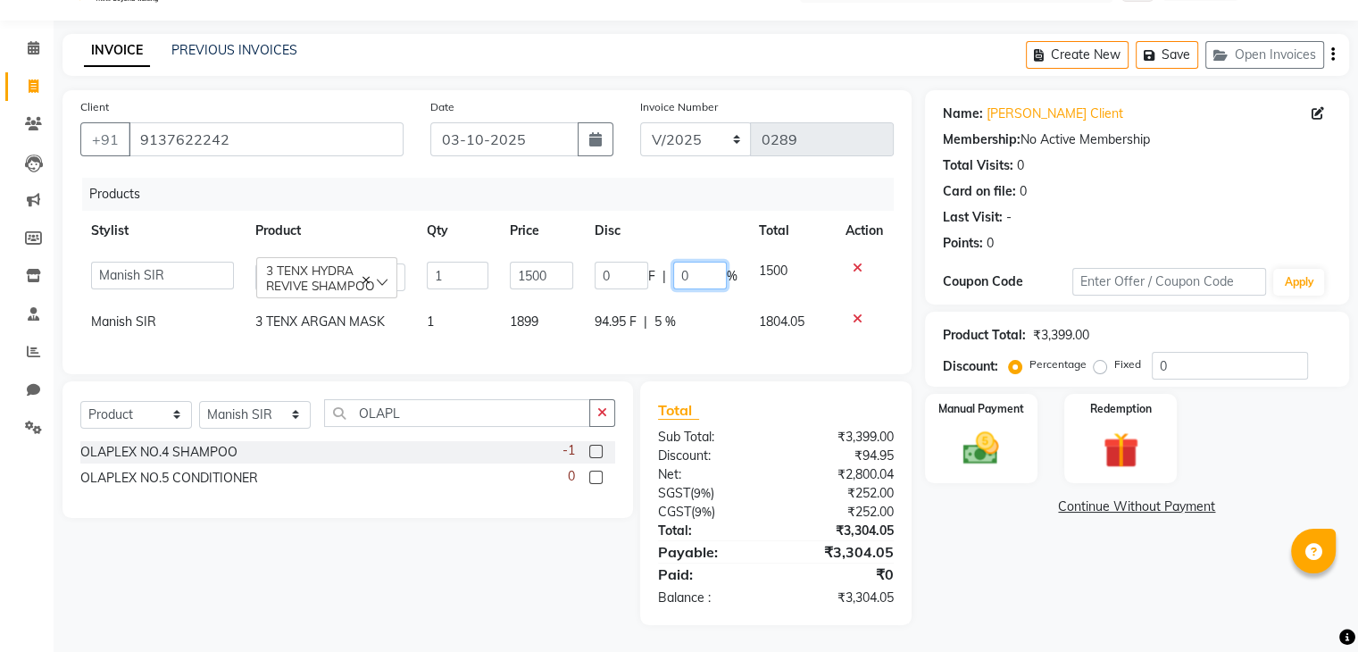
click at [695, 262] on input "0" at bounding box center [700, 276] width 54 height 28
type input "5"
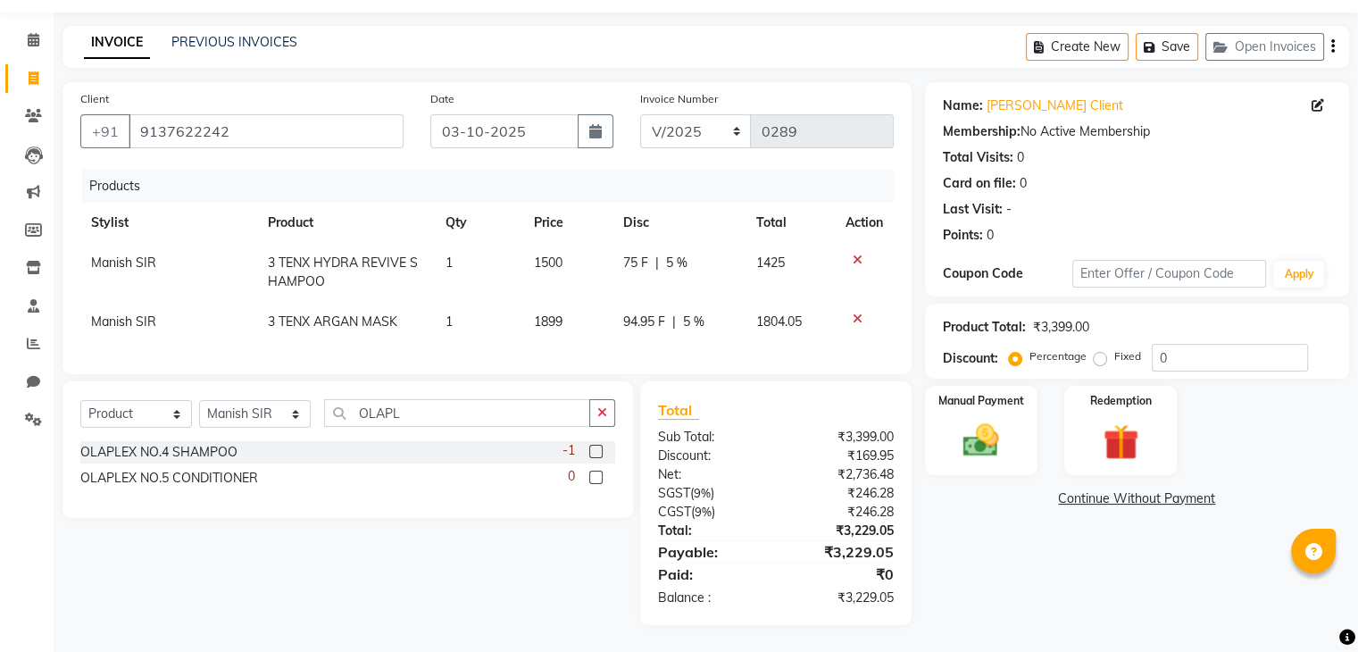
click at [713, 209] on th "Disc" at bounding box center [678, 223] width 133 height 40
click at [956, 447] on img at bounding box center [981, 441] width 60 height 43
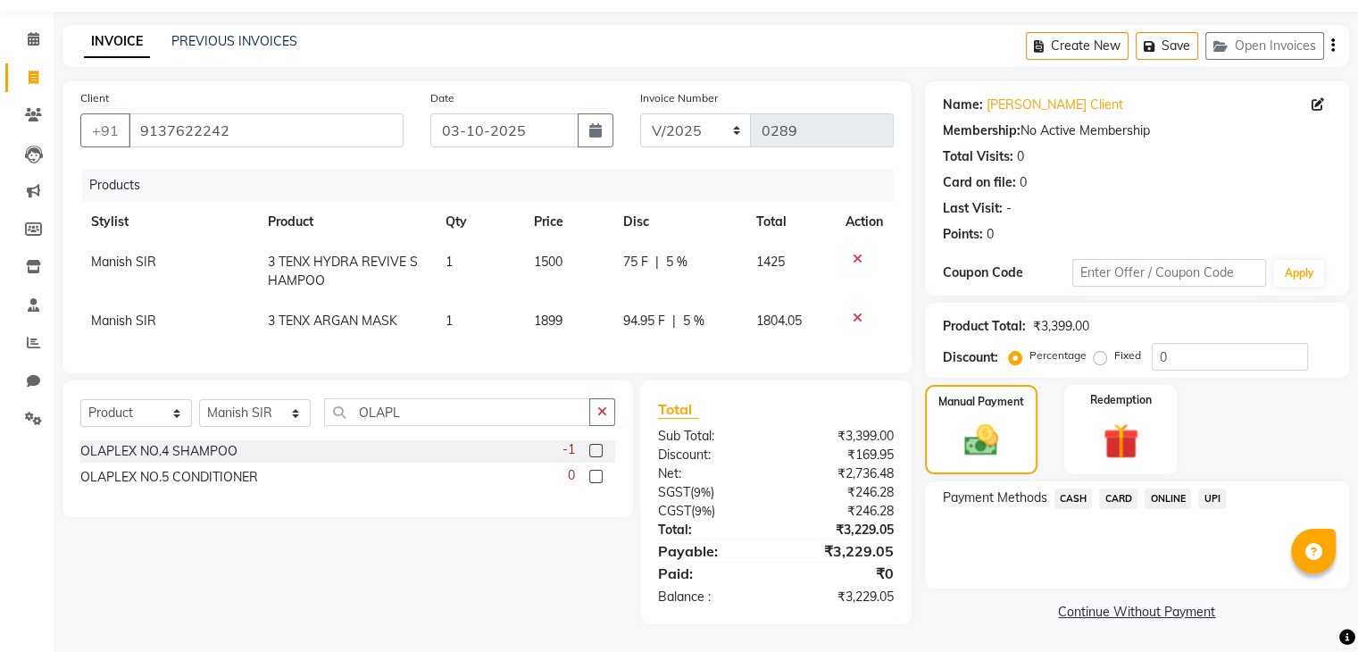
click at [1064, 488] on span "CASH" at bounding box center [1073, 498] width 38 height 21
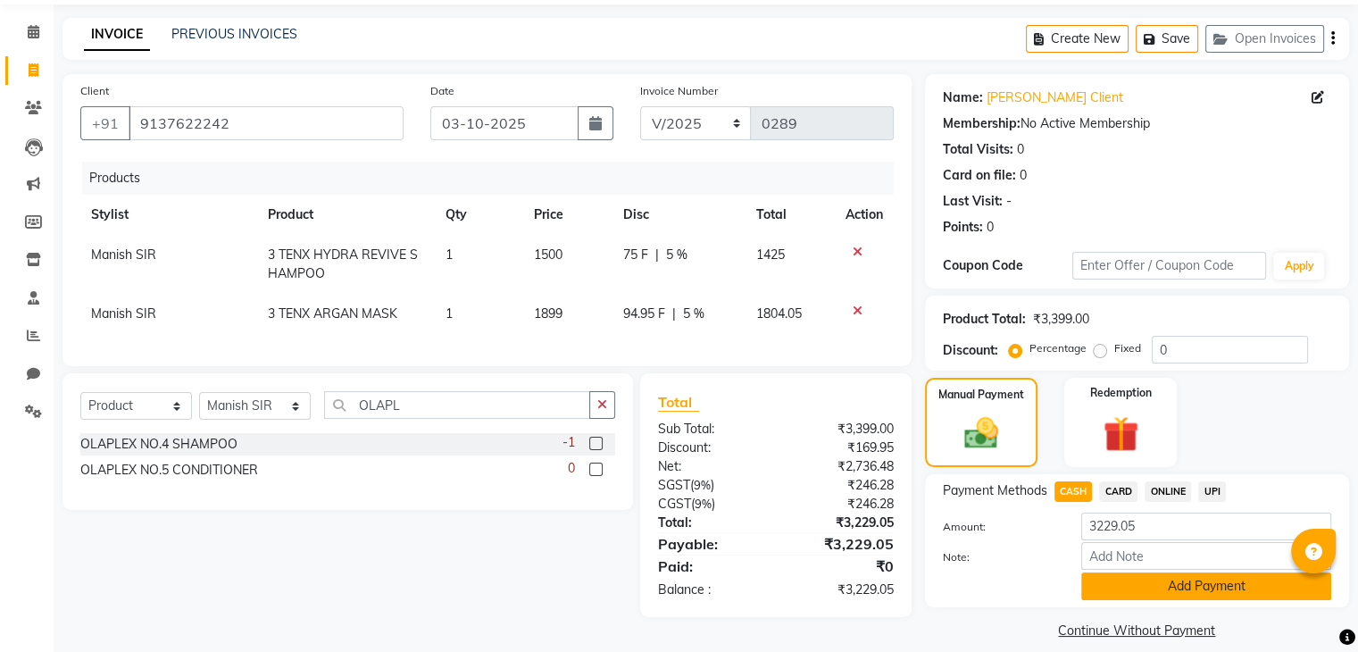
click at [1132, 596] on button "Add Payment" at bounding box center [1206, 586] width 250 height 28
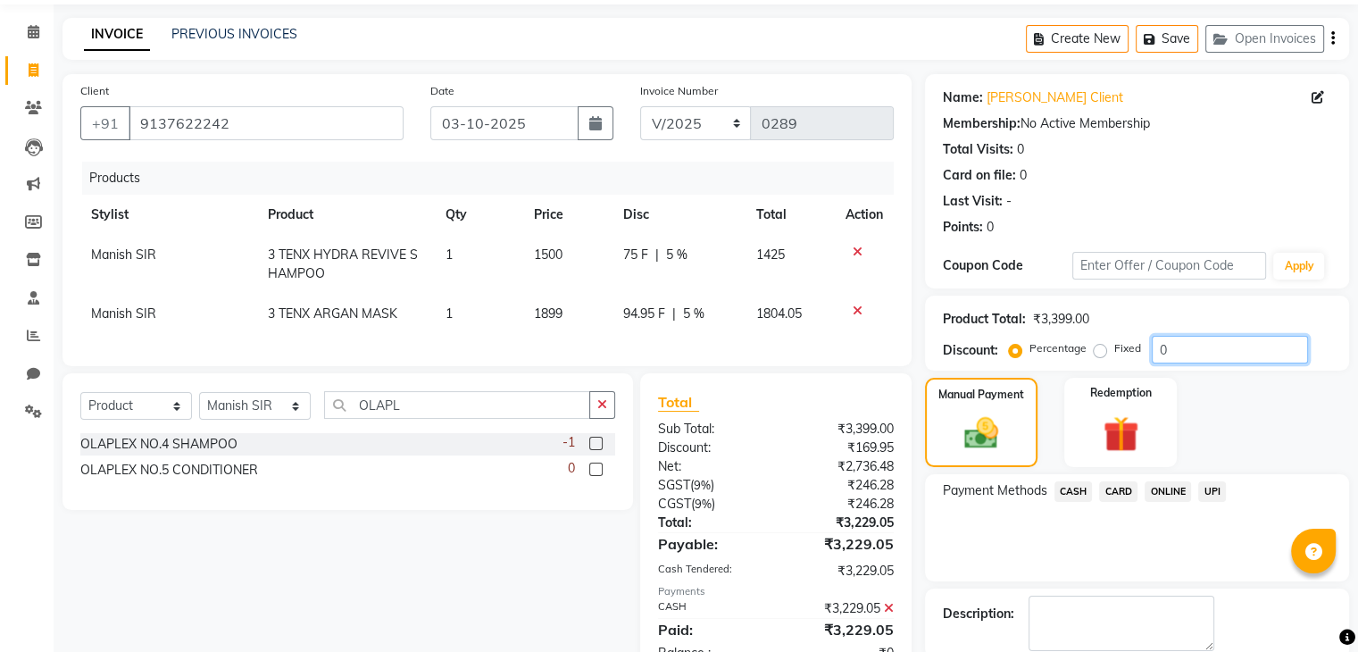
drag, startPoint x: 1357, startPoint y: 335, endPoint x: 1370, endPoint y: 453, distance: 118.5
click at [1358, 453] on html "08047224946 Select Location × M Salon, Kalyan WhatsApp Status ✕ Status: Disconn…" at bounding box center [679, 266] width 1358 height 652
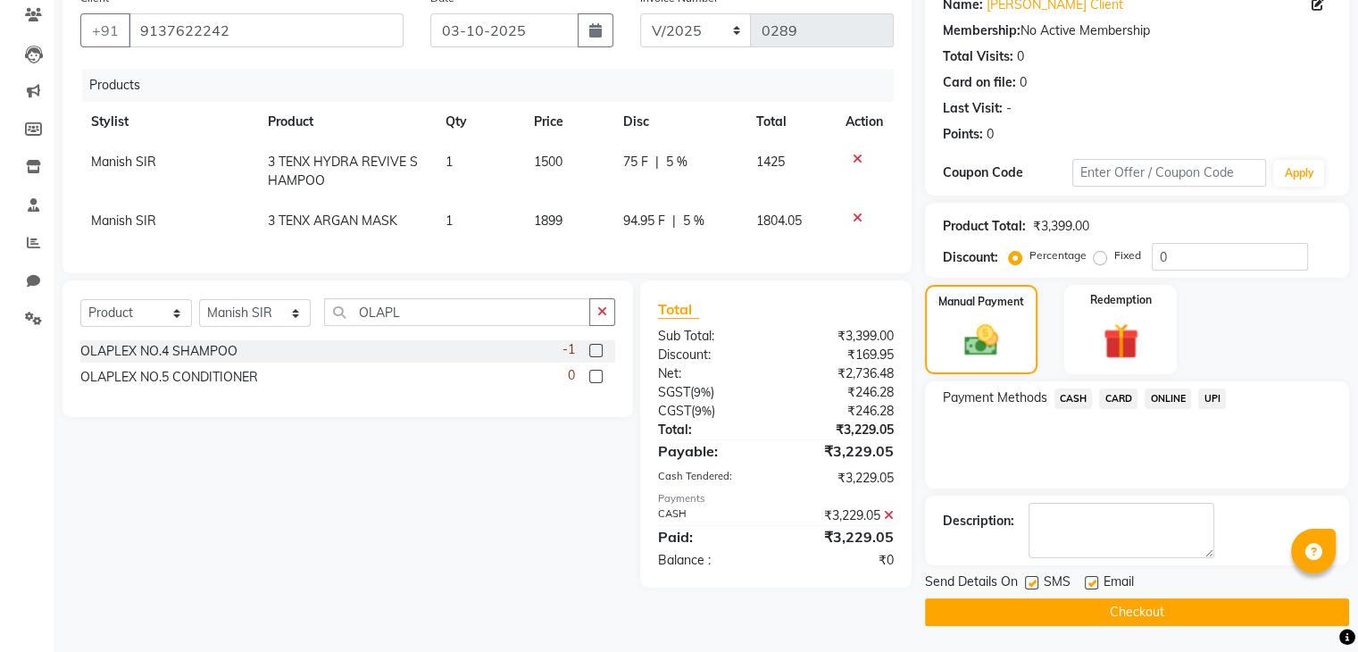
click at [1291, 607] on button "Checkout" at bounding box center [1137, 612] width 424 height 28
